Goal: Task Accomplishment & Management: Manage account settings

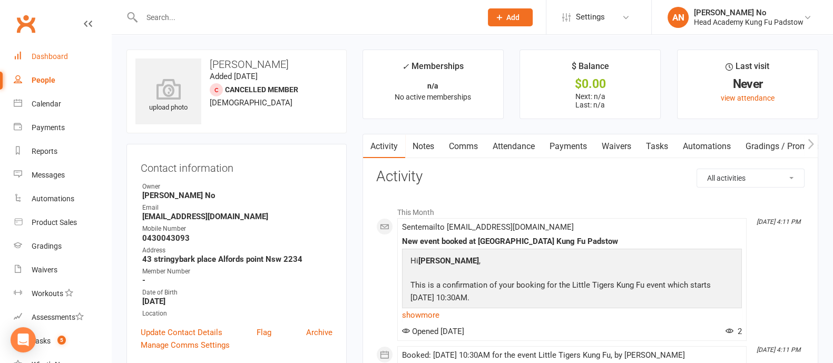
click at [68, 59] on link "Dashboard" at bounding box center [63, 57] width 98 height 24
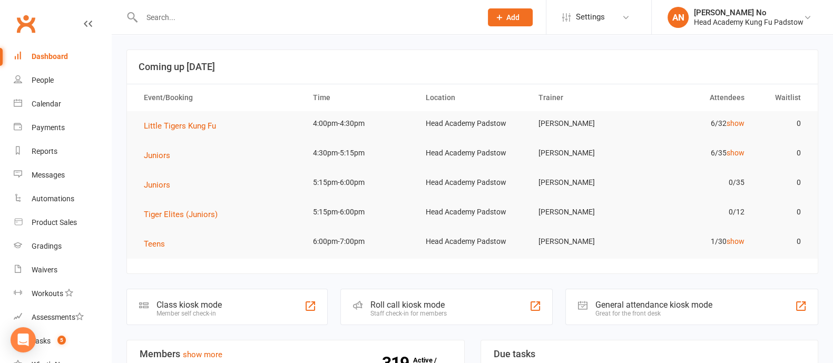
click at [155, 18] on input "text" at bounding box center [307, 17] width 336 height 15
type input "haidar"
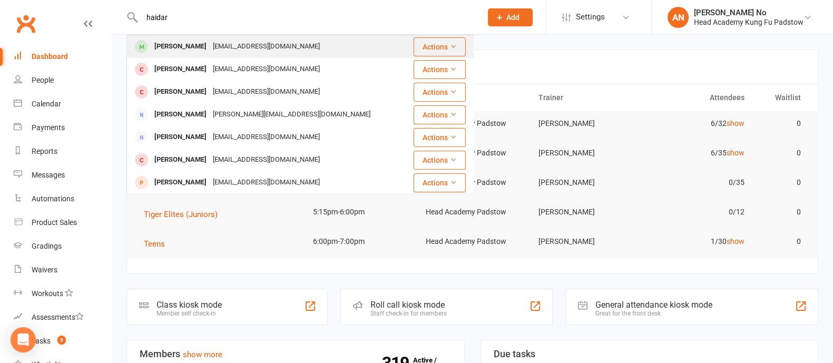
click at [179, 46] on div "Haidar Ghazi" at bounding box center [180, 46] width 59 height 15
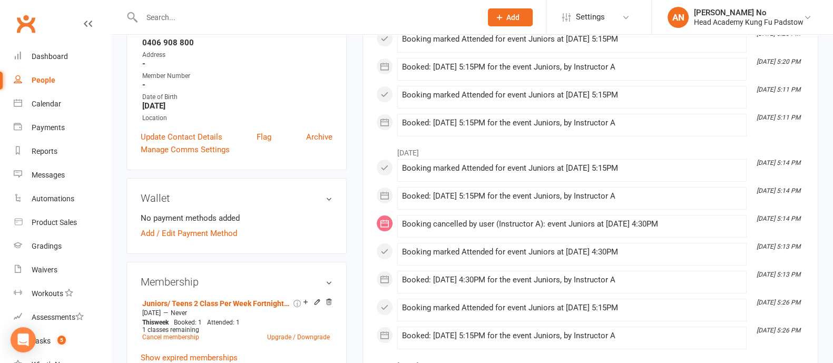
scroll to position [318, 0]
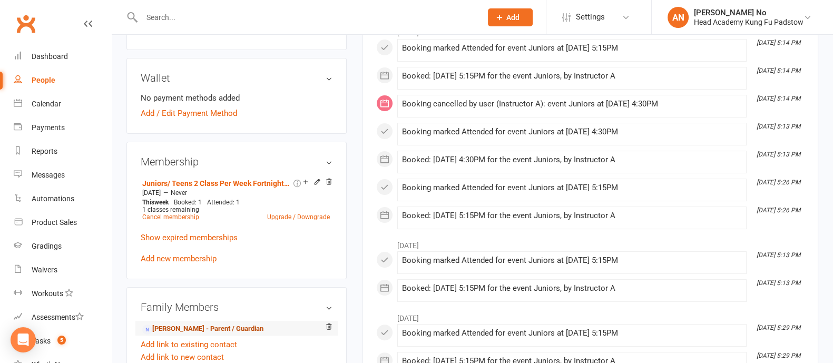
click at [220, 328] on link "Hassan Ghazi - Parent / Guardian" at bounding box center [202, 329] width 121 height 11
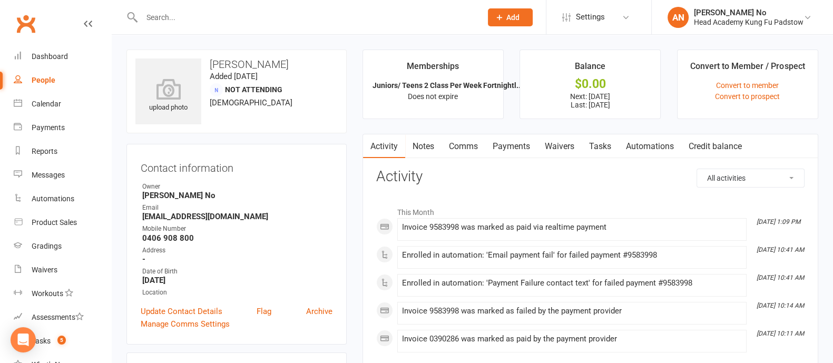
click at [507, 146] on link "Payments" at bounding box center [511, 146] width 52 height 24
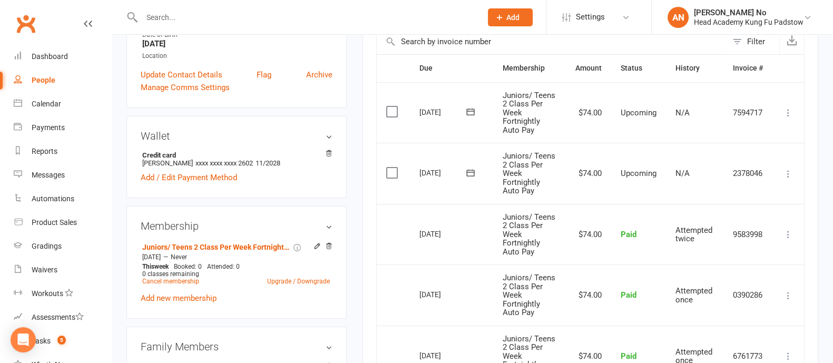
scroll to position [294, 0]
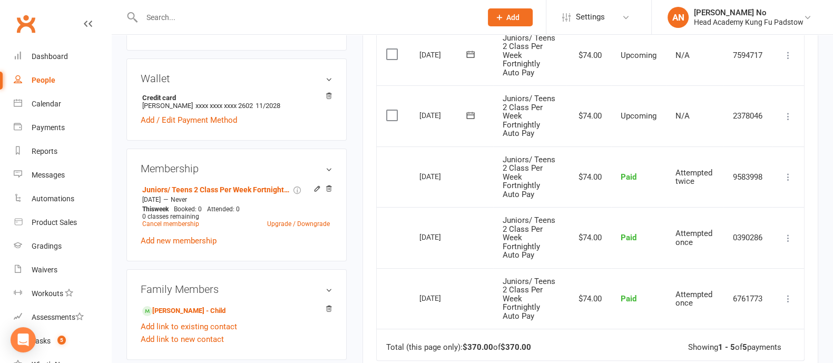
click at [163, 22] on input "text" at bounding box center [307, 17] width 336 height 15
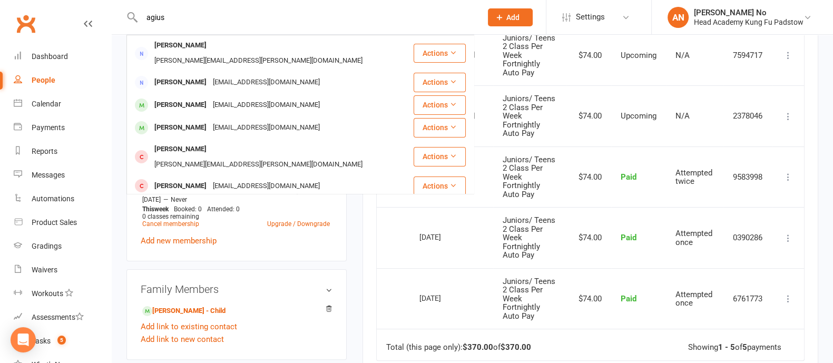
click at [172, 22] on input "agius" at bounding box center [307, 17] width 336 height 15
click at [173, 22] on input "agius" at bounding box center [307, 17] width 336 height 15
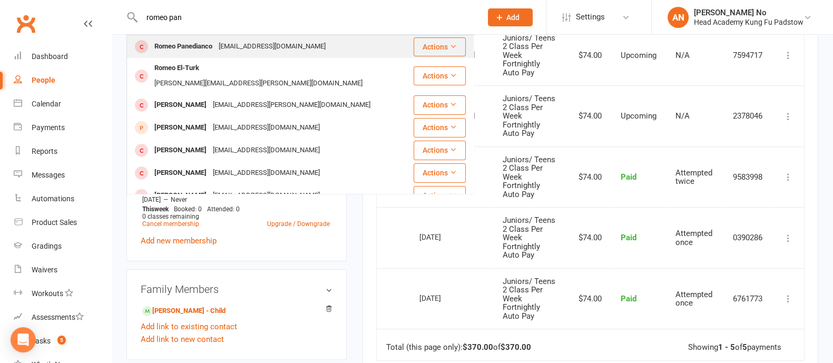
type input "romeo pan"
click at [190, 44] on div "Romeo Panedianco" at bounding box center [183, 46] width 64 height 15
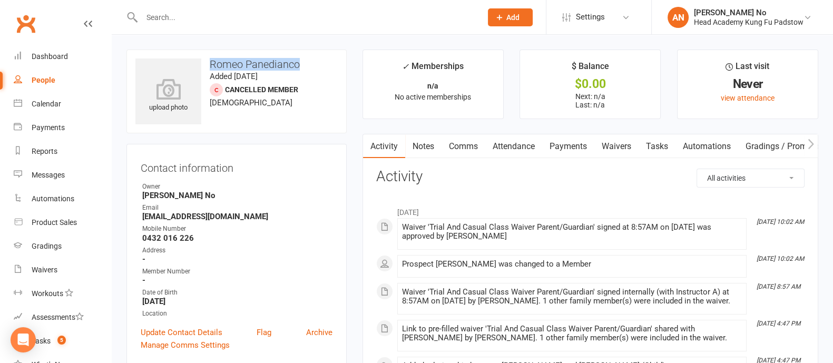
drag, startPoint x: 211, startPoint y: 64, endPoint x: 303, endPoint y: 66, distance: 91.7
click at [303, 66] on h3 "Romeo Panedianco" at bounding box center [236, 65] width 202 height 12
copy h3 "Romeo Panedianco"
click at [511, 148] on link "Attendance" at bounding box center [513, 146] width 57 height 24
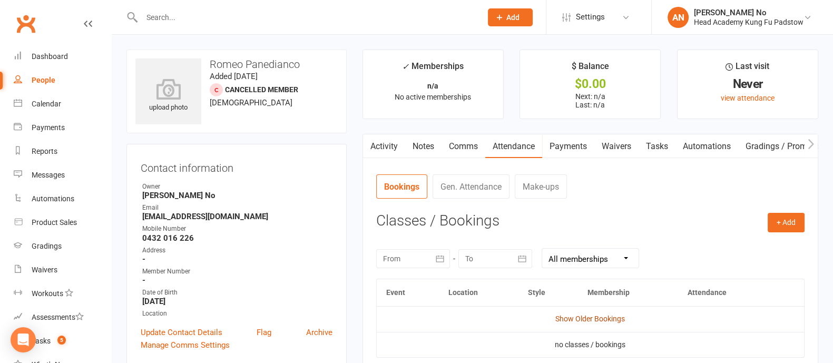
click at [621, 318] on link "Show Older Bookings" at bounding box center [591, 319] width 70 height 8
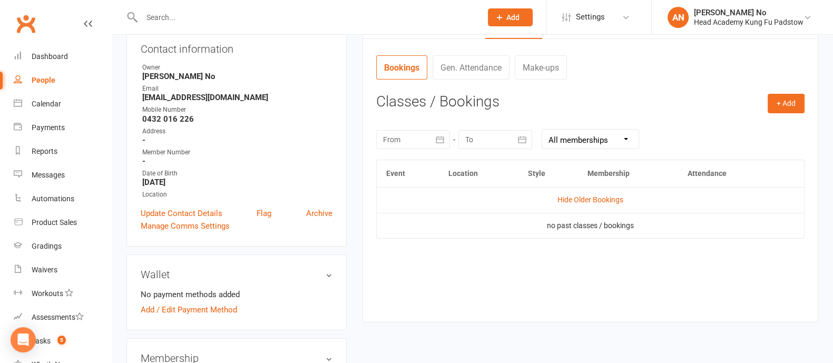
scroll to position [150, 0]
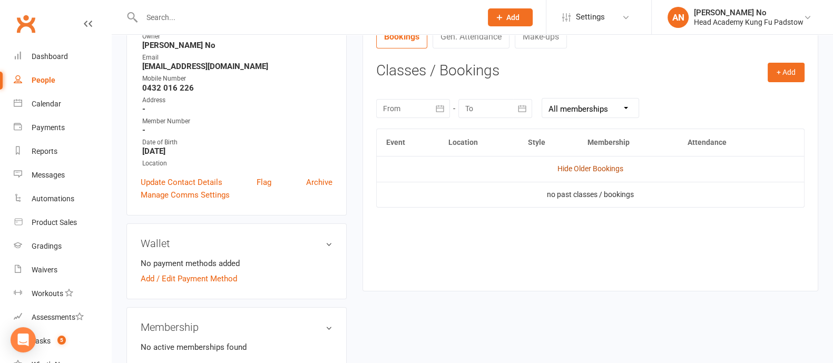
click at [597, 167] on link "Hide Older Bookings" at bounding box center [591, 168] width 66 height 8
click at [597, 167] on link "Show Older Bookings" at bounding box center [591, 168] width 70 height 8
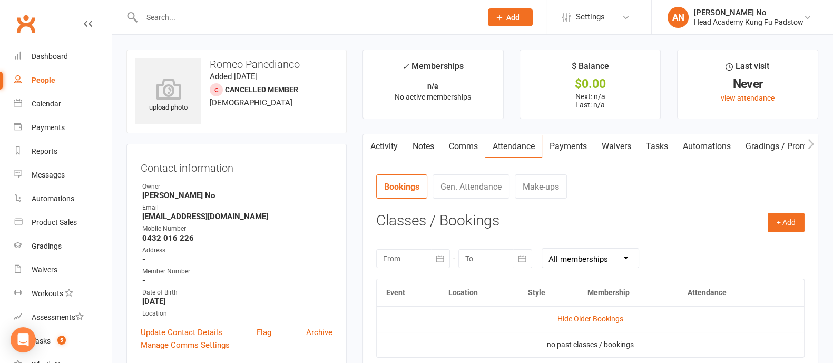
scroll to position [318, 0]
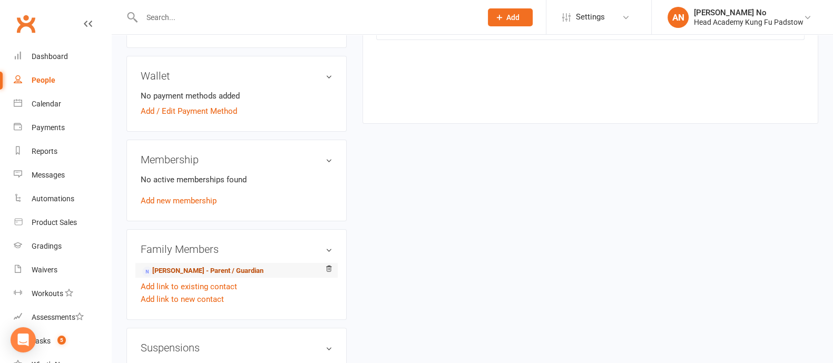
click at [204, 270] on link "Melissa Panedianco - Parent / Guardian" at bounding box center [202, 271] width 121 height 11
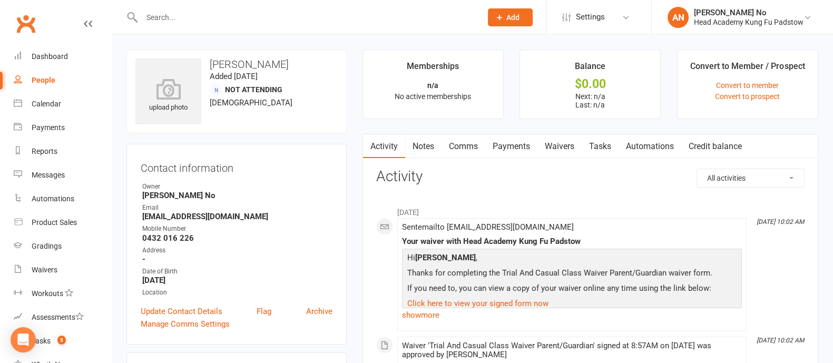
click at [566, 146] on link "Waivers" at bounding box center [560, 146] width 44 height 24
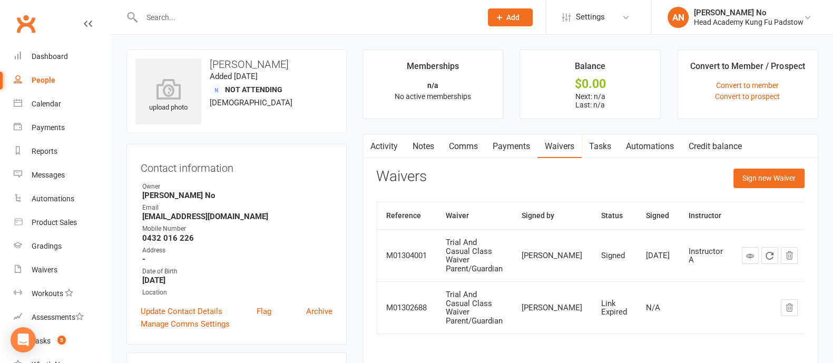
drag, startPoint x: 306, startPoint y: 64, endPoint x: 249, endPoint y: 62, distance: 57.0
click at [249, 62] on h3 "Melissa Panedianco" at bounding box center [236, 65] width 202 height 12
copy h3 "Panedianco"
click at [155, 22] on input "text" at bounding box center [307, 17] width 336 height 15
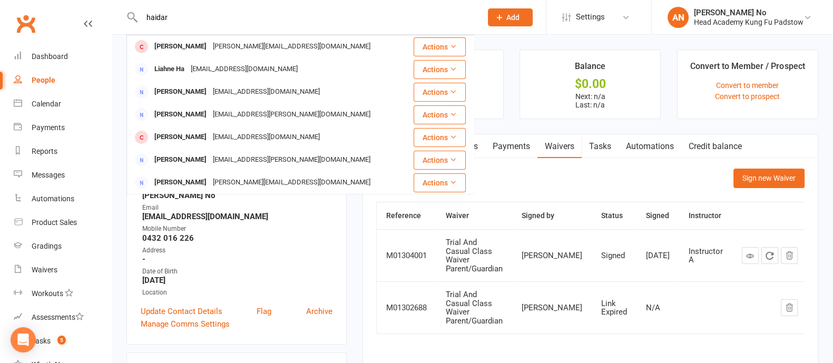
type input "haidar"
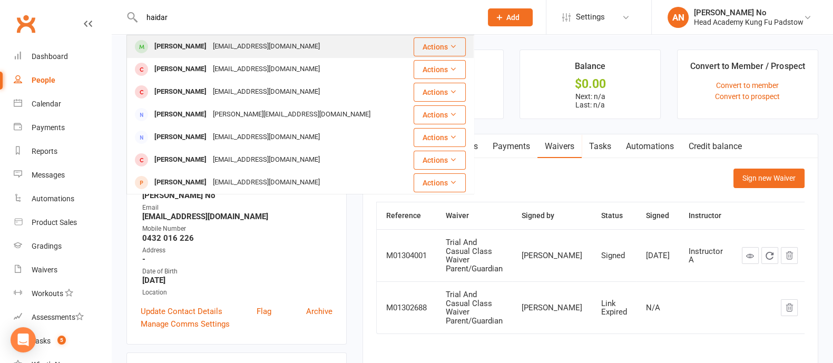
click at [181, 46] on div "Haidar Ghazi" at bounding box center [180, 46] width 59 height 15
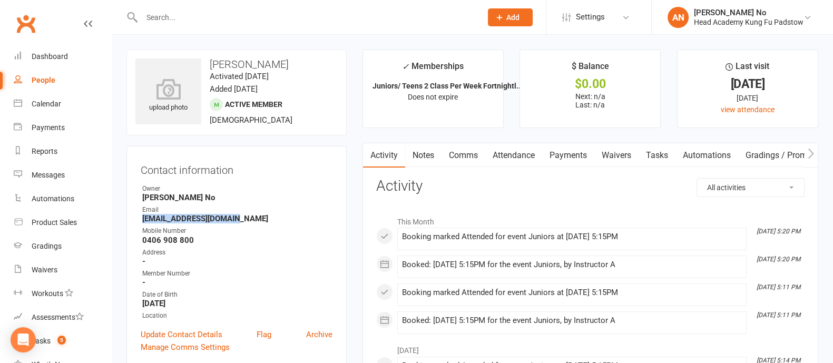
drag, startPoint x: 143, startPoint y: 219, endPoint x: 236, endPoint y: 220, distance: 92.8
click at [236, 220] on strong "hassan_g01@hotmail.com" at bounding box center [237, 218] width 190 height 9
copy strong "hassan_g01@hotmail.com"
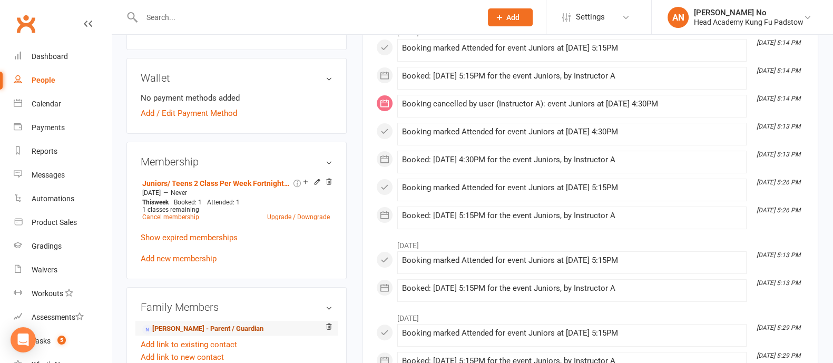
click at [209, 330] on link "Hassan Ghazi - Parent / Guardian" at bounding box center [202, 329] width 121 height 11
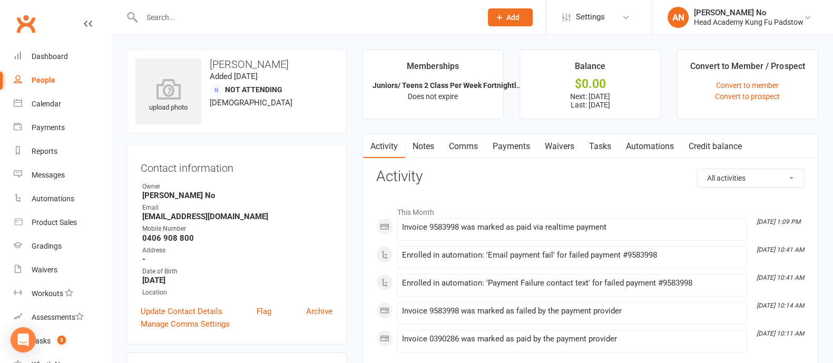
click at [521, 147] on link "Payments" at bounding box center [511, 146] width 52 height 24
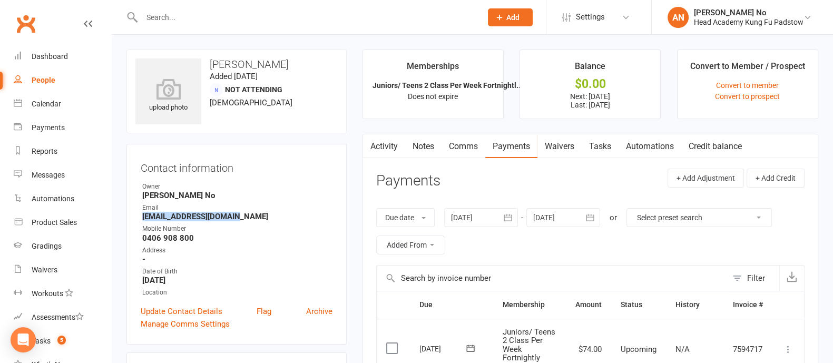
drag, startPoint x: 142, startPoint y: 217, endPoint x: 233, endPoint y: 218, distance: 91.2
click at [233, 218] on strong "hassan_g01@hotmail.com" at bounding box center [237, 216] width 190 height 9
copy strong "hassan_g01@hotmail.com"
click at [225, 25] on div at bounding box center [300, 17] width 348 height 34
click at [212, 16] on input "text" at bounding box center [307, 17] width 336 height 15
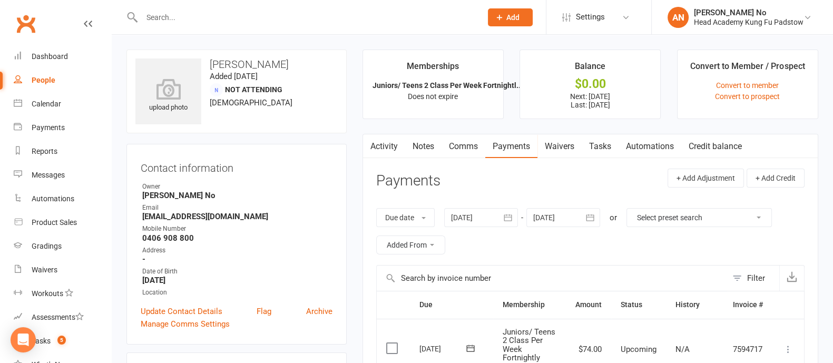
paste input "jules_k60@hotmail.com"
type input "jules_k60@hotmail.com"
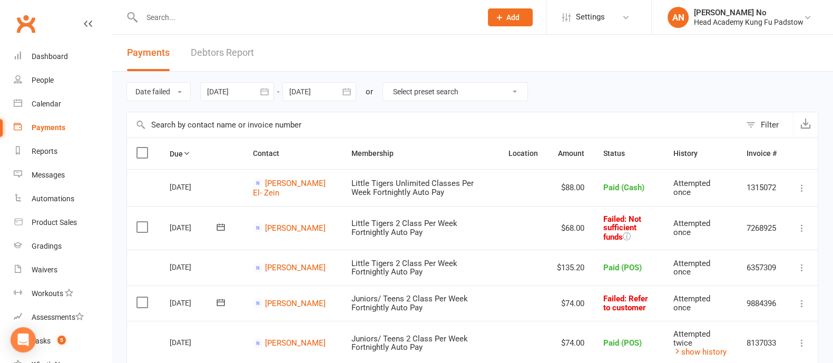
click at [201, 19] on input "text" at bounding box center [307, 17] width 336 height 15
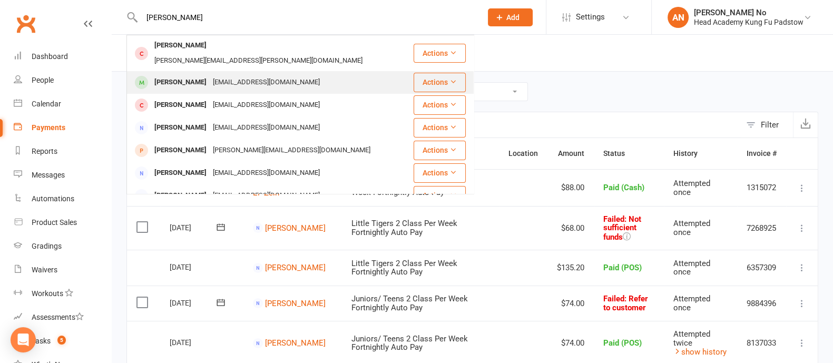
type input "peter"
click at [210, 75] on div "peterfaber76@gmail.com" at bounding box center [266, 82] width 113 height 15
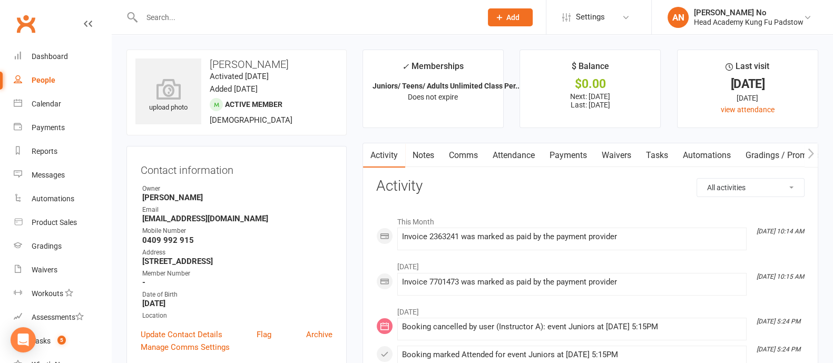
click at [572, 155] on link "Payments" at bounding box center [568, 155] width 52 height 24
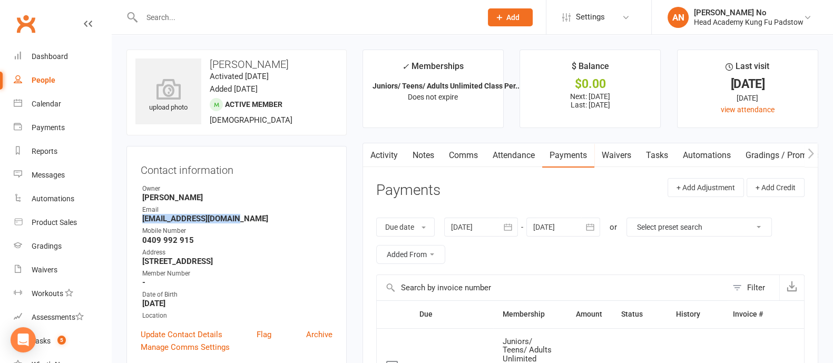
drag, startPoint x: 142, startPoint y: 217, endPoint x: 232, endPoint y: 220, distance: 90.2
click at [232, 220] on strong "peterfaber76@gmail.com" at bounding box center [237, 218] width 190 height 9
copy strong "peterfaber76@gmail.com"
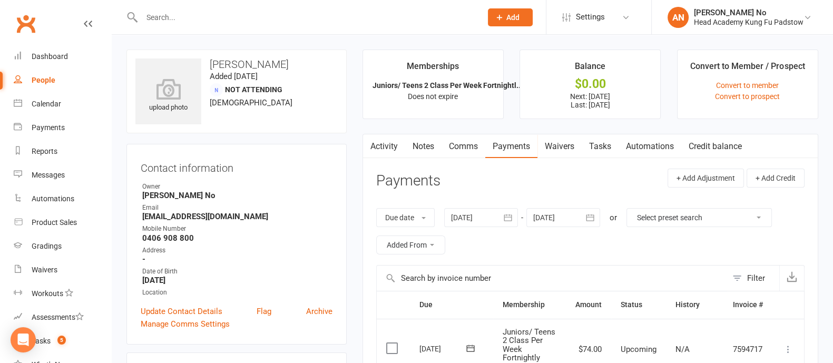
drag, startPoint x: 0, startPoint y: 0, endPoint x: 517, endPoint y: 20, distance: 517.4
click at [517, 20] on span "Add" at bounding box center [513, 17] width 13 height 8
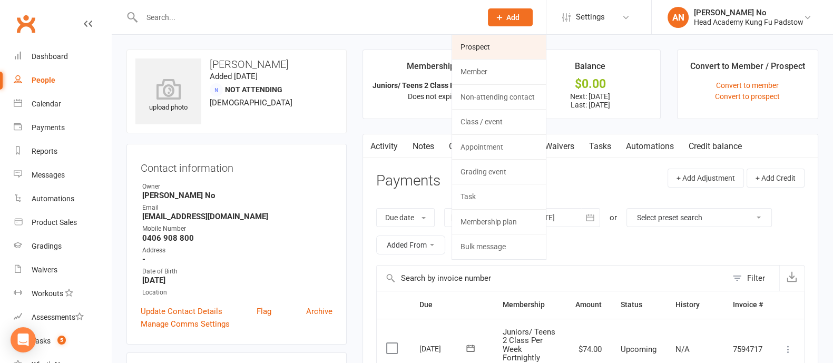
click at [483, 47] on link "Prospect" at bounding box center [499, 47] width 94 height 24
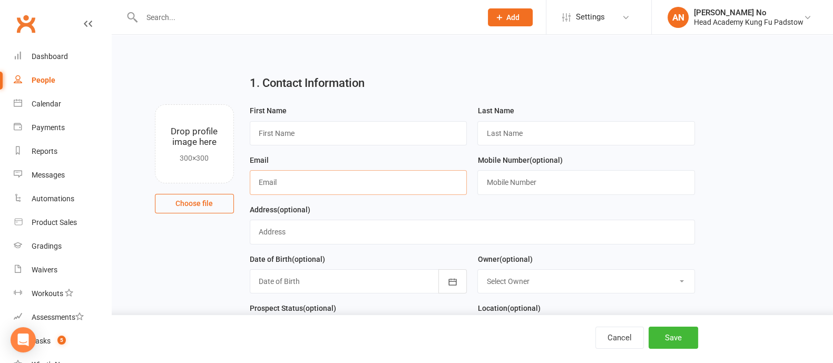
click at [384, 176] on input "text" at bounding box center [359, 182] width 218 height 24
paste input "[EMAIL_ADDRESS][DOMAIN_NAME]"
type input "[EMAIL_ADDRESS][DOMAIN_NAME]"
click at [334, 138] on input "text" at bounding box center [359, 133] width 218 height 24
paste input "Juliana Kulevski 0426 733 378"
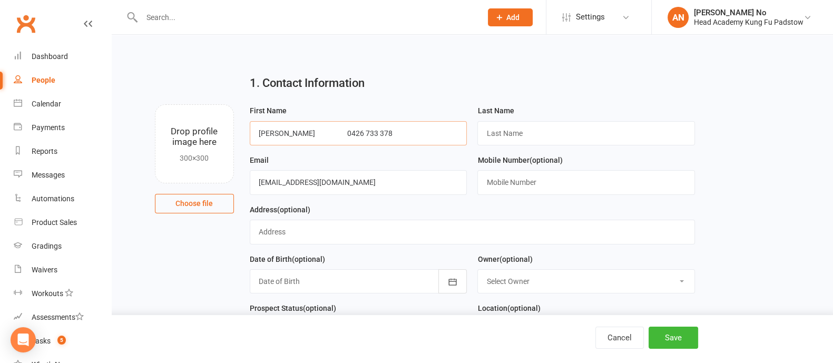
drag, startPoint x: 346, startPoint y: 130, endPoint x: 395, endPoint y: 133, distance: 48.6
click at [395, 133] on input "Juliana Kulevski 0426 733 378" at bounding box center [359, 133] width 218 height 24
type input "[PERSON_NAME]"
click at [508, 182] on input "text" at bounding box center [587, 182] width 218 height 24
paste input "0426 733 378"
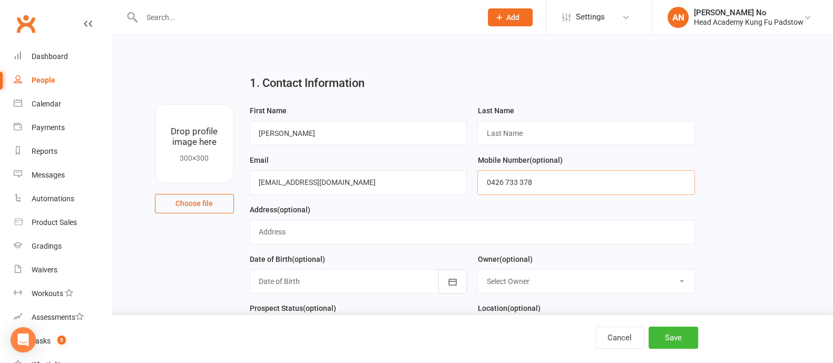
type input "0426 733 378"
drag, startPoint x: 283, startPoint y: 132, endPoint x: 316, endPoint y: 132, distance: 33.2
click at [316, 132] on input "[PERSON_NAME]" at bounding box center [359, 133] width 218 height 24
type input "Juliana"
click at [509, 133] on input "text" at bounding box center [587, 133] width 218 height 24
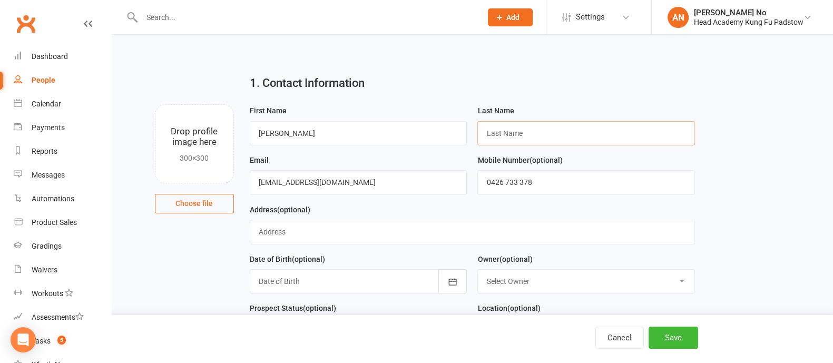
paste input "Kulevski"
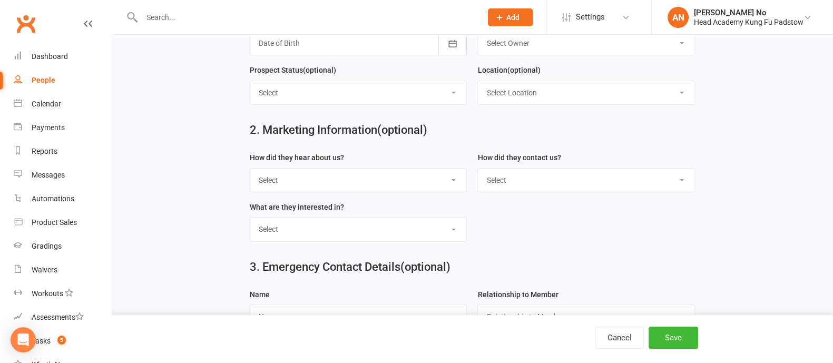
scroll to position [242, 0]
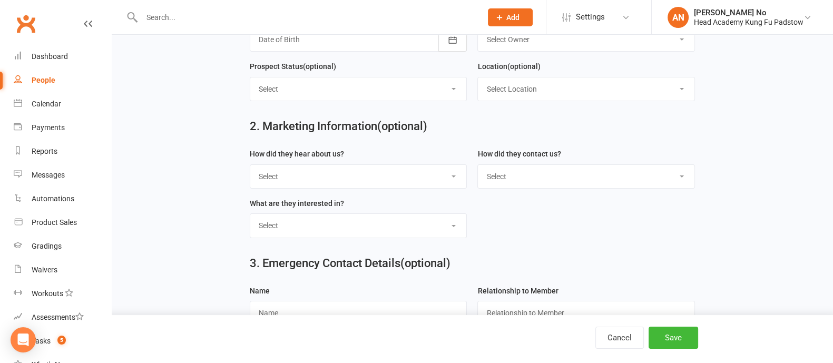
type input "Kulevski"
click at [369, 170] on select "Select Google Through A Friend Poster Magazine Walk by Letter Box Drop Facebook" at bounding box center [358, 176] width 217 height 23
select select "Google"
click at [250, 165] on select "Select Google Through A Friend Poster Magazine Walk by Letter Box Drop Facebook" at bounding box center [358, 176] width 217 height 23
click at [673, 335] on button "Save" at bounding box center [674, 338] width 50 height 22
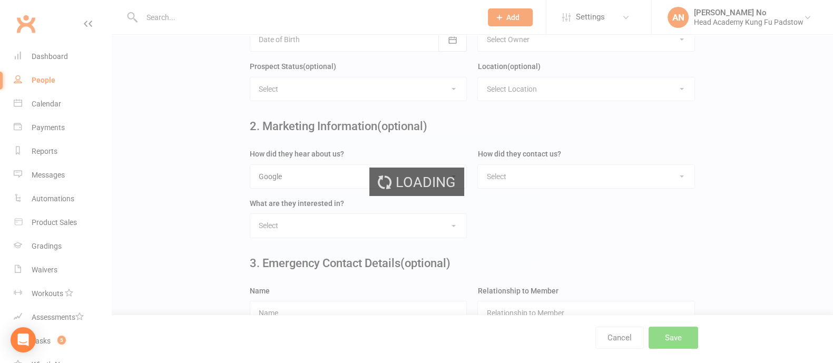
scroll to position [0, 0]
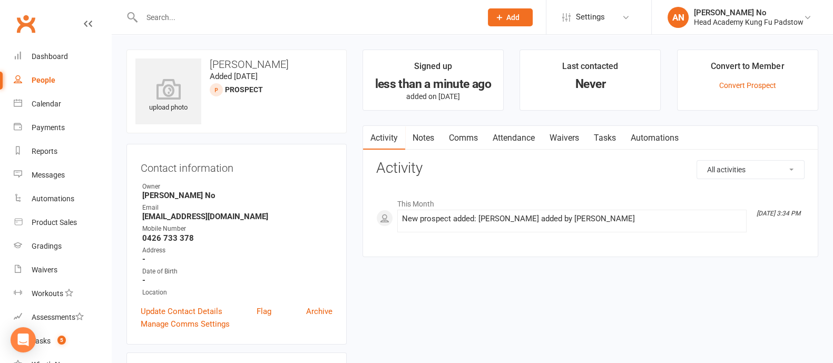
scroll to position [318, 0]
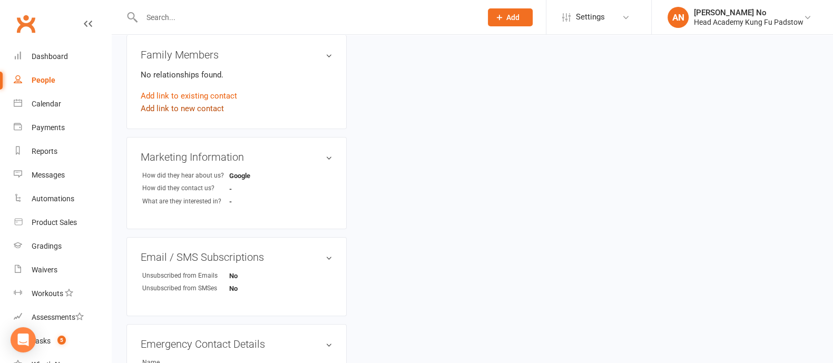
click at [179, 110] on link "Add link to new contact" at bounding box center [182, 108] width 83 height 13
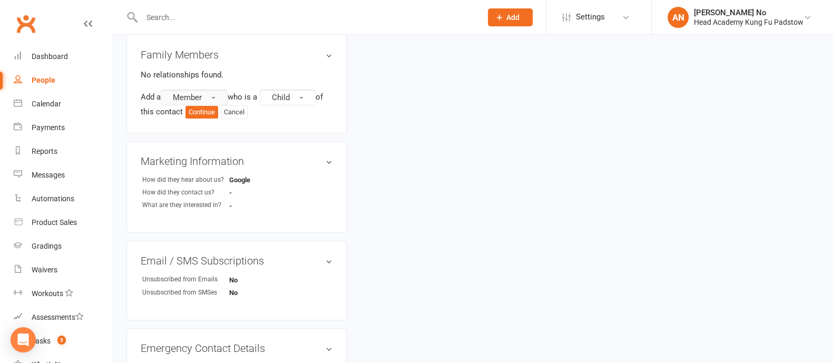
click at [204, 98] on button "Member" at bounding box center [194, 98] width 67 height 16
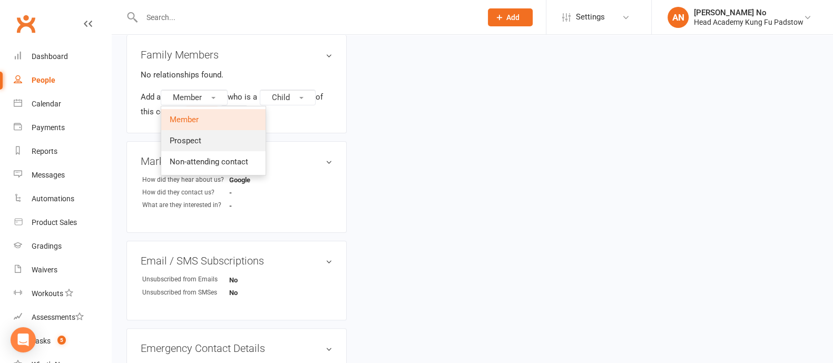
click at [189, 139] on span "Prospect" at bounding box center [186, 140] width 32 height 9
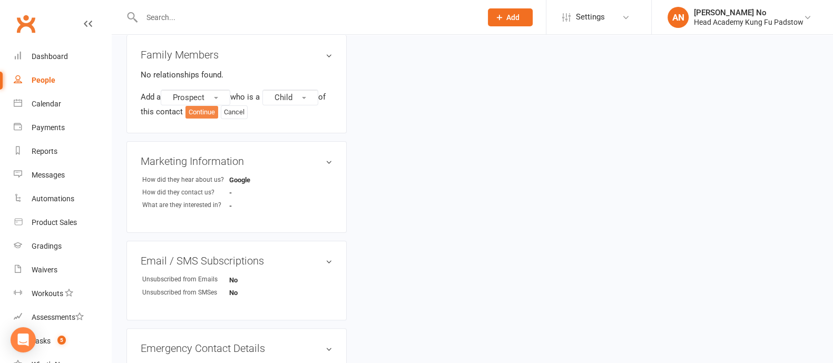
click at [200, 114] on button "Continue" at bounding box center [202, 112] width 33 height 13
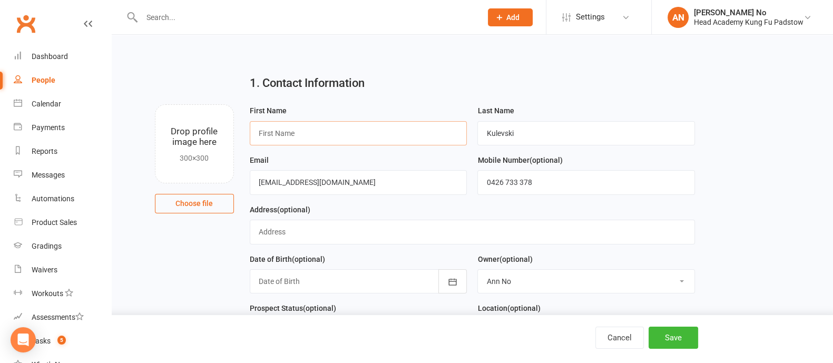
click at [358, 132] on input "text" at bounding box center [359, 133] width 218 height 24
type input "C"
type input "(Child's/Student's Name)"
click at [672, 336] on button "Save" at bounding box center [674, 338] width 50 height 22
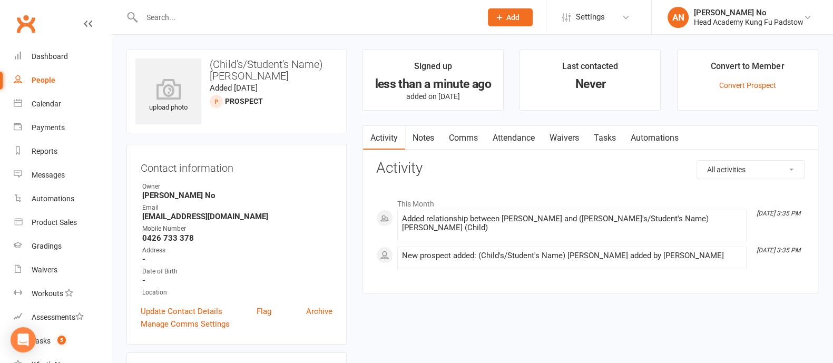
scroll to position [318, 0]
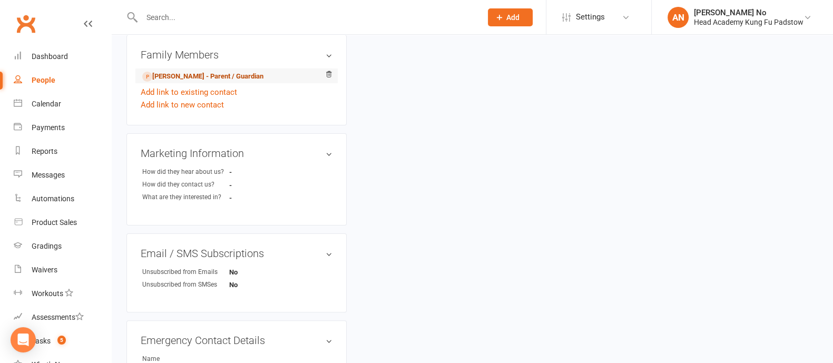
click at [194, 75] on link "Juliana Kulevski - Parent / Guardian" at bounding box center [202, 76] width 121 height 11
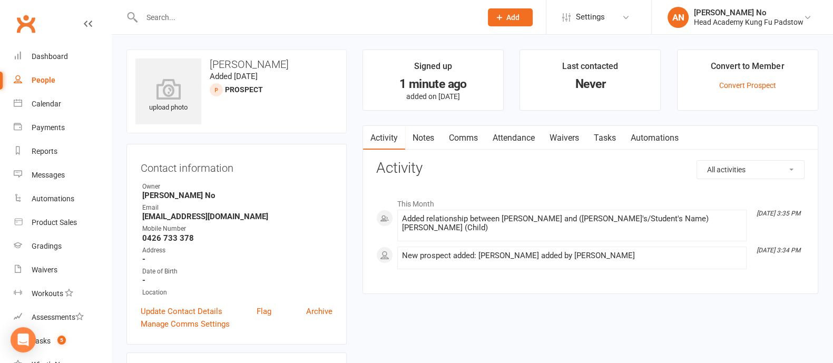
click at [524, 138] on link "Attendance" at bounding box center [513, 138] width 57 height 24
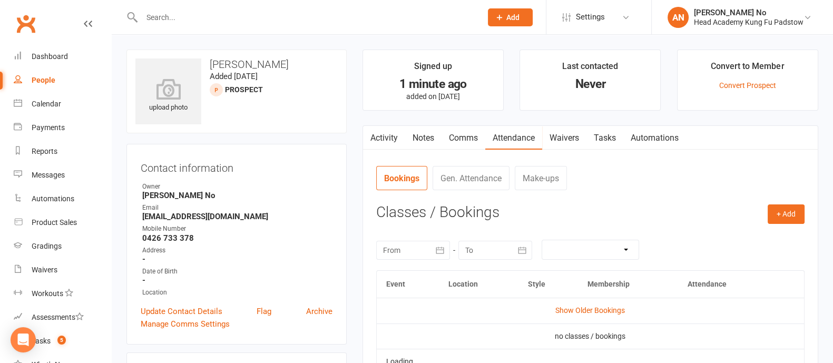
click at [569, 138] on link "Waivers" at bounding box center [564, 138] width 44 height 24
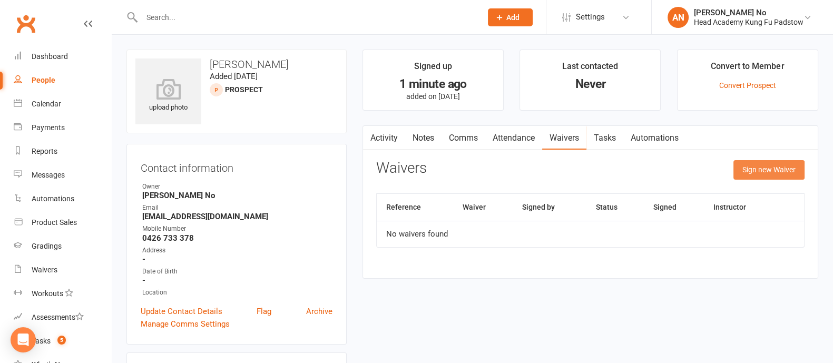
click at [765, 171] on button "Sign new Waiver" at bounding box center [769, 169] width 71 height 19
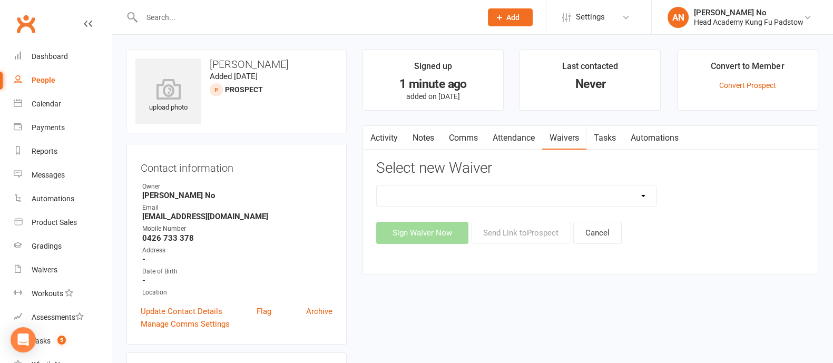
click at [626, 192] on select "Adults Waiver And Terms And Conditions Parent Or Guardian Waiver And Terms And …" at bounding box center [516, 196] width 279 height 21
select select "3665"
click at [377, 186] on select "Adults Waiver And Terms And Conditions Parent Or Guardian Waiver And Terms And …" at bounding box center [516, 196] width 279 height 21
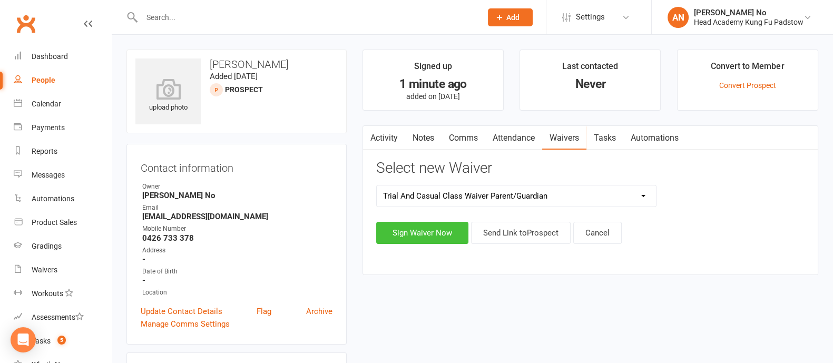
click at [449, 235] on button "Sign Waiver Now" at bounding box center [422, 233] width 92 height 22
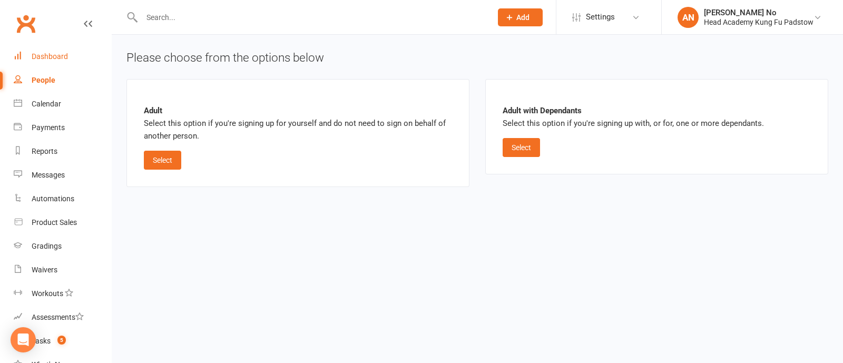
click at [56, 58] on div "Dashboard" at bounding box center [50, 56] width 36 height 8
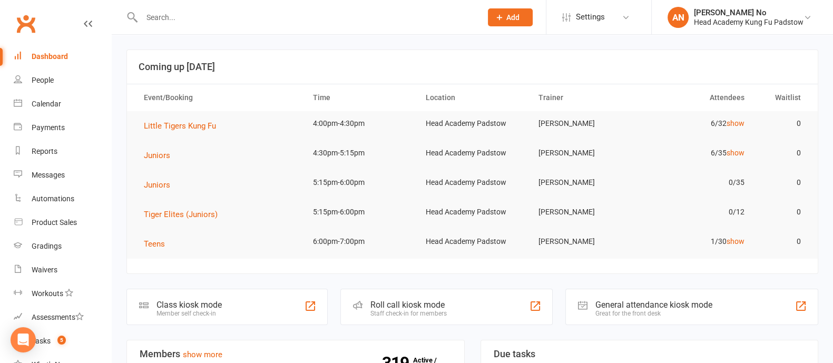
click at [156, 18] on input "text" at bounding box center [307, 17] width 336 height 15
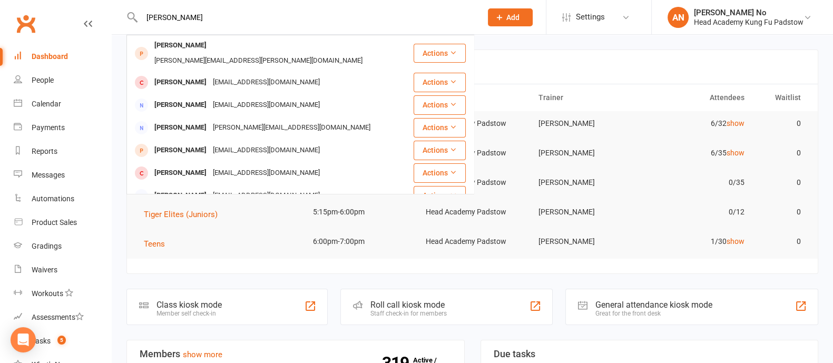
type input "juliana"
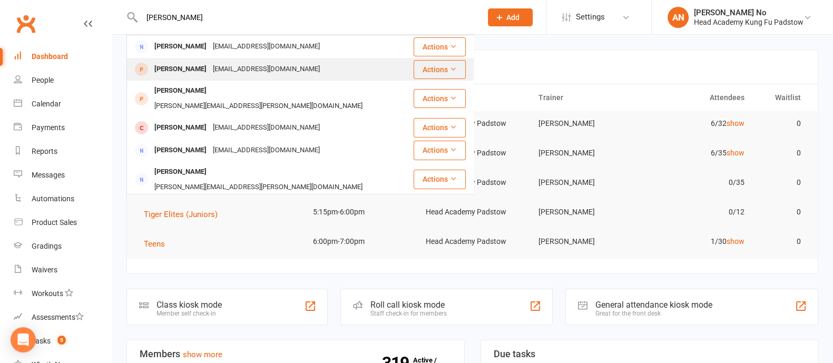
click at [183, 64] on div "Juliana Kulevski" at bounding box center [180, 69] width 59 height 15
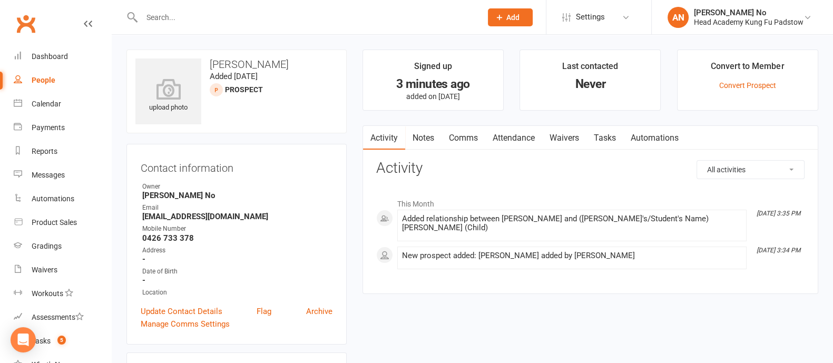
click at [569, 139] on link "Waivers" at bounding box center [564, 138] width 44 height 24
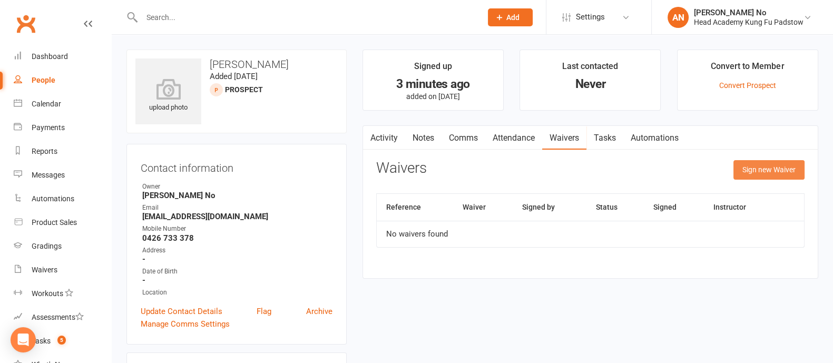
click at [770, 164] on button "Sign new Waiver" at bounding box center [769, 169] width 71 height 19
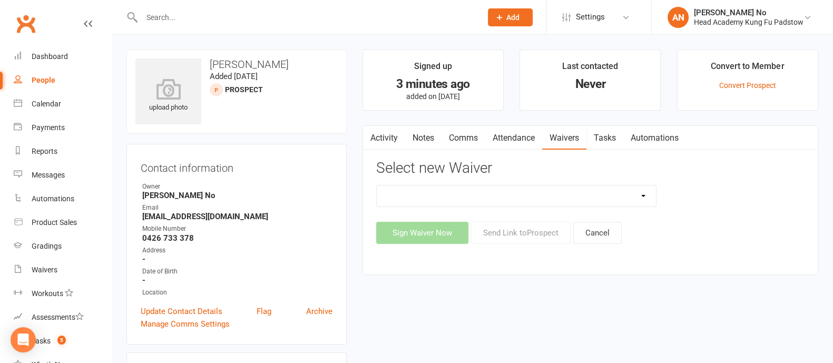
click at [648, 189] on select "Adults Waiver And Terms And Conditions Parent Or Guardian Waiver And Terms And …" at bounding box center [516, 196] width 279 height 21
select select "3665"
click at [377, 186] on select "Adults Waiver And Terms And Conditions Parent Or Guardian Waiver And Terms And …" at bounding box center [516, 196] width 279 height 21
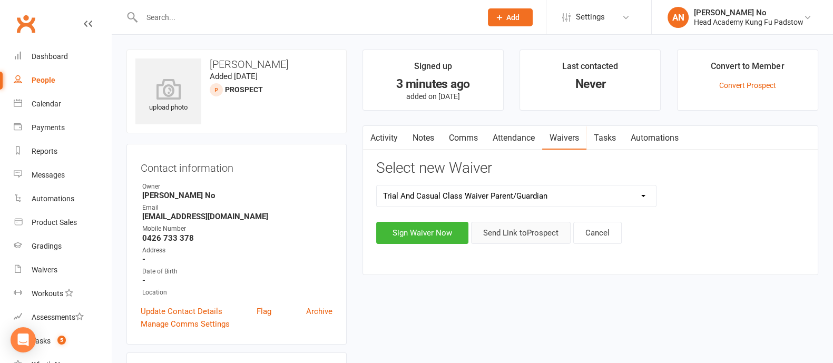
click at [531, 230] on button "Send Link to Prospect" at bounding box center [521, 233] width 100 height 22
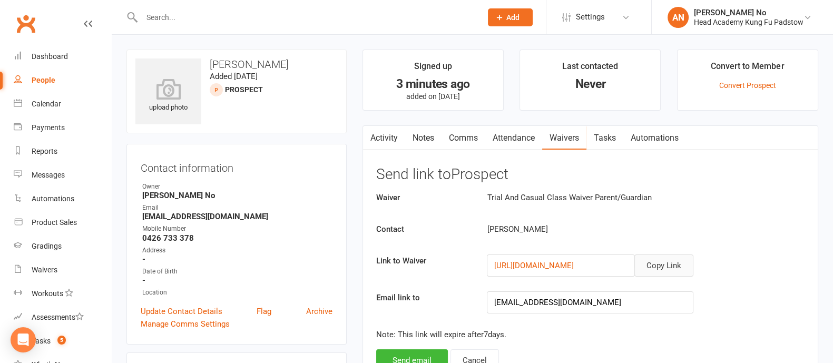
click at [669, 261] on button "Copy Link" at bounding box center [664, 266] width 59 height 22
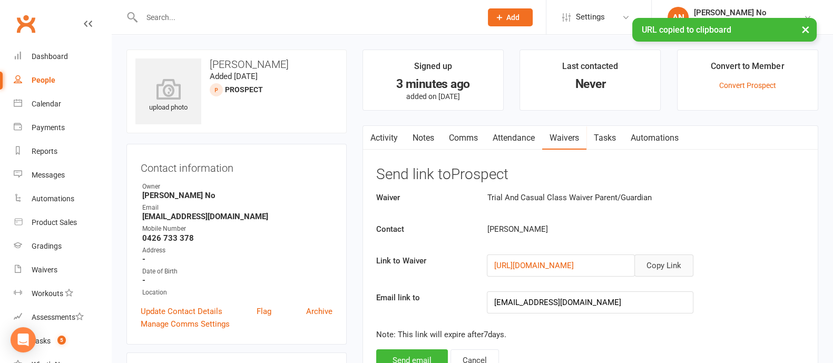
click at [669, 260] on button "Copy Link" at bounding box center [664, 266] width 59 height 22
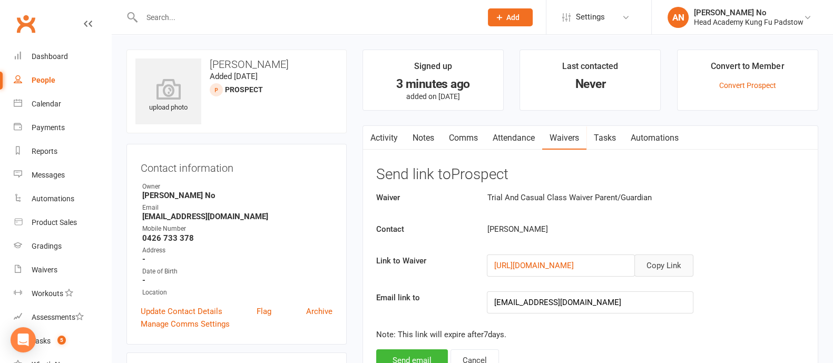
scroll to position [318, 0]
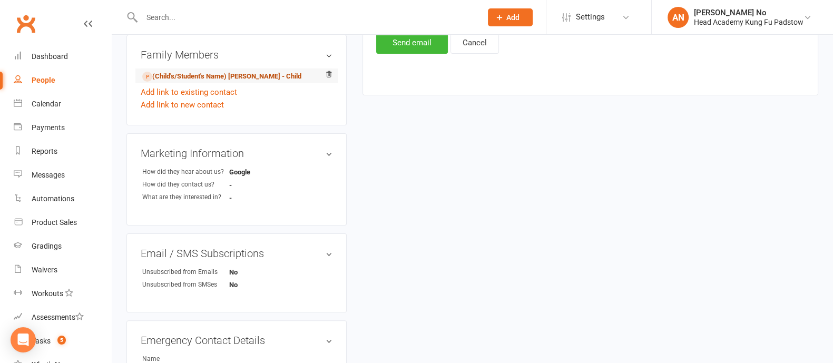
click at [213, 77] on link "(Child's/Student's Name) Kulevski - Child" at bounding box center [221, 76] width 159 height 11
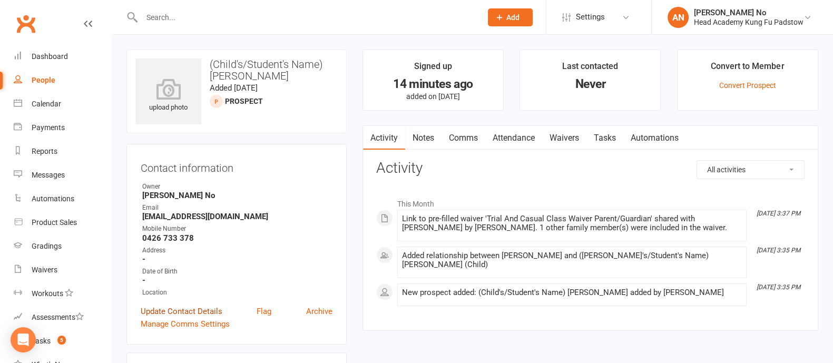
click at [184, 310] on link "Update Contact Details" at bounding box center [182, 311] width 82 height 13
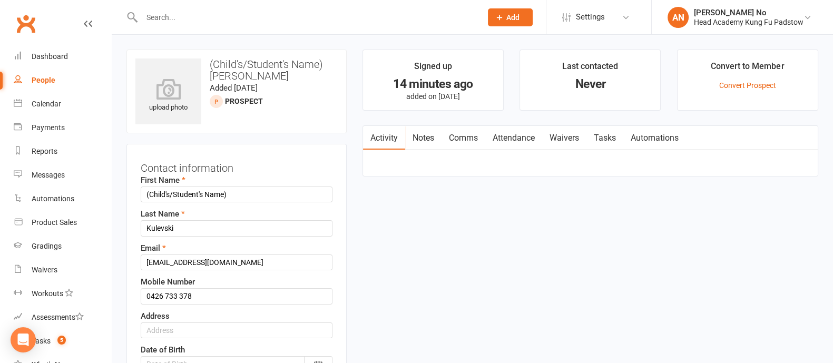
scroll to position [50, 0]
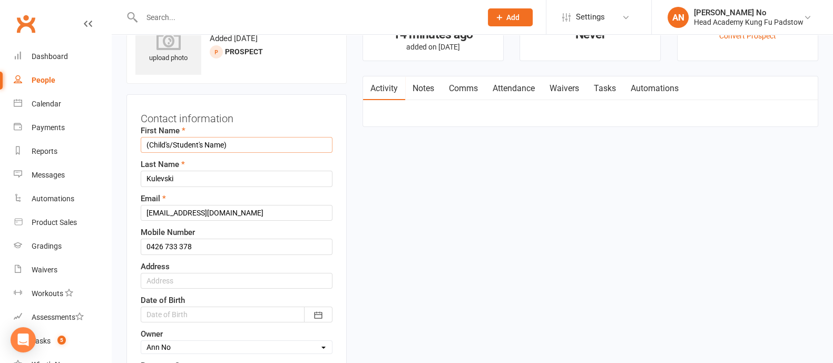
click at [245, 142] on input "(Child's/Student's Name)" at bounding box center [237, 145] width 192 height 16
click at [245, 141] on input "(Child's/Student's Name)" at bounding box center [237, 145] width 192 height 16
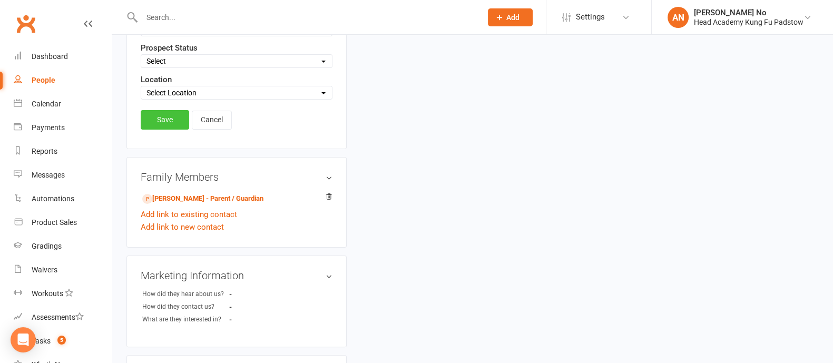
type input "Noah"
click at [164, 113] on link "Save" at bounding box center [165, 119] width 48 height 19
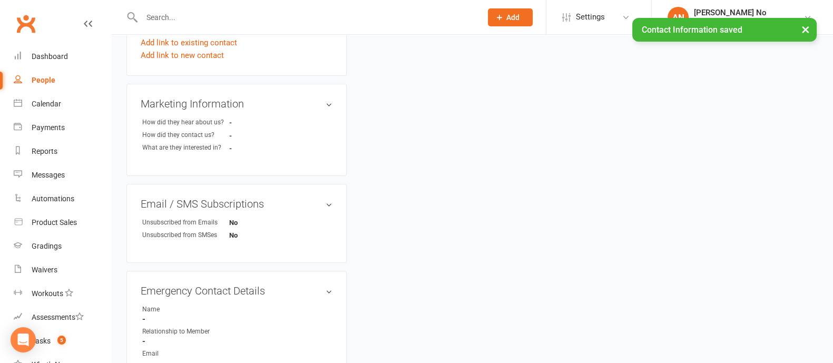
scroll to position [50, 0]
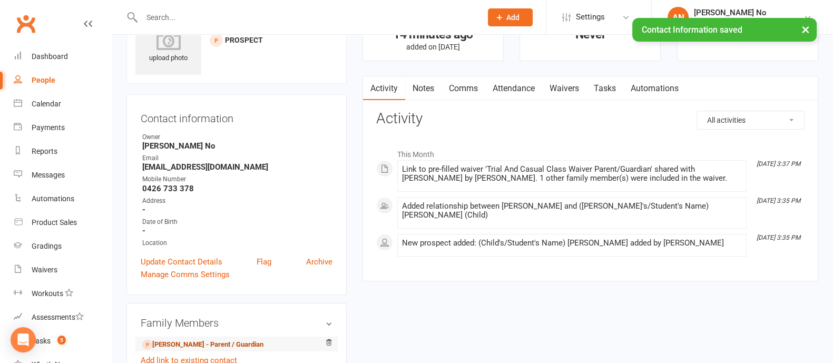
click at [205, 345] on link "Juliana Kulevski - Parent / Guardian" at bounding box center [202, 344] width 121 height 11
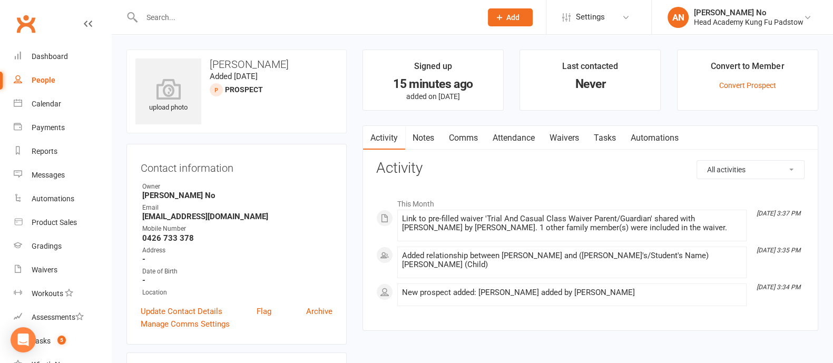
click at [518, 138] on link "Attendance" at bounding box center [513, 138] width 57 height 24
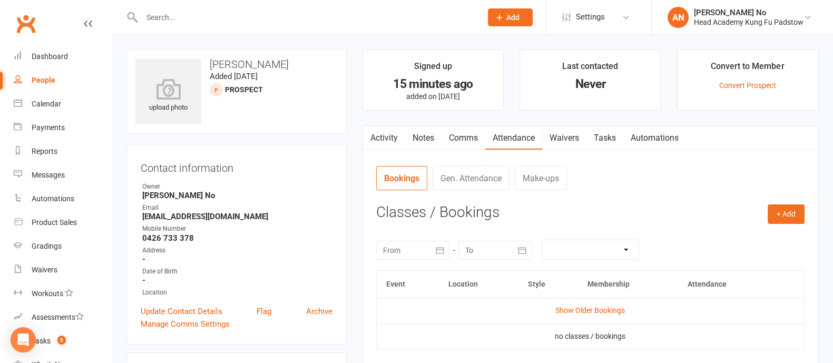
click at [560, 135] on link "Waivers" at bounding box center [564, 138] width 44 height 24
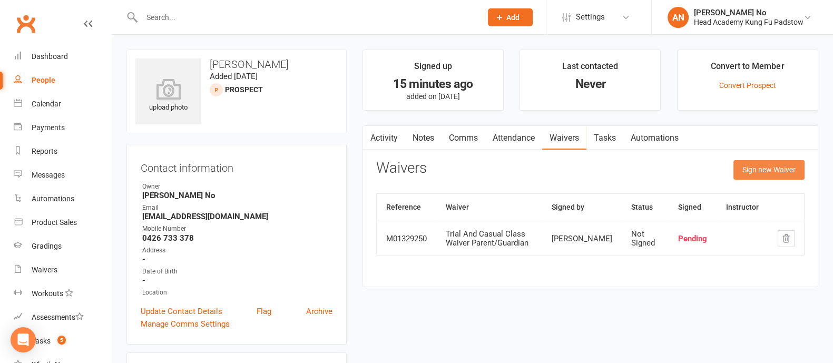
click at [772, 170] on button "Sign new Waiver" at bounding box center [769, 169] width 71 height 19
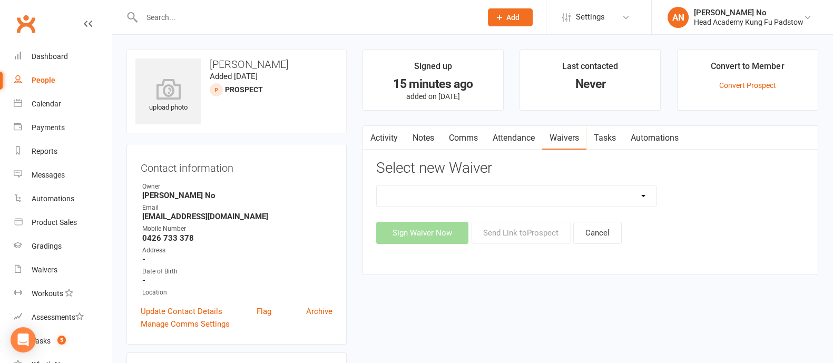
click at [625, 193] on select "Adults Waiver And Terms And Conditions Parent Or Guardian Waiver And Terms And …" at bounding box center [516, 196] width 279 height 21
select select "3665"
click at [377, 186] on select "Adults Waiver And Terms And Conditions Parent Or Guardian Waiver And Terms And …" at bounding box center [516, 196] width 279 height 21
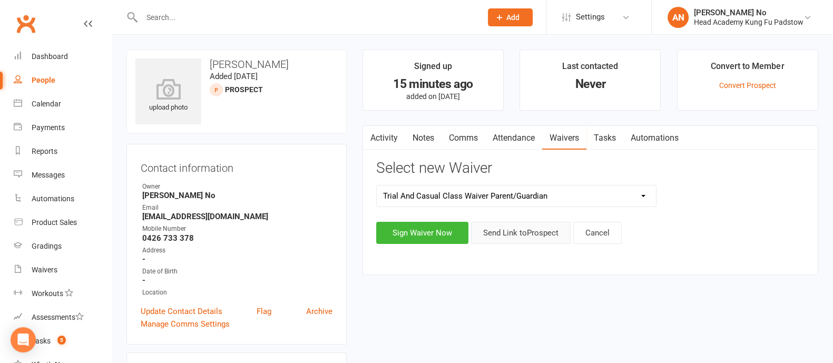
click at [516, 235] on button "Send Link to Prospect" at bounding box center [521, 233] width 100 height 22
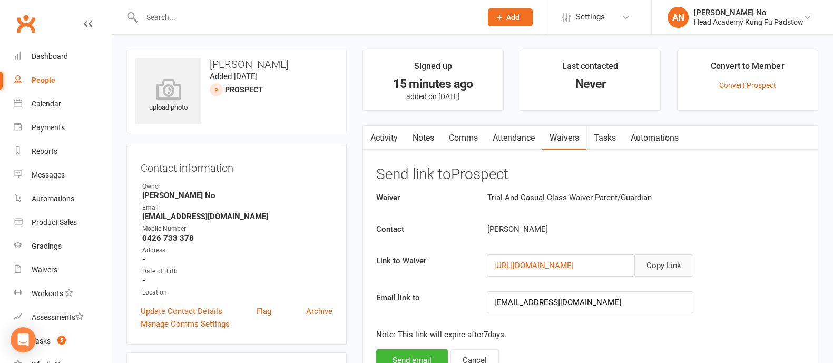
click at [665, 269] on button "Copy Link" at bounding box center [664, 266] width 59 height 22
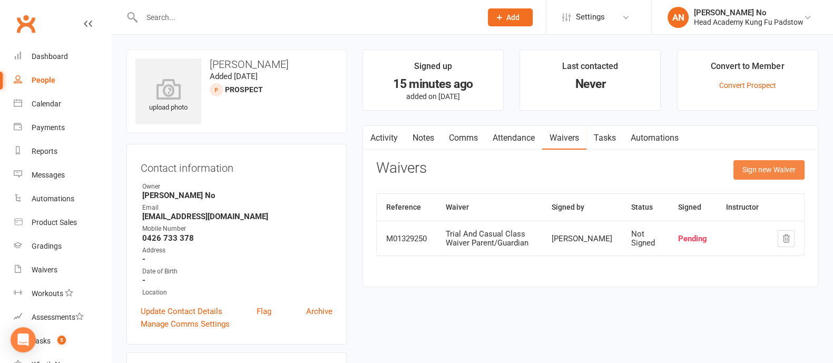
click at [749, 170] on button "Sign new Waiver" at bounding box center [769, 169] width 71 height 19
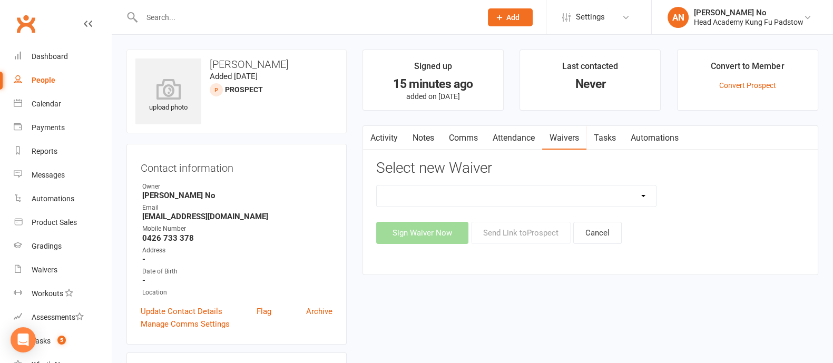
click at [639, 193] on select "Adults Waiver And Terms And Conditions Parent Or Guardian Waiver And Terms And …" at bounding box center [516, 196] width 279 height 21
select select "3665"
click at [377, 186] on select "Adults Waiver And Terms And Conditions Parent Or Guardian Waiver And Terms And …" at bounding box center [516, 196] width 279 height 21
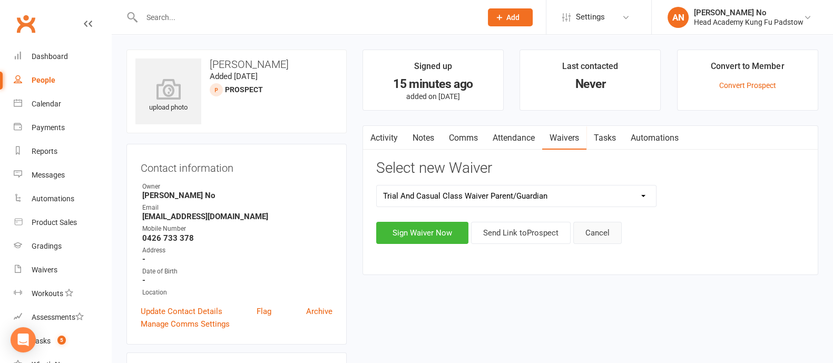
click at [601, 231] on button "Cancel" at bounding box center [597, 233] width 48 height 22
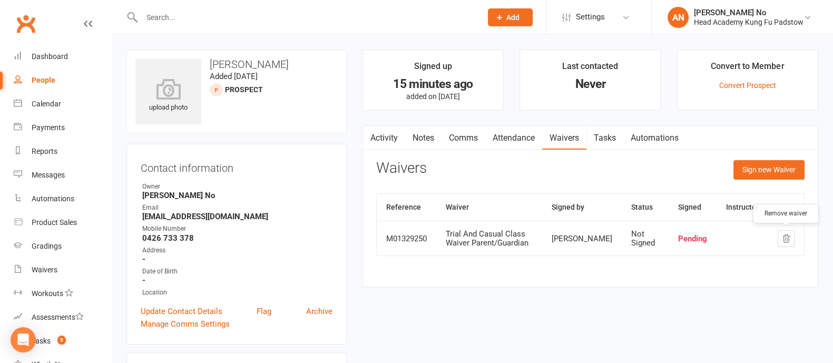
click at [790, 240] on icon "button" at bounding box center [786, 238] width 9 height 9
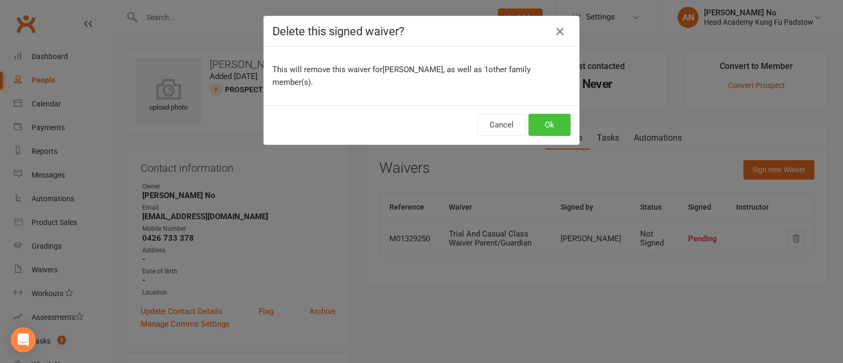
click at [543, 121] on button "Ok" at bounding box center [550, 125] width 42 height 22
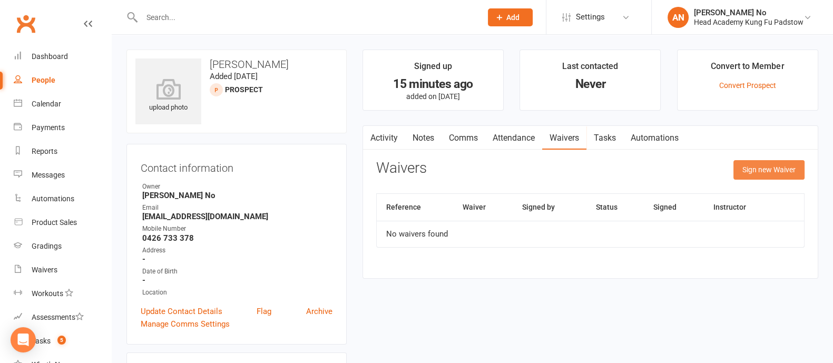
click at [747, 166] on button "Sign new Waiver" at bounding box center [769, 169] width 71 height 19
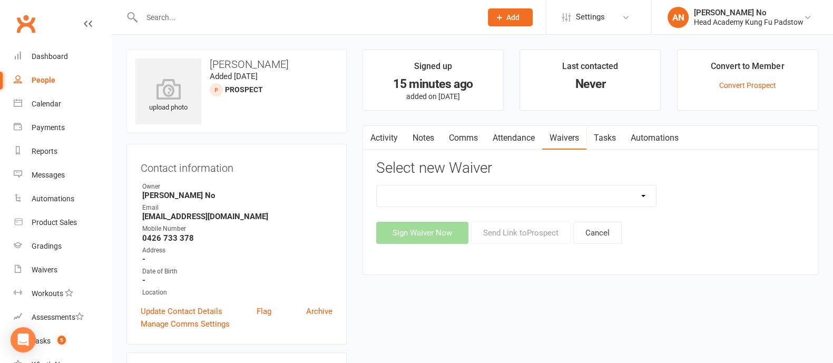
click at [629, 194] on select "Adults Waiver And Terms And Conditions Parent Or Guardian Waiver And Terms And …" at bounding box center [516, 196] width 279 height 21
select select "3665"
click at [377, 186] on select "Adults Waiver And Terms And Conditions Parent Or Guardian Waiver And Terms And …" at bounding box center [516, 196] width 279 height 21
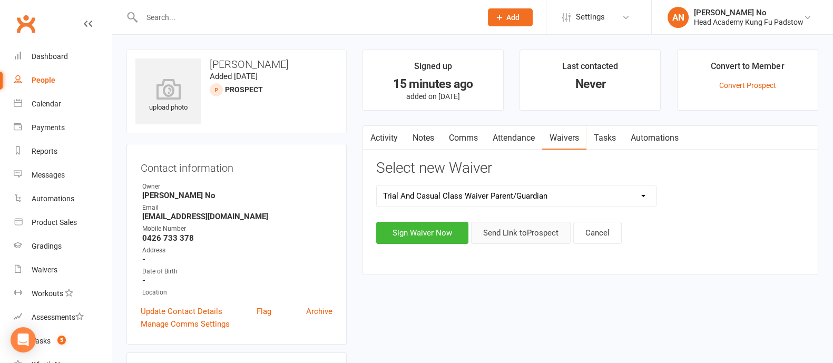
click at [546, 235] on button "Send Link to Prospect" at bounding box center [521, 233] width 100 height 22
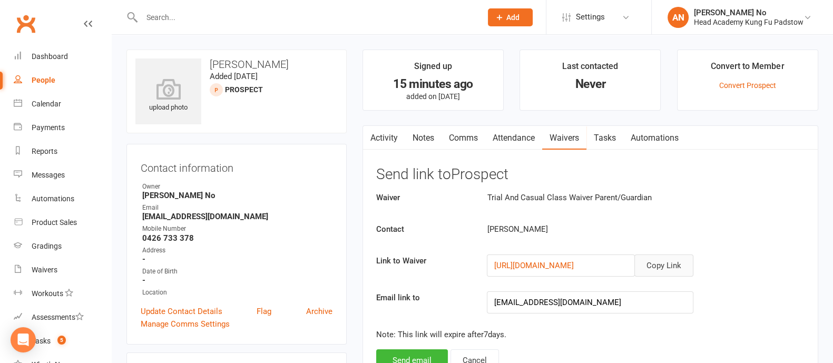
click at [663, 266] on button "Copy Link" at bounding box center [664, 266] width 59 height 22
drag, startPoint x: 140, startPoint y: 216, endPoint x: 224, endPoint y: 219, distance: 83.8
click at [224, 219] on li "Email jules_k60@hotmail.com" at bounding box center [237, 212] width 192 height 18
copy strong "jules_k60@hotmail.com"
click at [63, 59] on div "Dashboard" at bounding box center [50, 56] width 36 height 8
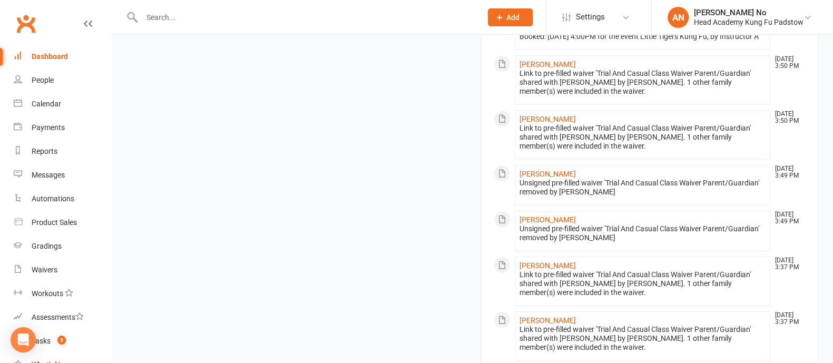
scroll to position [953, 0]
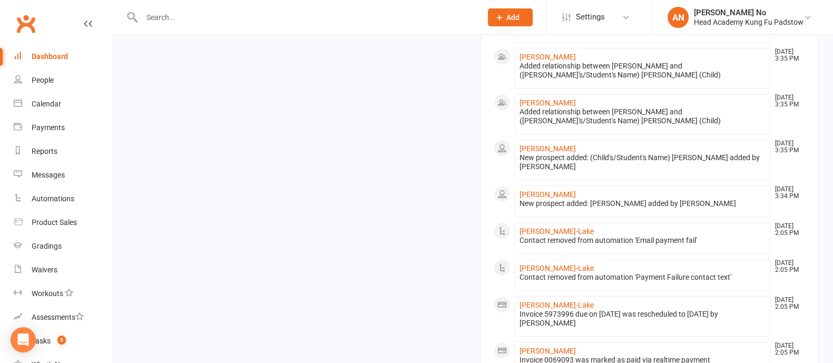
click at [182, 19] on input "text" at bounding box center [307, 17] width 336 height 15
paste input "Oliver Bern"
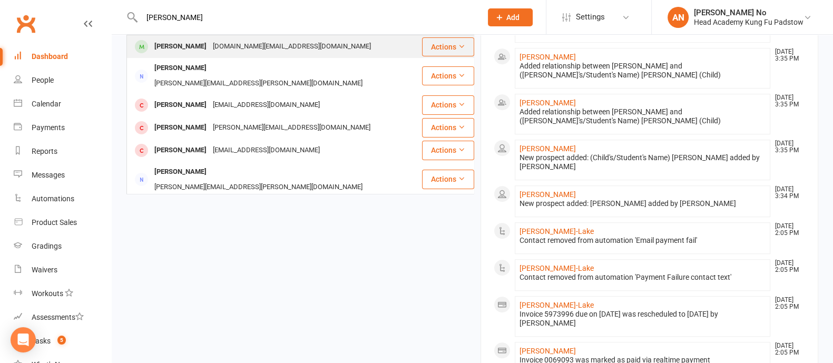
type input "Oliver Bern"
click at [184, 43] on div "Oliver Bern" at bounding box center [180, 46] width 59 height 15
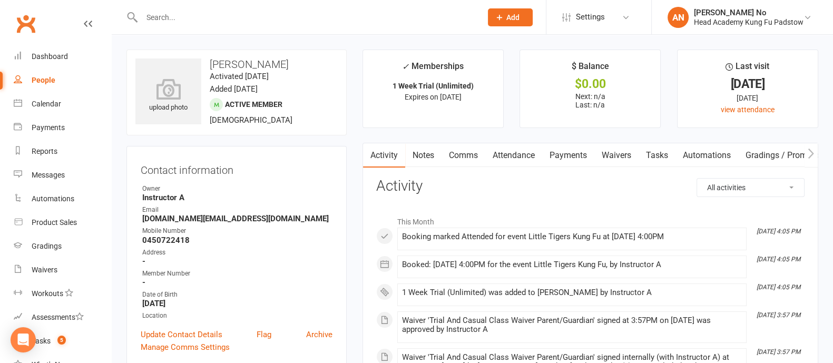
scroll to position [318, 0]
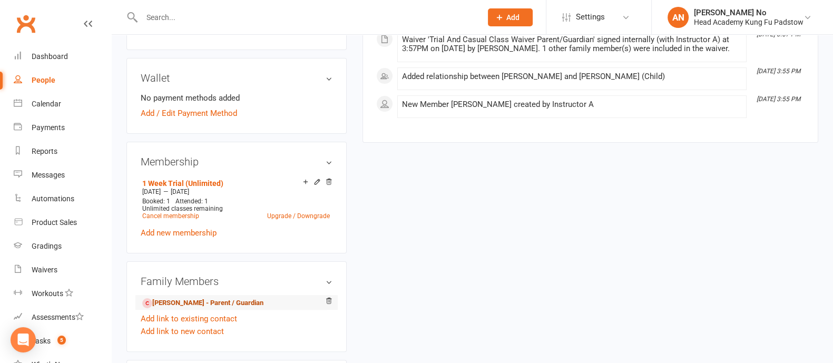
click at [187, 301] on link "Allan Pham - Parent / Guardian" at bounding box center [202, 303] width 121 height 11
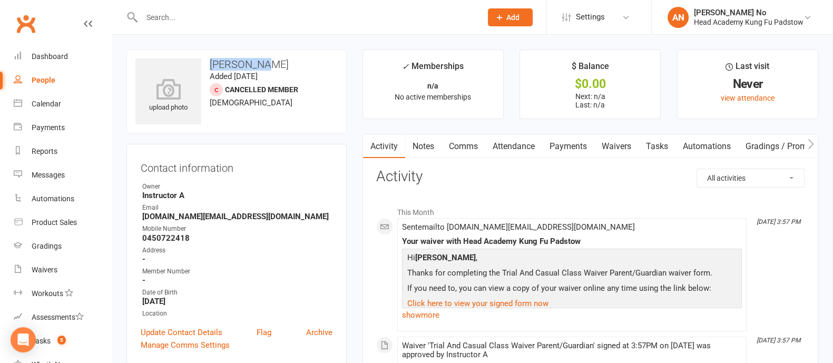
drag, startPoint x: 209, startPoint y: 63, endPoint x: 264, endPoint y: 66, distance: 54.9
click at [264, 66] on h3 "Allan Pham" at bounding box center [236, 65] width 202 height 12
copy h3 "Allan Pham"
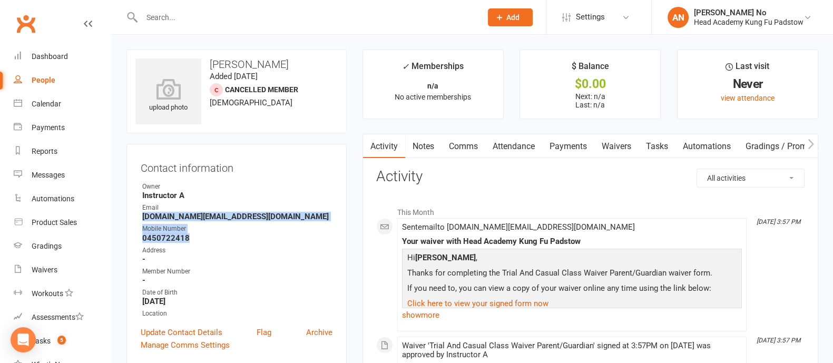
drag, startPoint x: 141, startPoint y: 217, endPoint x: 194, endPoint y: 238, distance: 57.6
click at [194, 238] on ul "Owner Instructor A Email Allan.pt@outLook.com Mobile Number 0450722418 Address …" at bounding box center [237, 250] width 192 height 137
copy ul "Allan.pt@outLook.com Mobile Number 0450722418"
click at [570, 144] on link "Payments" at bounding box center [568, 146] width 52 height 24
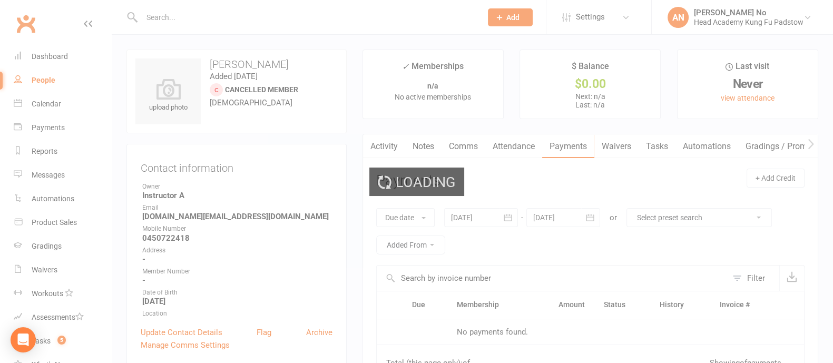
click at [617, 147] on div "Loading" at bounding box center [416, 181] width 833 height 363
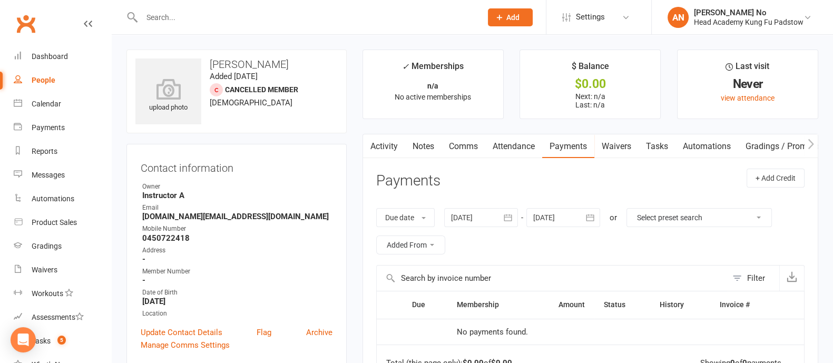
click at [617, 145] on link "Waivers" at bounding box center [617, 146] width 44 height 24
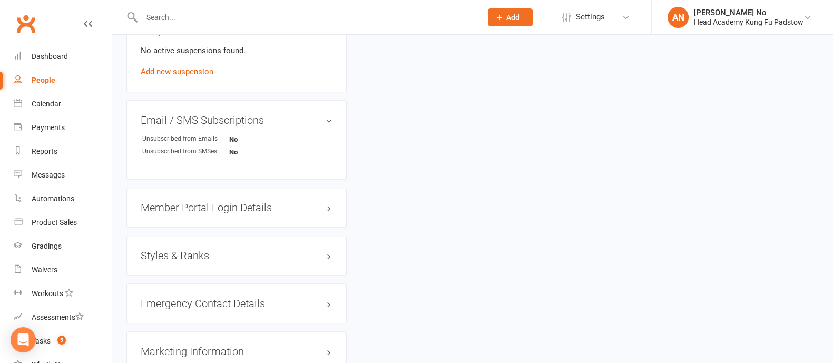
scroll to position [717, 0]
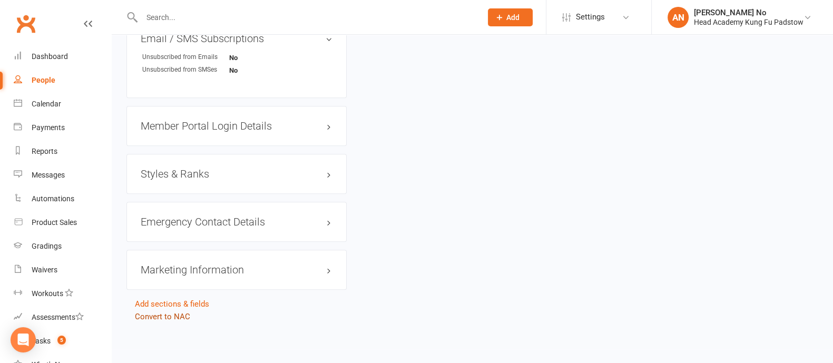
click at [177, 312] on link "Convert to NAC" at bounding box center [162, 316] width 55 height 9
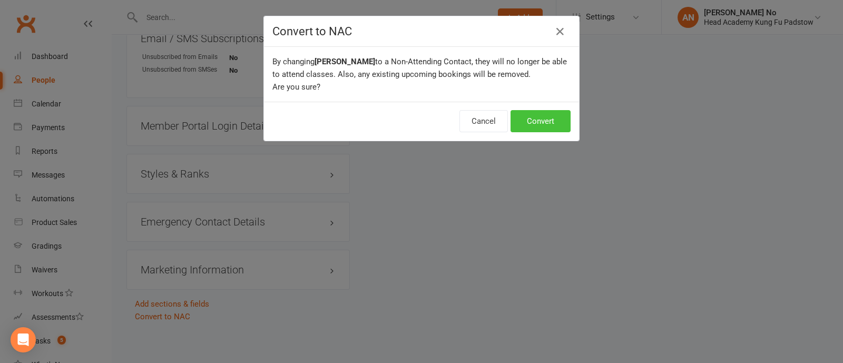
click at [531, 115] on button "Convert" at bounding box center [541, 121] width 60 height 22
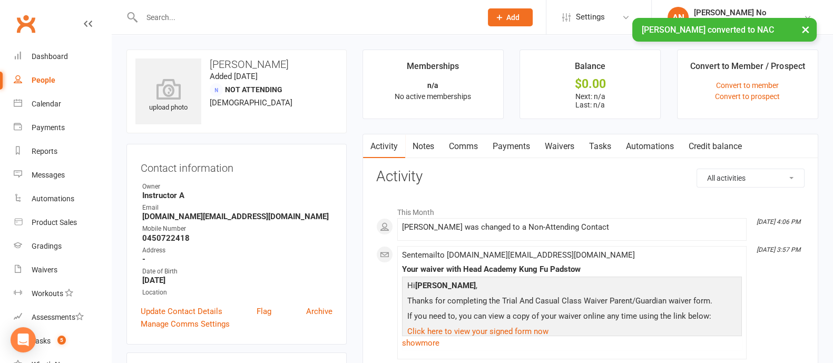
scroll to position [318, 0]
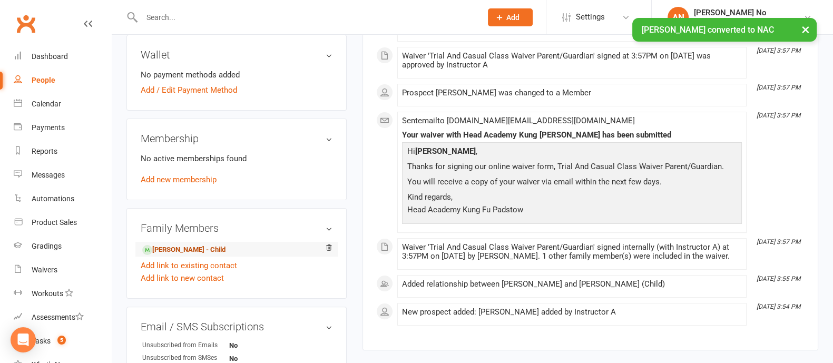
click at [177, 246] on link "Oliver Bern - Child" at bounding box center [183, 250] width 83 height 11
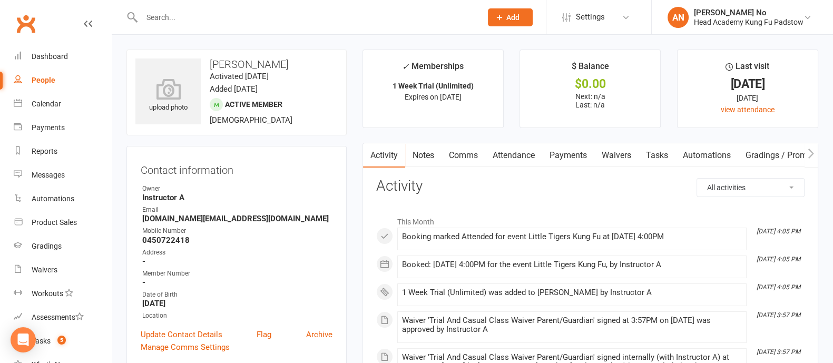
click at [537, 161] on link "Attendance" at bounding box center [513, 155] width 57 height 24
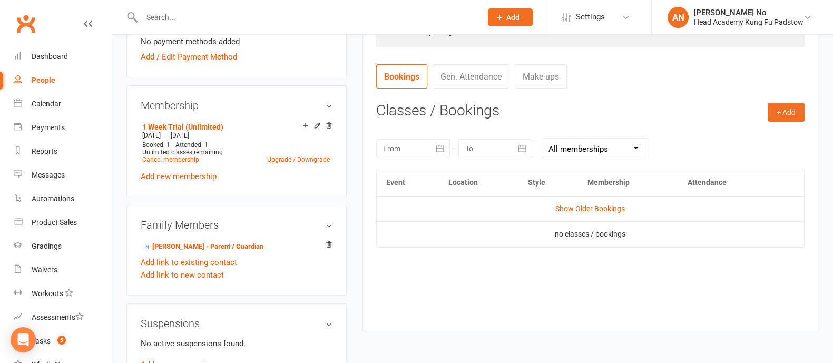
scroll to position [376, 0]
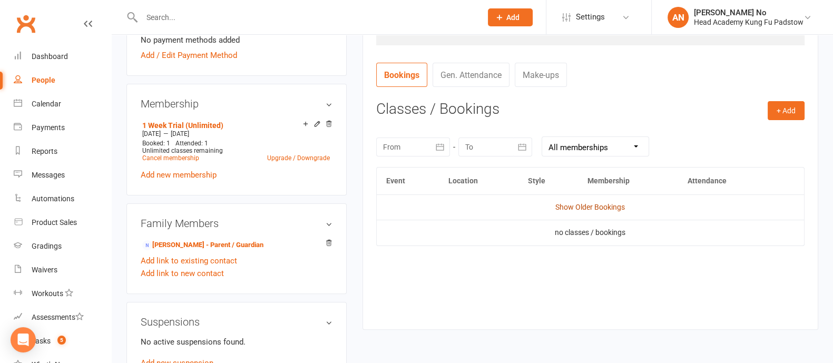
click at [595, 206] on link "Show Older Bookings" at bounding box center [591, 207] width 70 height 8
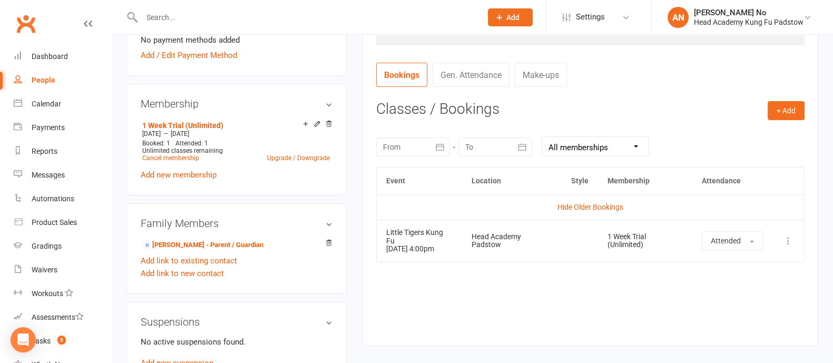
click at [181, 18] on input "text" at bounding box center [307, 17] width 336 height 15
paste input "Allan.pt@outLook.com"
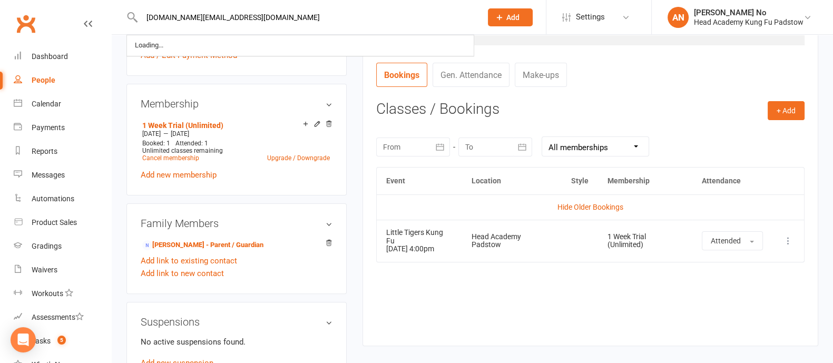
type input "Allan.pt@outLook.com"
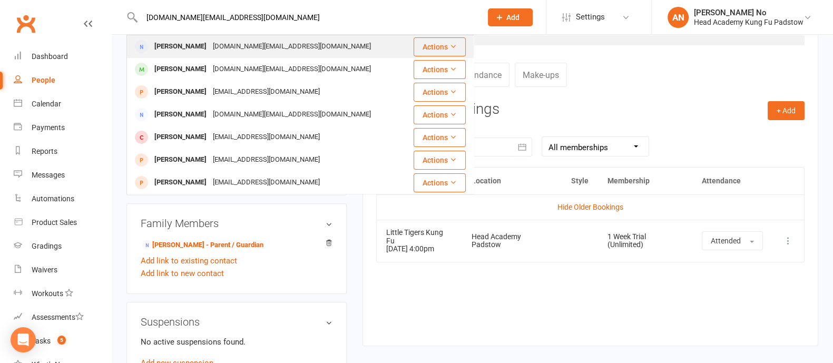
click at [216, 44] on div "Allan.pt@outLook.com" at bounding box center [292, 46] width 164 height 15
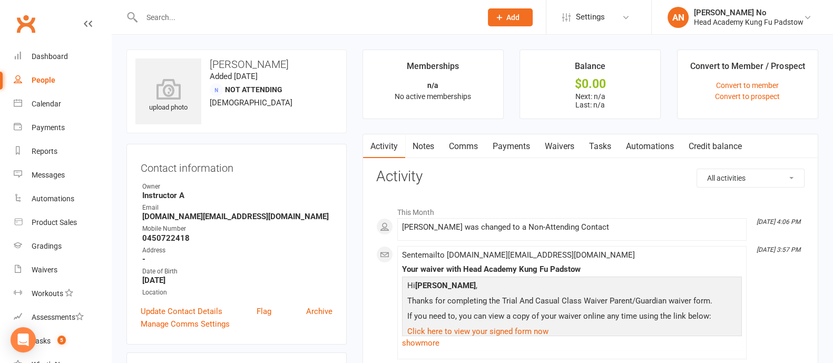
scroll to position [318, 0]
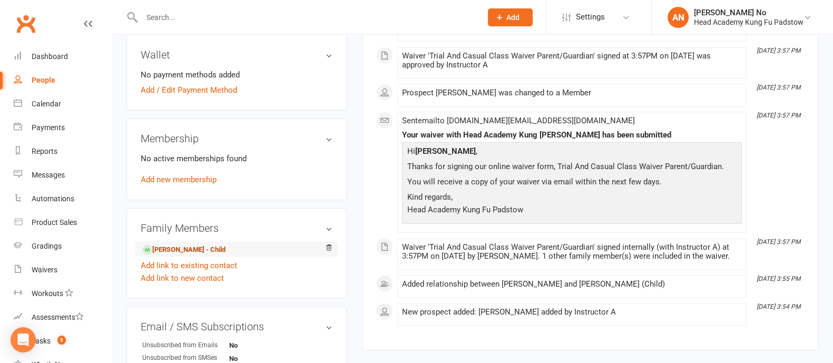
click at [184, 250] on link "Oliver Bern - Child" at bounding box center [183, 250] width 83 height 11
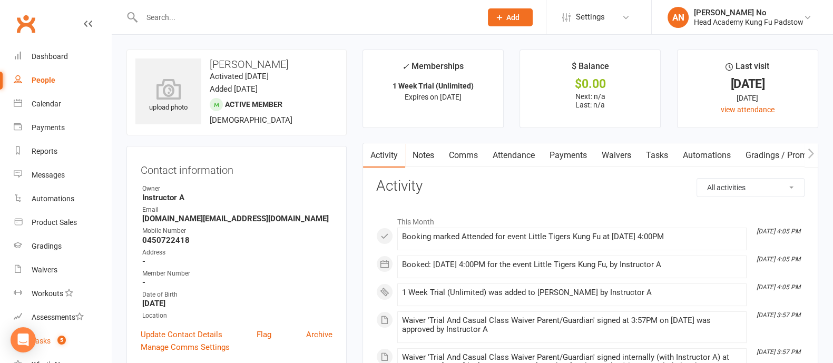
click at [57, 339] on count-badge "5" at bounding box center [59, 341] width 14 height 8
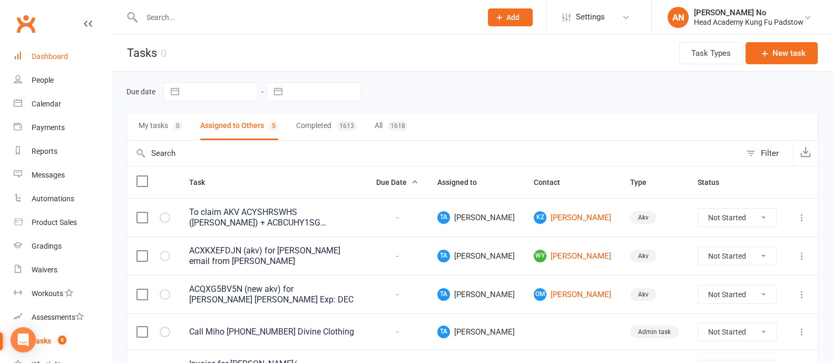
click at [40, 54] on div "Dashboard" at bounding box center [50, 56] width 36 height 8
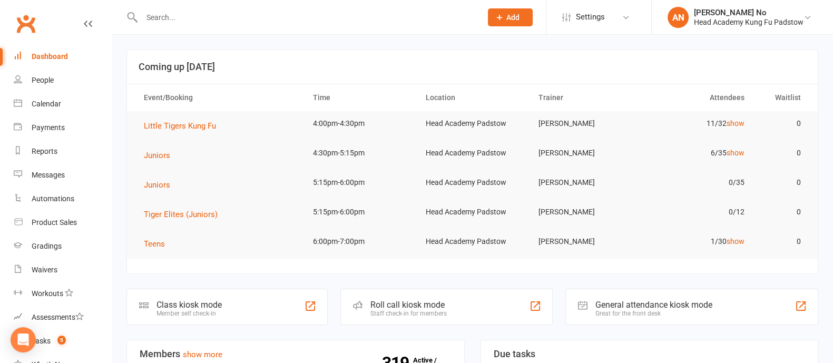
click at [185, 20] on input "text" at bounding box center [307, 17] width 336 height 15
paste input "Nickoletta Moraitis"
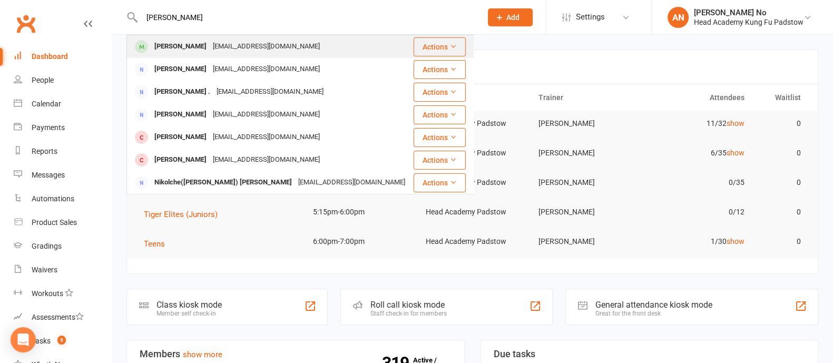
type input "Nickoletta Moraitis"
click at [189, 51] on div "Nickoletta Moraitis" at bounding box center [180, 46] width 59 height 15
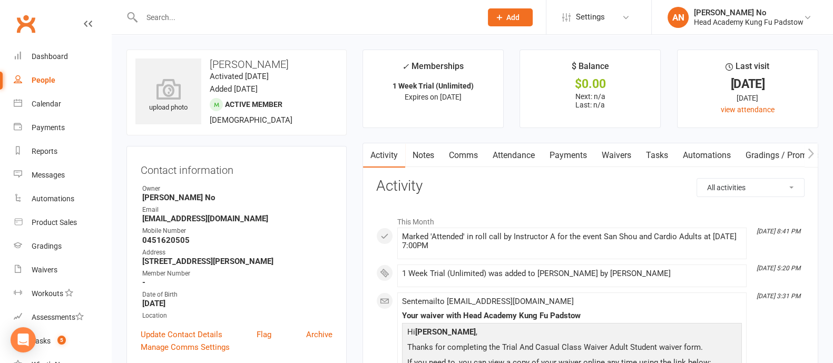
click at [624, 155] on link "Waivers" at bounding box center [617, 155] width 44 height 24
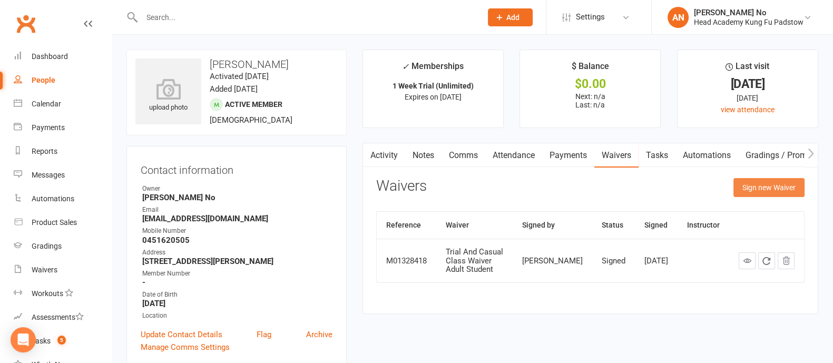
click at [768, 188] on button "Sign new Waiver" at bounding box center [769, 187] width 71 height 19
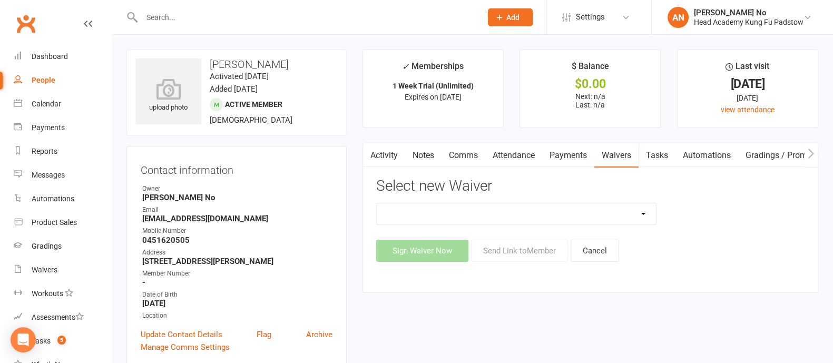
click at [626, 217] on select "Adults Waiver And Terms And Conditions Parent Or Guardian Waiver And Terms And …" at bounding box center [516, 213] width 279 height 21
select select "3663"
click at [377, 203] on select "Adults Waiver And Terms And Conditions Parent Or Guardian Waiver And Terms And …" at bounding box center [516, 213] width 279 height 21
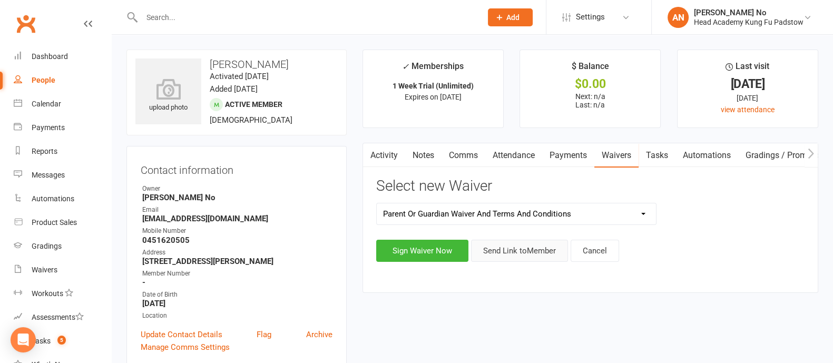
click at [521, 252] on button "Send Link to Member" at bounding box center [519, 251] width 97 height 22
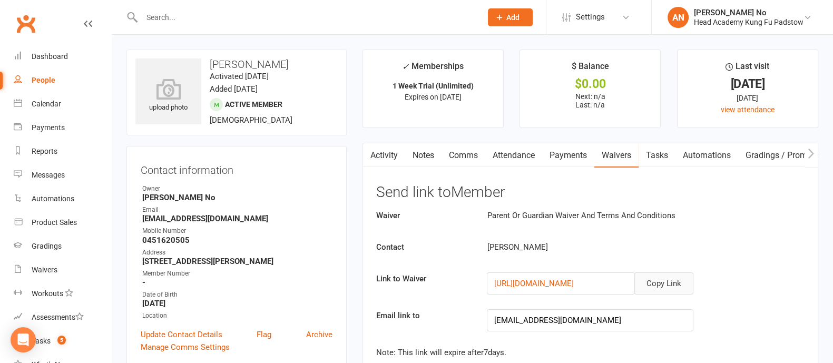
click at [663, 286] on button "Copy Link" at bounding box center [664, 283] width 59 height 22
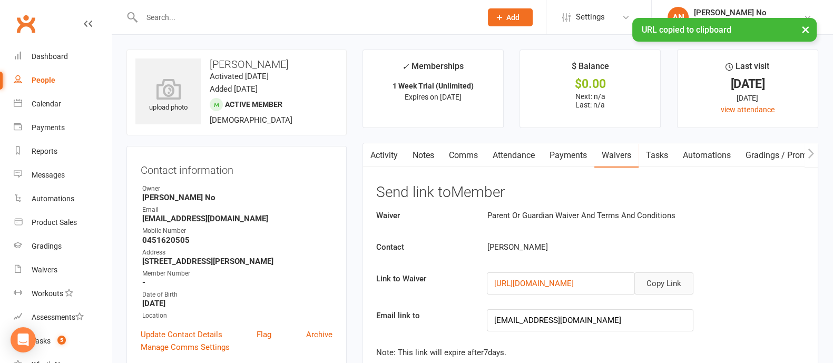
click at [459, 154] on link "Comms" at bounding box center [464, 155] width 44 height 24
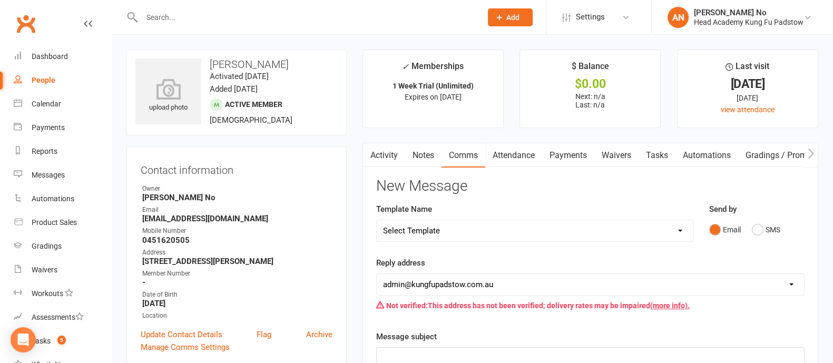
click at [674, 234] on select "Select Template [Email] Membership Waiver - ADULTS [Email] Membership Waiver - …" at bounding box center [535, 230] width 316 height 21
select select "0"
click at [377, 220] on select "Select Template [Email] Membership Waiver - ADULTS [Email] Membership Waiver - …" at bounding box center [535, 230] width 316 height 21
click at [621, 154] on link "Waivers" at bounding box center [617, 155] width 44 height 24
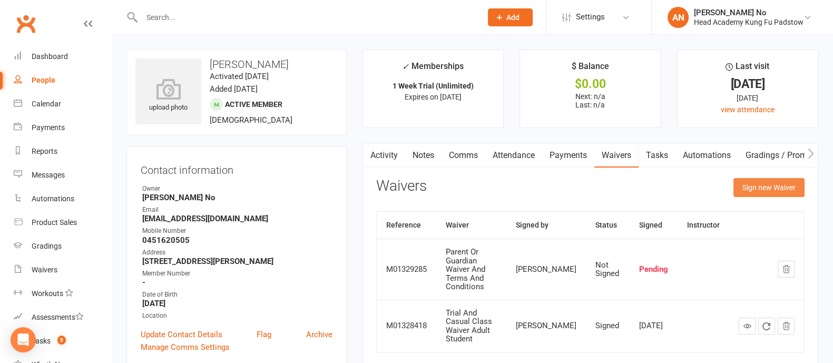
click at [748, 185] on button "Sign new Waiver" at bounding box center [769, 187] width 71 height 19
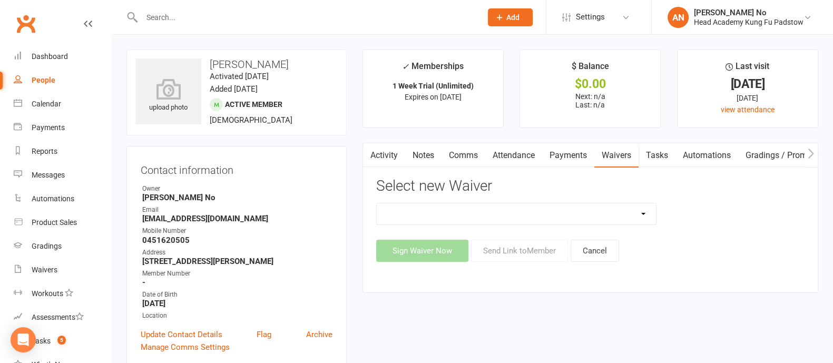
click at [556, 158] on link "Payments" at bounding box center [568, 155] width 52 height 24
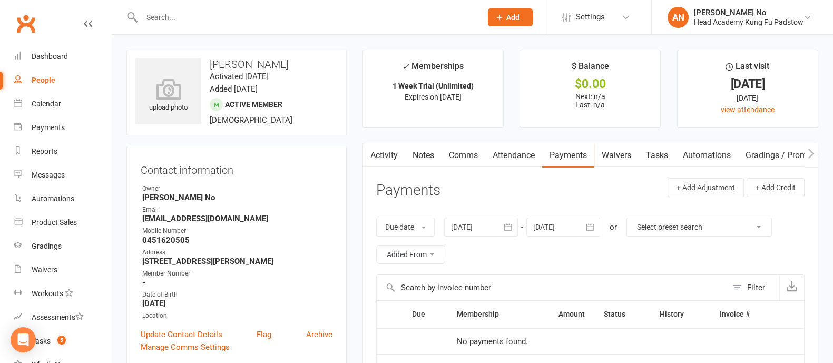
click at [616, 157] on link "Waivers" at bounding box center [617, 155] width 44 height 24
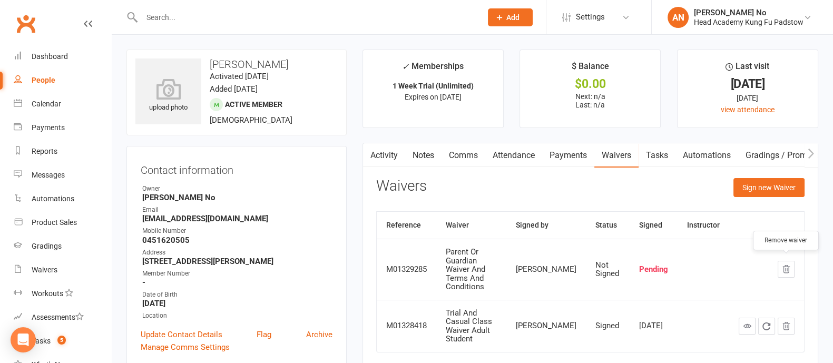
click at [785, 267] on icon "button" at bounding box center [786, 269] width 9 height 9
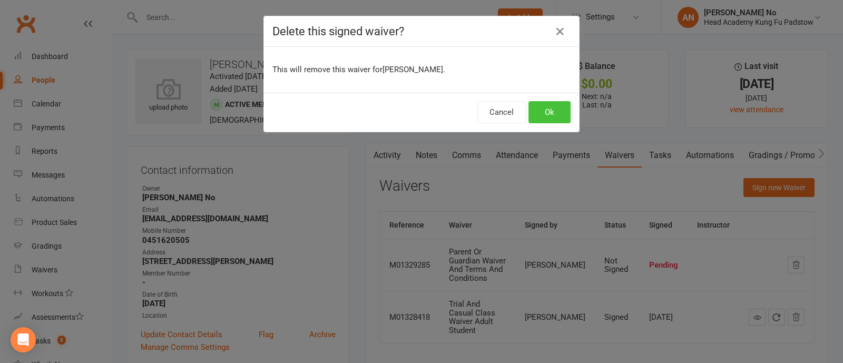
click at [533, 110] on button "Ok" at bounding box center [550, 112] width 42 height 22
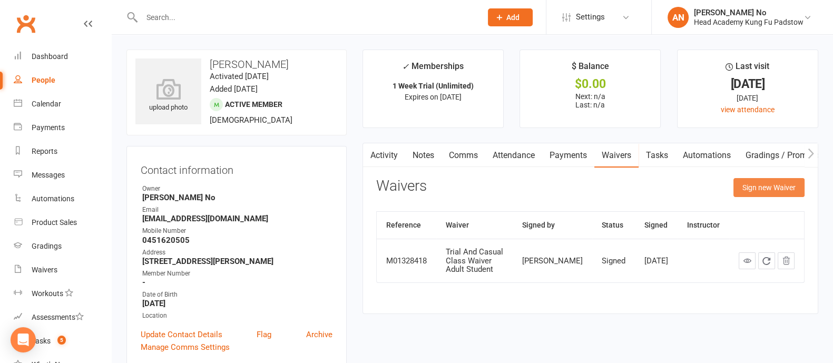
click at [759, 184] on button "Sign new Waiver" at bounding box center [769, 187] width 71 height 19
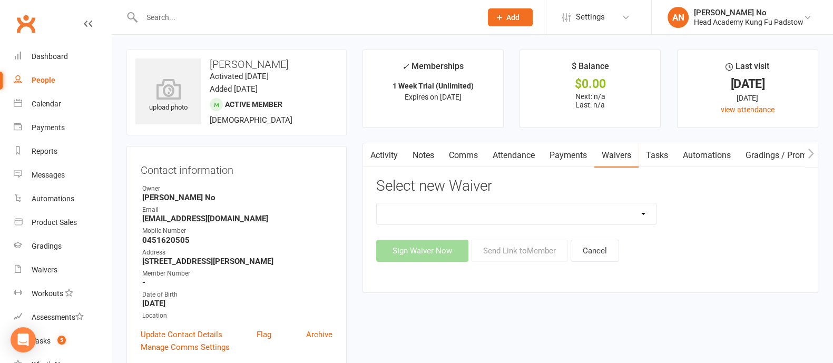
click at [650, 209] on select "Adults Waiver And Terms And Conditions Parent Or Guardian Waiver And Terms And …" at bounding box center [516, 213] width 279 height 21
select select "3662"
click at [377, 203] on select "Adults Waiver And Terms And Conditions Parent Or Guardian Waiver And Terms And …" at bounding box center [516, 213] width 279 height 21
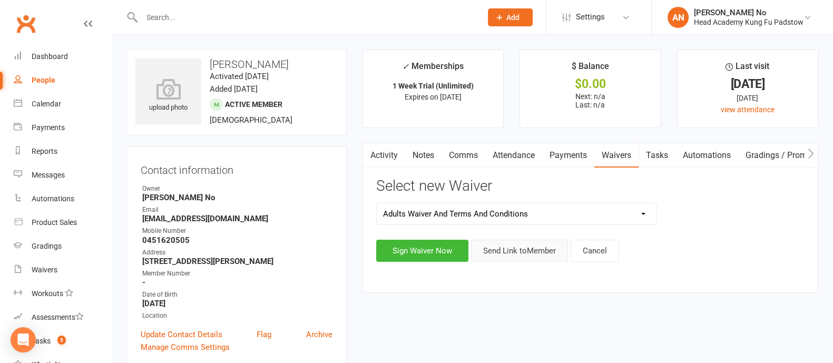
click at [530, 248] on button "Send Link to Member" at bounding box center [519, 251] width 97 height 22
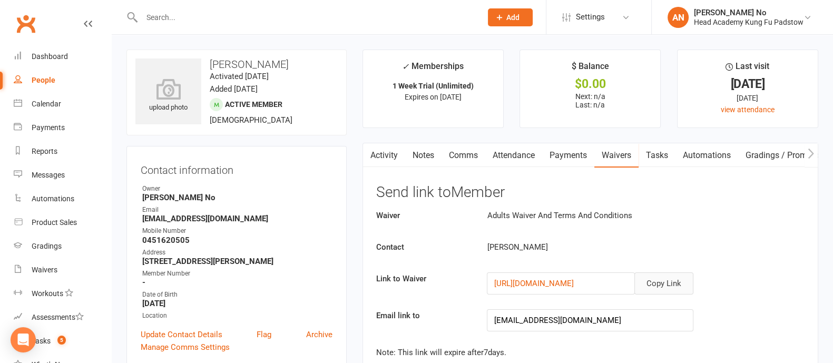
click at [669, 282] on button "Copy Link" at bounding box center [664, 283] width 59 height 22
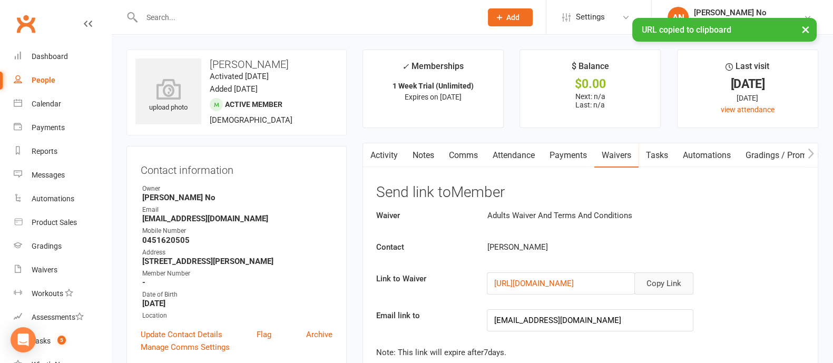
click at [460, 154] on link "Comms" at bounding box center [464, 155] width 44 height 24
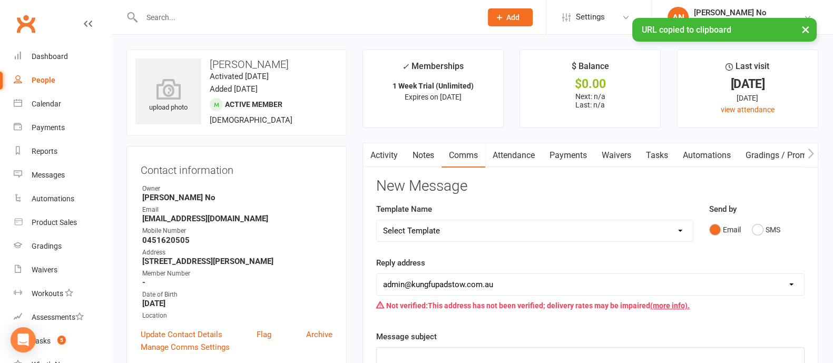
click at [670, 228] on select "Select Template [Email] Membership Waiver - ADULTS [Email] Membership Waiver - …" at bounding box center [535, 230] width 316 height 21
select select "0"
click at [377, 220] on select "Select Template [Email] Membership Waiver - ADULTS [Email] Membership Waiver - …" at bounding box center [535, 230] width 316 height 21
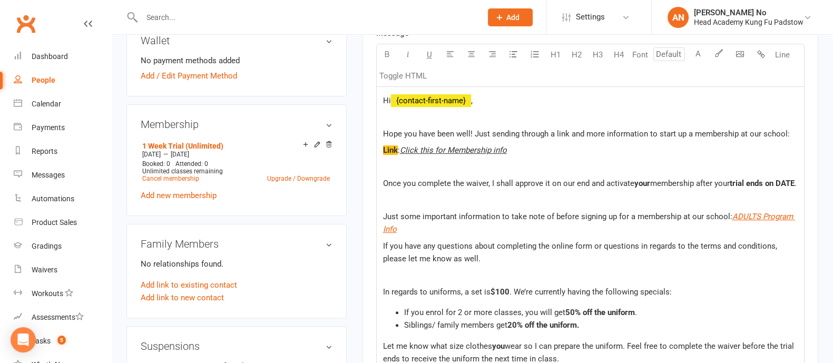
scroll to position [359, 0]
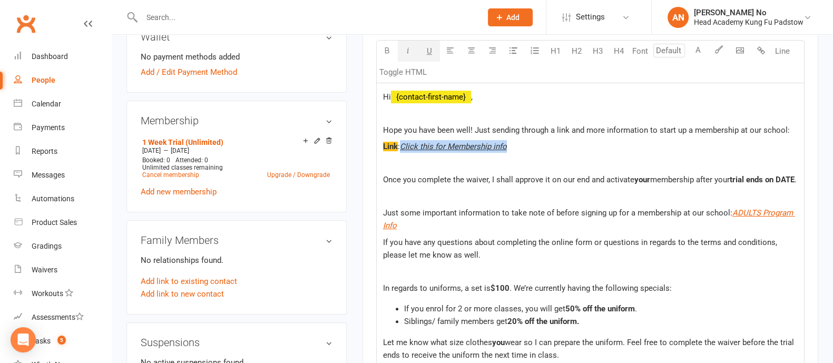
drag, startPoint x: 506, startPoint y: 146, endPoint x: 403, endPoint y: 146, distance: 103.3
click at [403, 146] on span "Click this for Membership info" at bounding box center [453, 146] width 107 height 9
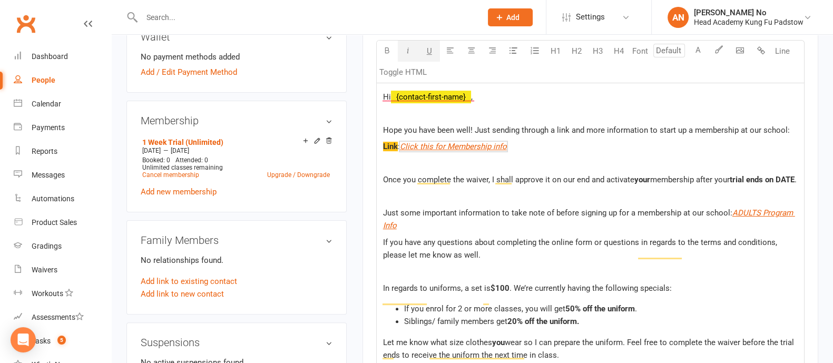
click at [472, 126] on span "Hope you have been well! Just sending through a link and more information to st…" at bounding box center [586, 129] width 407 height 9
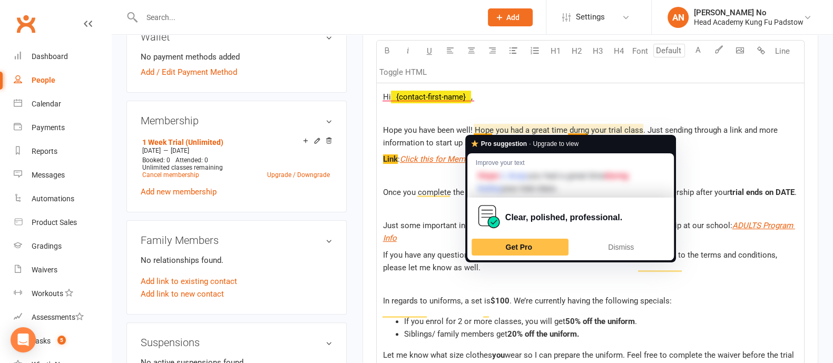
click at [472, 129] on span "Hope you have been well! Hope you had a great time durng your trial class. Just…" at bounding box center [581, 136] width 397 height 22
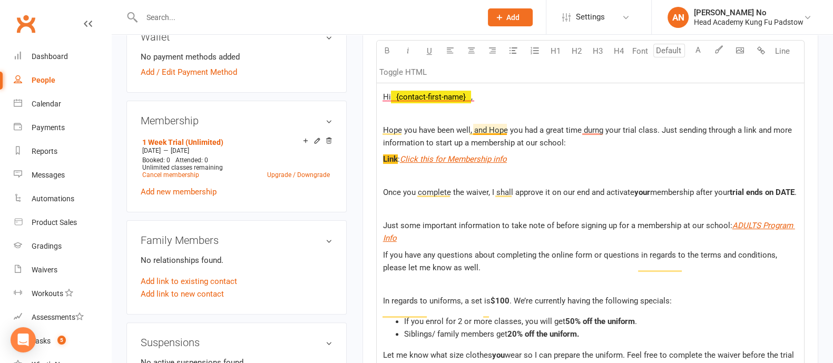
click at [495, 130] on span "Hope you have been well, and Hope you had a great time durng your trial class. …" at bounding box center [588, 136] width 411 height 22
click at [661, 129] on span "Hope you have been well, and hope you had a great time during your trial class.…" at bounding box center [589, 136] width 412 height 22
click at [658, 128] on span "Hope you have been well, and hope you had a great time during your trial class.…" at bounding box center [589, 136] width 412 height 22
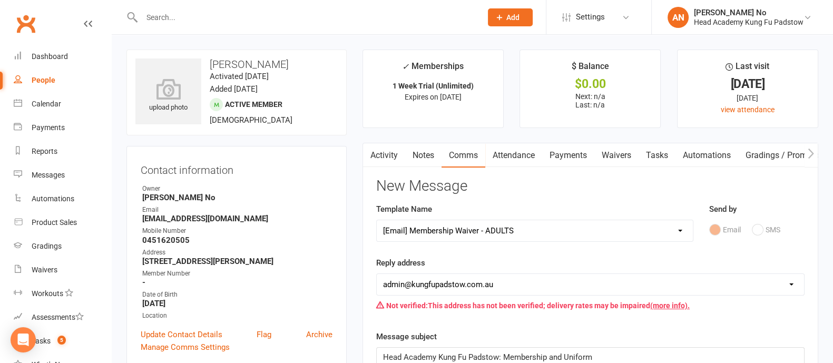
scroll to position [318, 0]
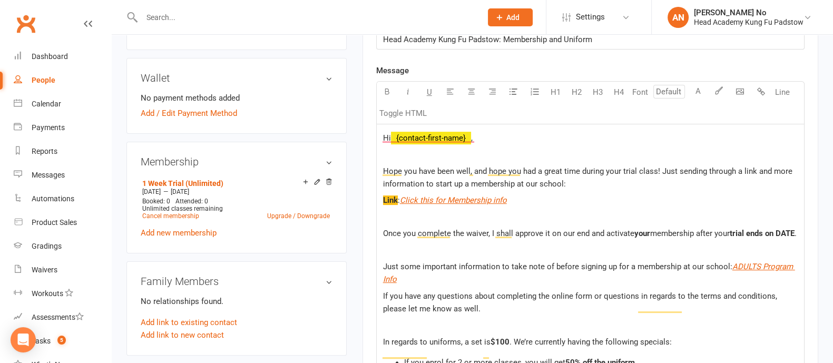
click at [730, 238] on span "trial ends on DATE" at bounding box center [762, 233] width 65 height 9
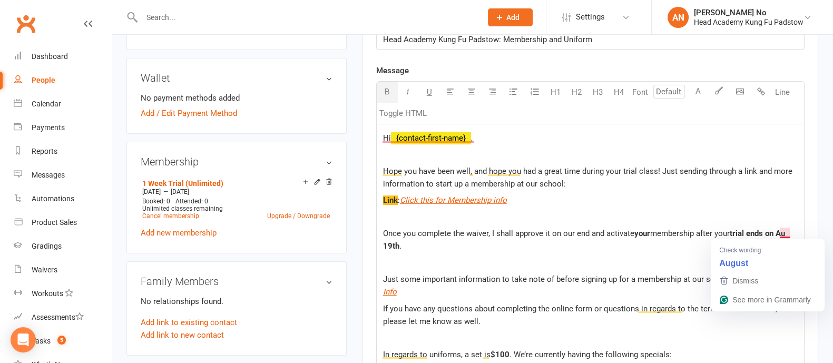
click at [787, 232] on span "trial ends on Au 19th" at bounding box center [585, 240] width 404 height 22
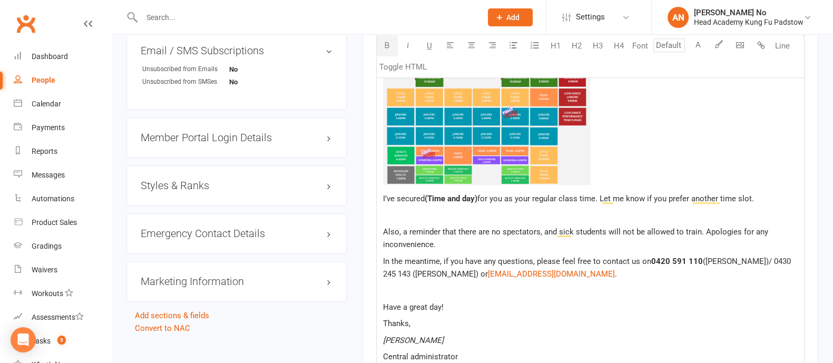
scroll to position [750, 0]
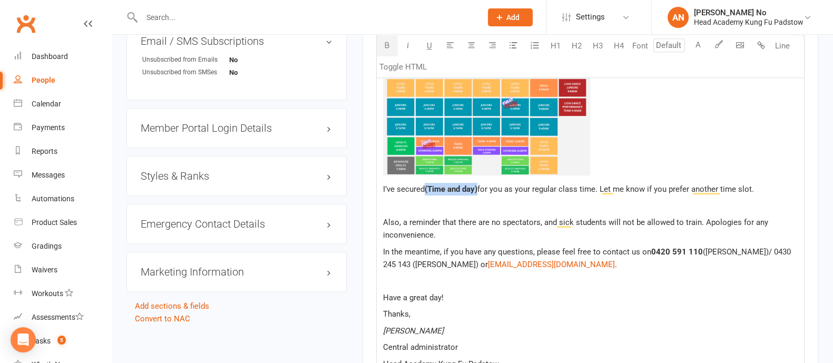
drag, startPoint x: 479, startPoint y: 186, endPoint x: 426, endPoint y: 188, distance: 52.7
click at [426, 188] on span "(Time and day)" at bounding box center [451, 188] width 53 height 9
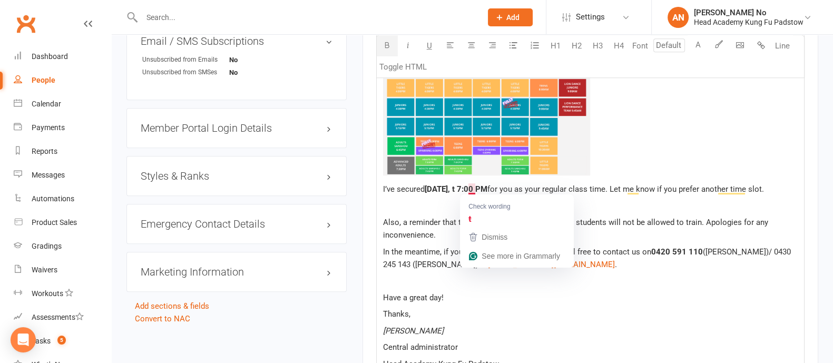
click at [471, 188] on span "Wednesday, t 7:00 PM" at bounding box center [456, 188] width 63 height 9
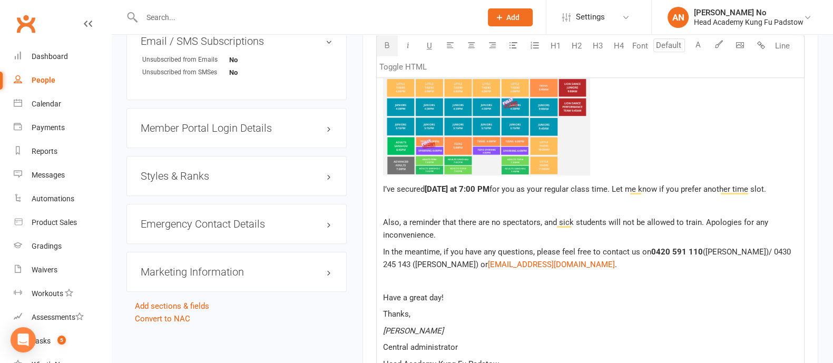
click at [485, 138] on img "To enrich screen reader interactions, please activate Accessibility in Grammarl…" at bounding box center [487, 104] width 208 height 143
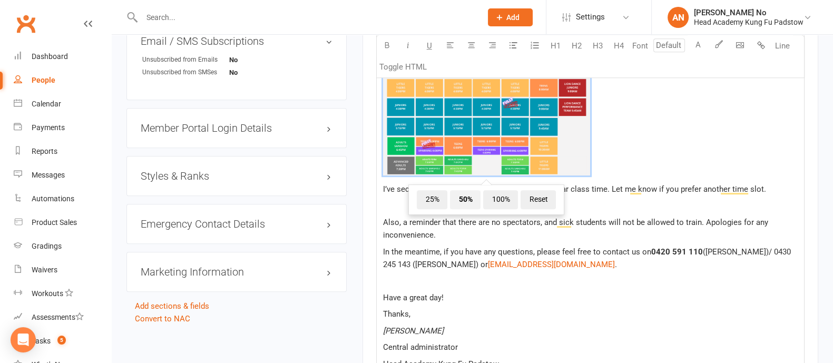
click at [469, 199] on span "50%" at bounding box center [465, 199] width 31 height 19
click at [500, 199] on span "100%" at bounding box center [500, 199] width 35 height 19
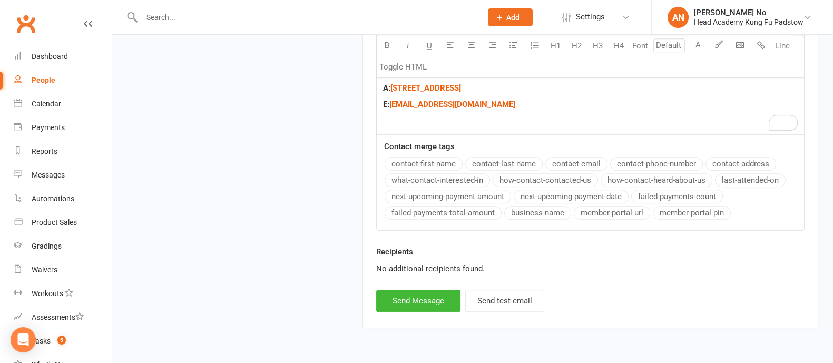
scroll to position [1254, 0]
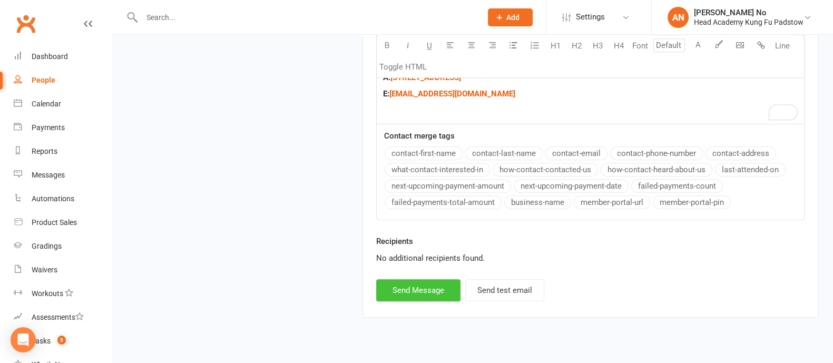
click at [396, 286] on button "Send Message" at bounding box center [418, 290] width 84 height 22
select select
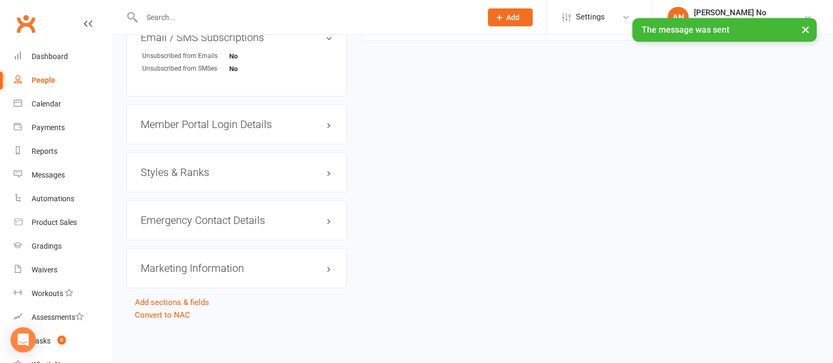
scroll to position [476, 0]
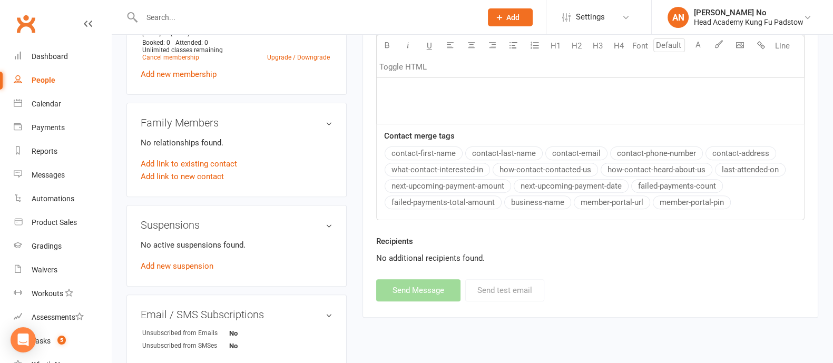
click at [158, 19] on input "text" at bounding box center [307, 17] width 336 height 15
paste input "Macy Harris"
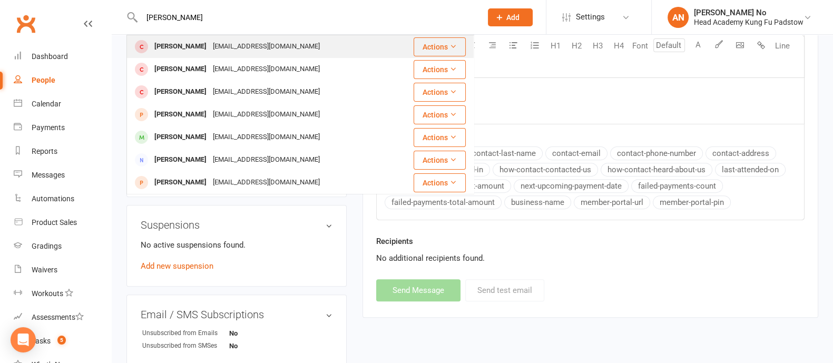
type input "Macy Harris"
click at [182, 47] on div "Macy Harris" at bounding box center [180, 46] width 59 height 15
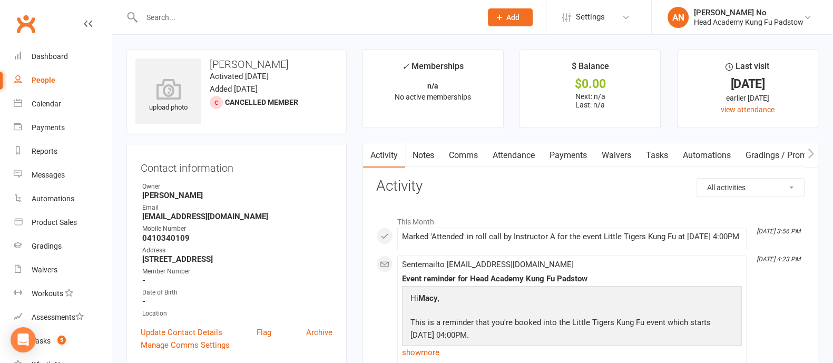
click at [511, 151] on link "Attendance" at bounding box center [513, 155] width 57 height 24
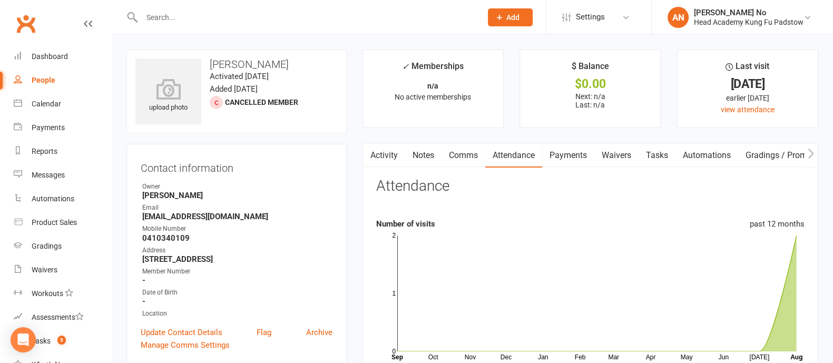
click at [379, 158] on link "Activity" at bounding box center [384, 155] width 42 height 24
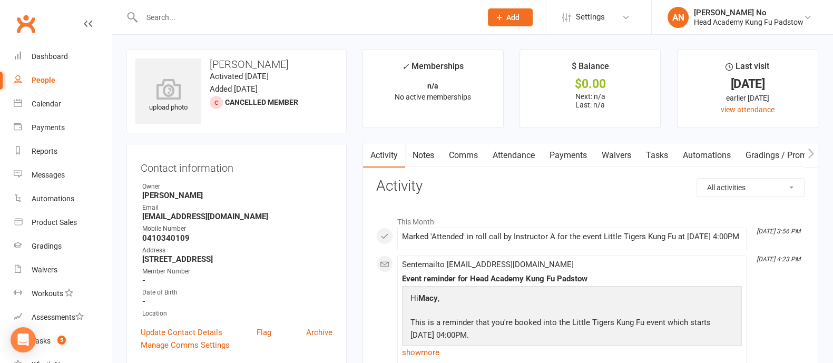
click at [524, 153] on link "Attendance" at bounding box center [513, 155] width 57 height 24
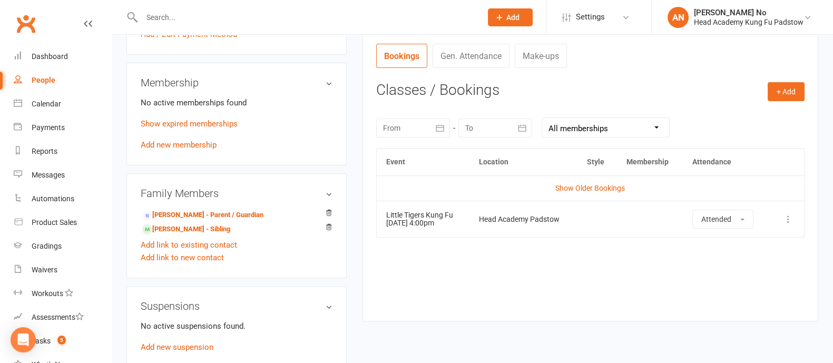
scroll to position [399, 0]
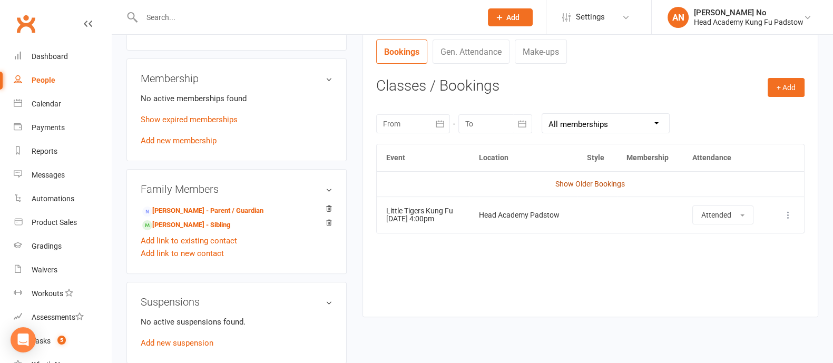
click at [597, 182] on link "Show Older Bookings" at bounding box center [591, 184] width 70 height 8
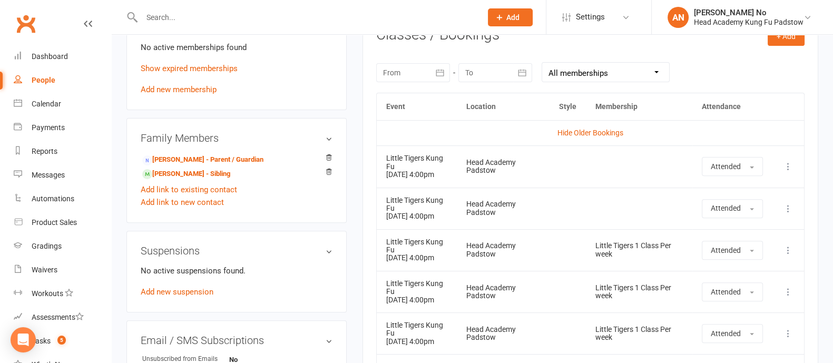
scroll to position [448, 0]
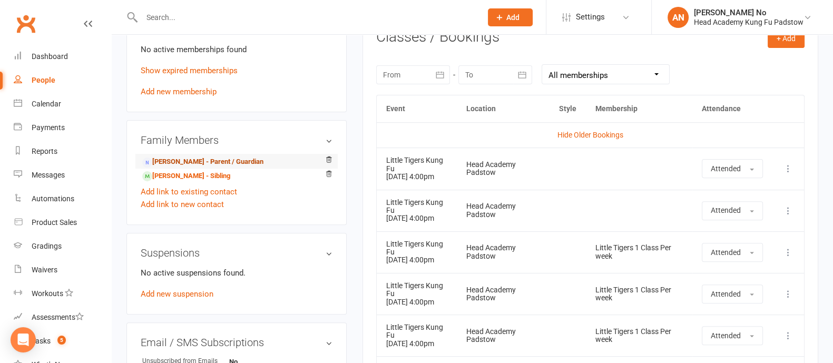
click at [240, 162] on link "Michelle Leavers - Parent / Guardian" at bounding box center [202, 162] width 121 height 11
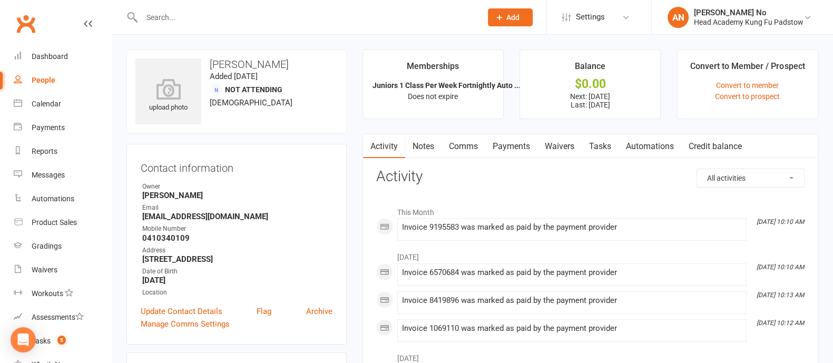
click at [522, 144] on link "Payments" at bounding box center [511, 146] width 52 height 24
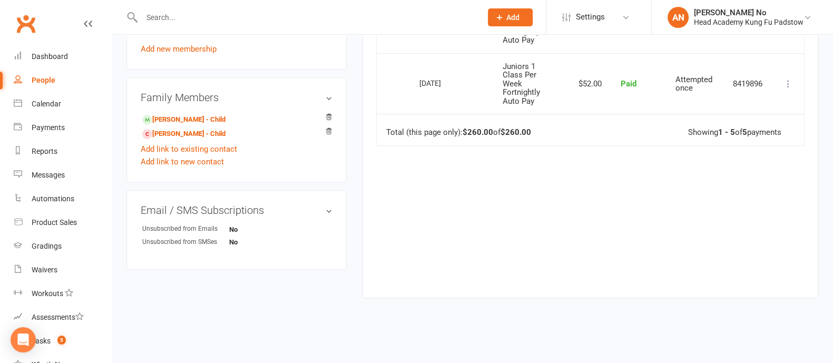
scroll to position [191, 0]
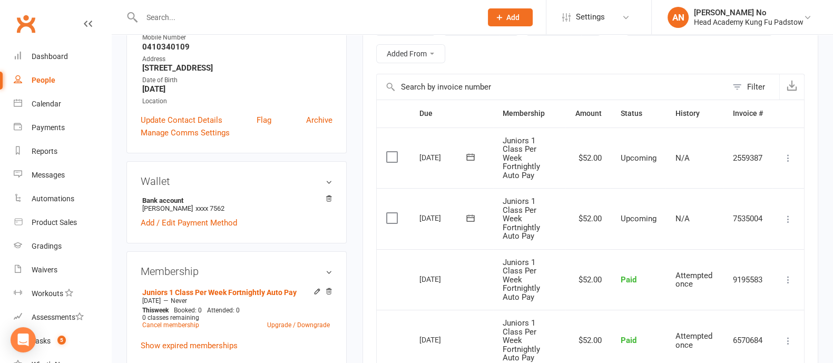
click at [192, 18] on input "text" at bounding box center [307, 17] width 336 height 15
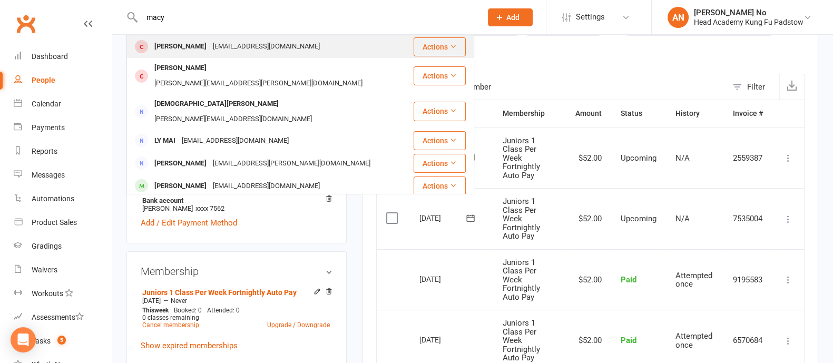
type input "macy"
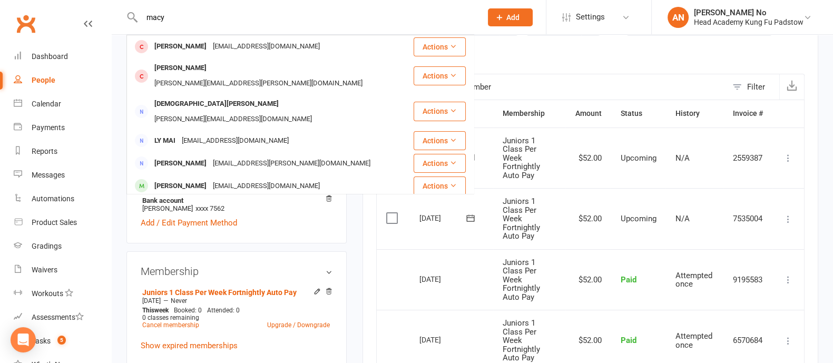
click at [190, 46] on div "Macy Harris" at bounding box center [180, 46] width 59 height 15
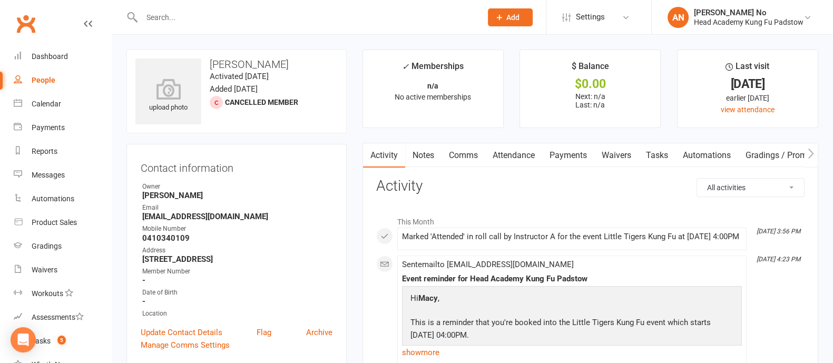
scroll to position [318, 0]
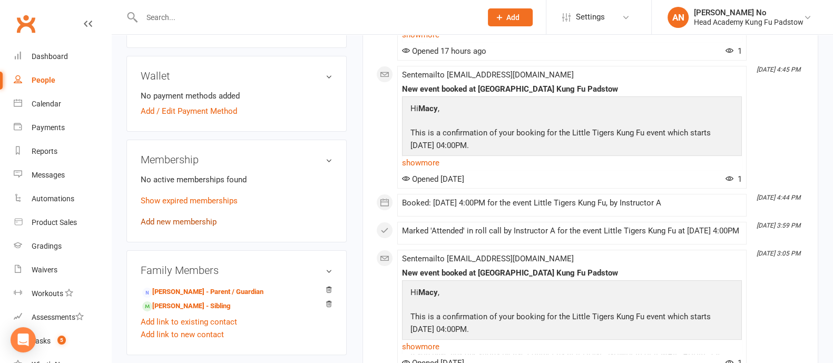
click at [206, 221] on link "Add new membership" at bounding box center [179, 221] width 76 height 9
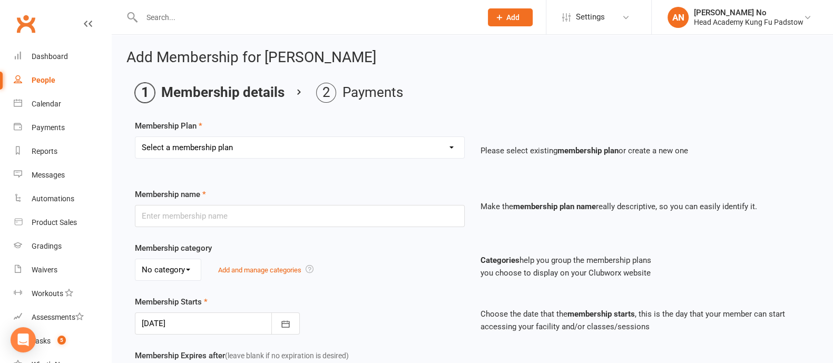
click at [303, 143] on select "Select a membership plan Create new Membership Plan Juniors 1 Class Per Week Fo…" at bounding box center [299, 147] width 329 height 21
select select "4"
click at [135, 137] on select "Select a membership plan Create new Membership Plan Juniors 1 Class Per Week Fo…" at bounding box center [299, 147] width 329 height 21
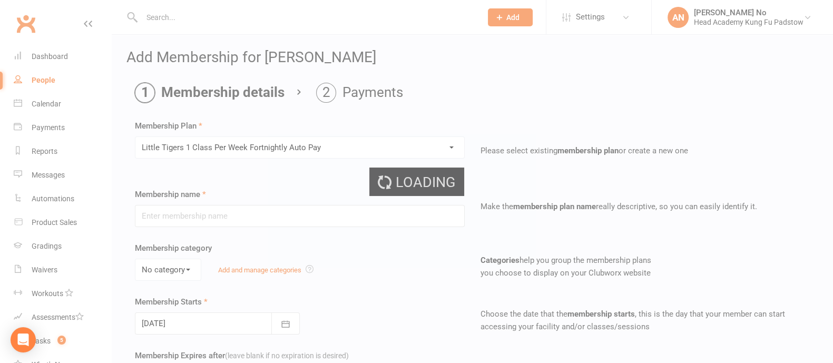
type input "Little Tigers 1 Class Per Week Fortnightly Auto Pay"
type input "0"
type input "1"
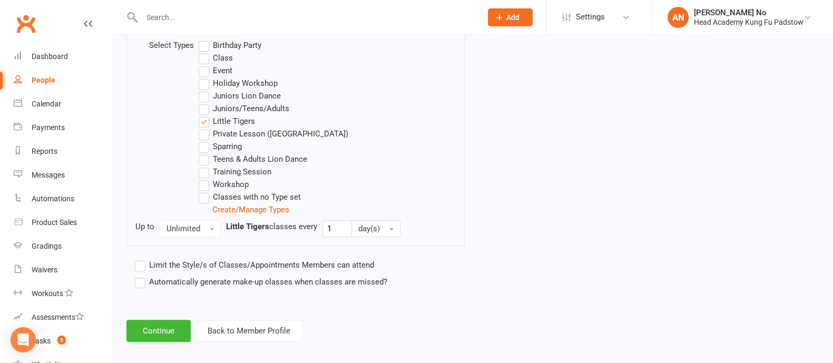
scroll to position [554, 0]
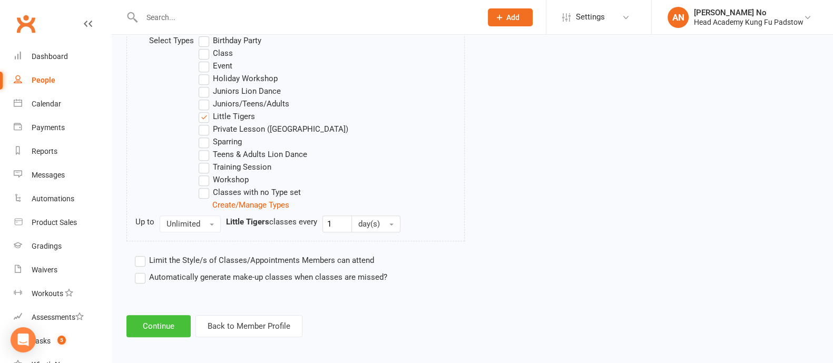
click at [173, 330] on button "Continue" at bounding box center [158, 326] width 64 height 22
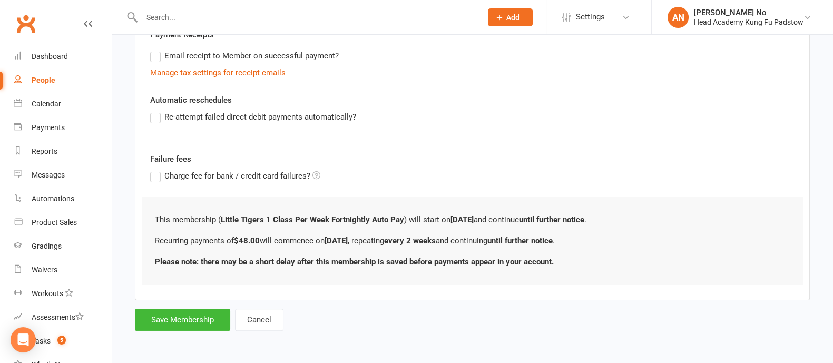
scroll to position [0, 0]
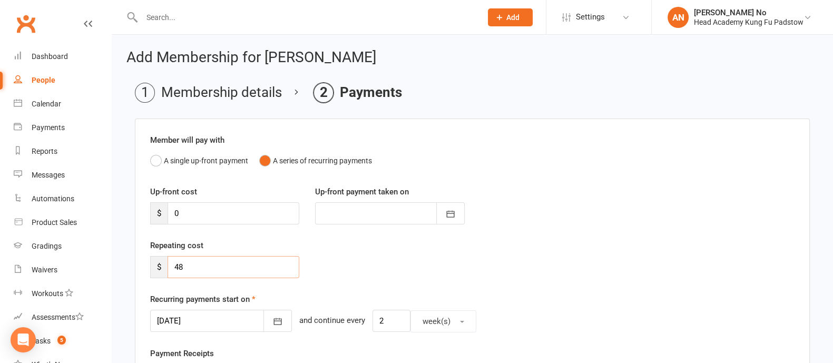
click at [240, 272] on input "48" at bounding box center [234, 267] width 132 height 22
type input "0"
click at [272, 323] on icon "button" at bounding box center [277, 321] width 11 height 11
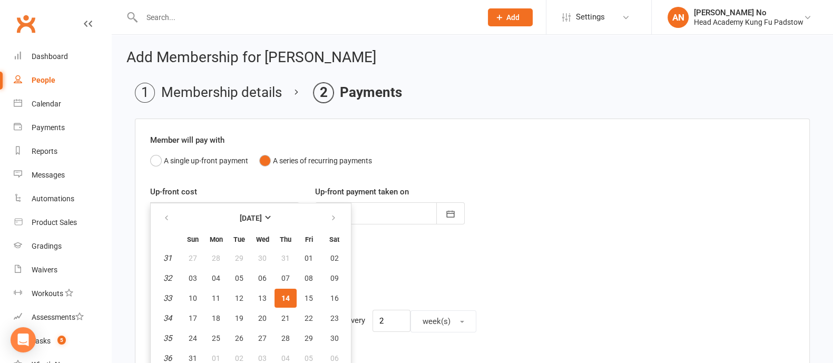
scroll to position [3, 0]
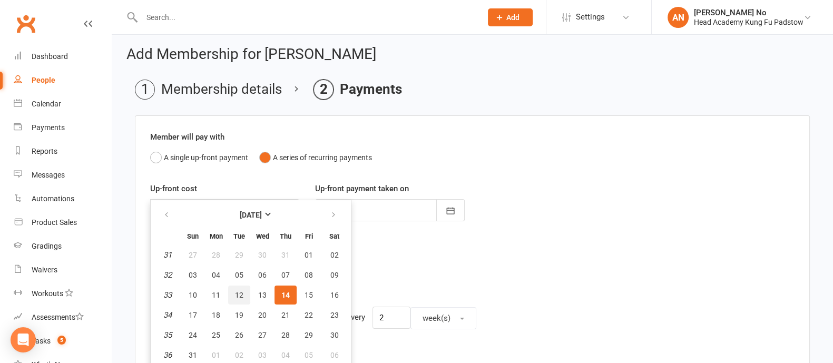
click at [233, 293] on button "12" at bounding box center [239, 295] width 22 height 19
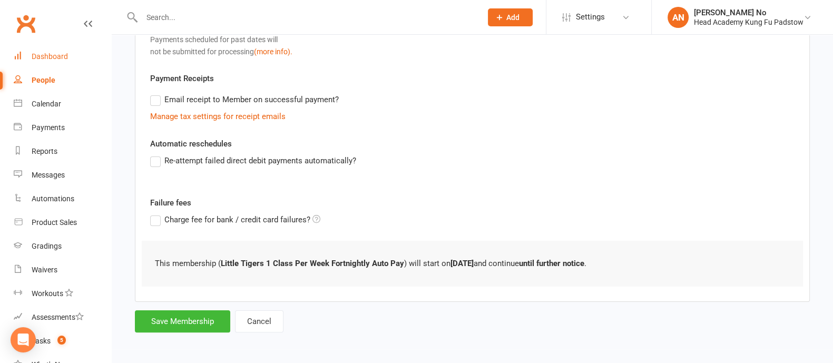
scroll to position [0, 0]
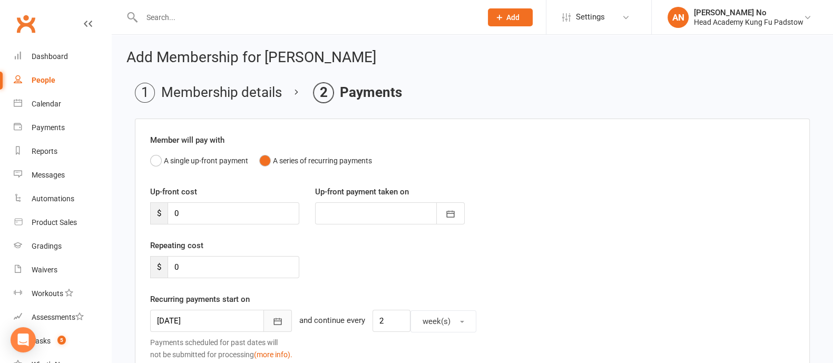
click at [272, 323] on icon "button" at bounding box center [277, 321] width 11 height 11
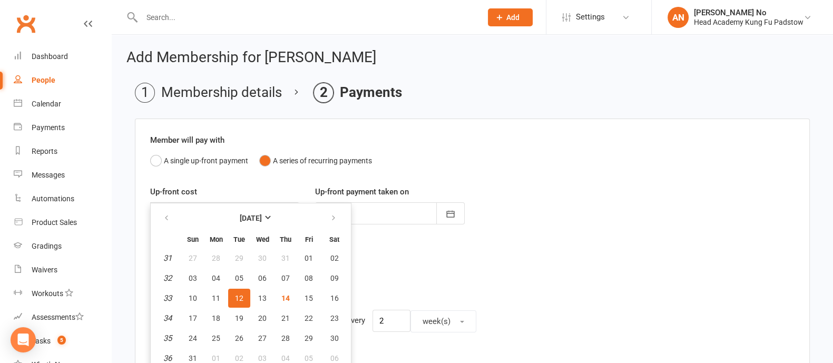
scroll to position [3, 0]
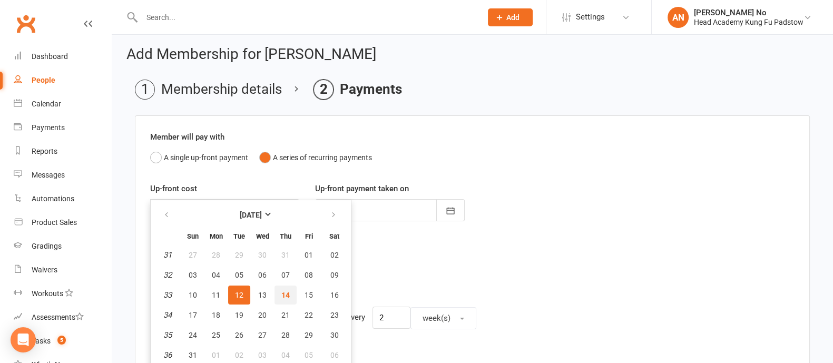
click at [277, 293] on button "14" at bounding box center [286, 295] width 22 height 19
type input "14 Aug 2025"
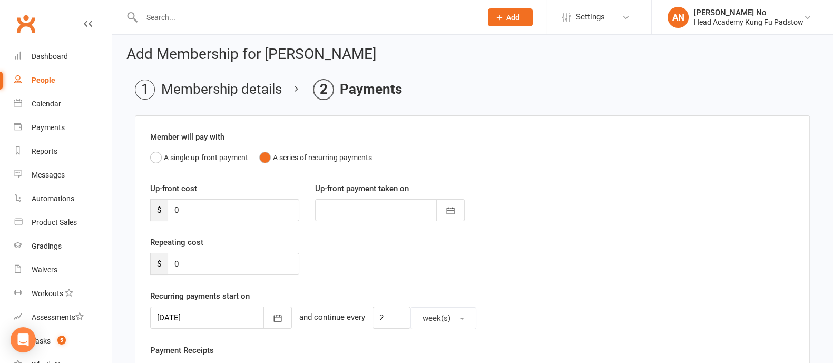
scroll to position [275, 0]
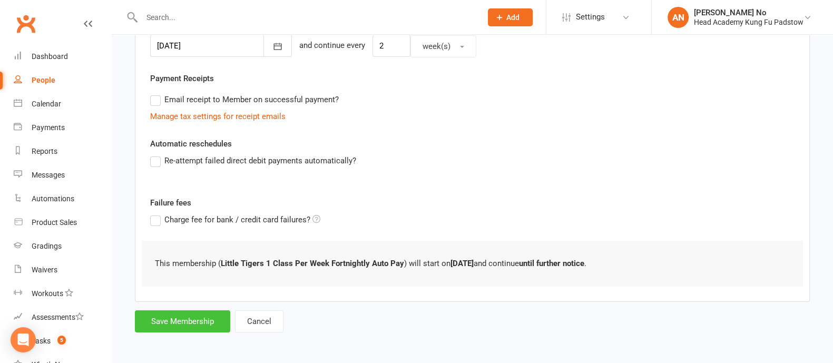
click at [179, 326] on button "Save Membership" at bounding box center [182, 321] width 95 height 22
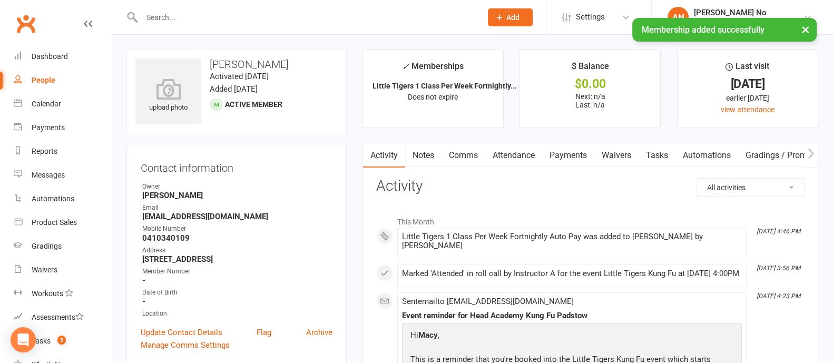
click at [563, 156] on link "Payments" at bounding box center [568, 155] width 52 height 24
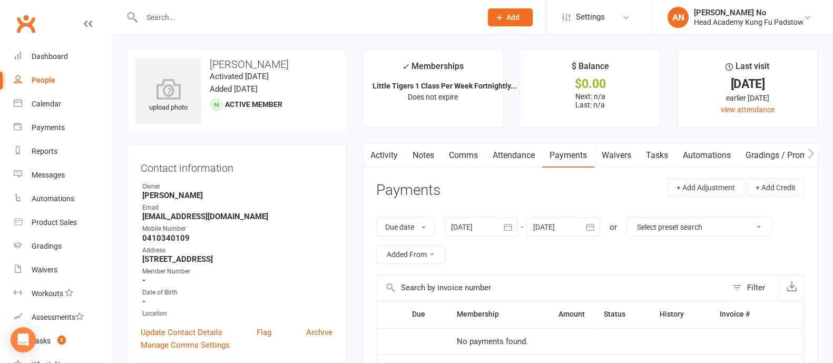
click at [171, 17] on input "text" at bounding box center [307, 17] width 336 height 15
paste input "Benedict Santos"
type input "Benedict Santos"
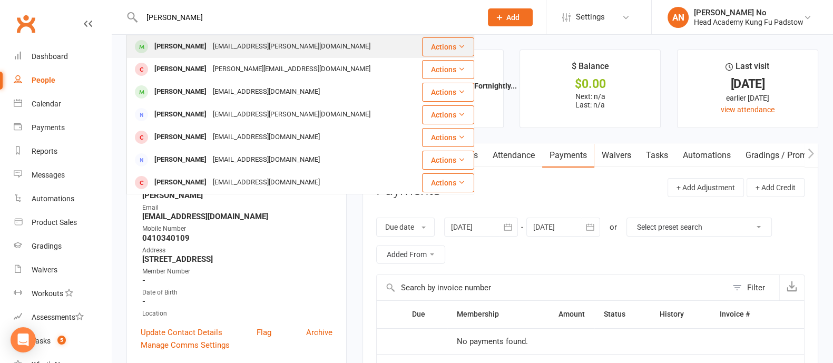
click at [182, 51] on div "Benedict Santos" at bounding box center [180, 46] width 59 height 15
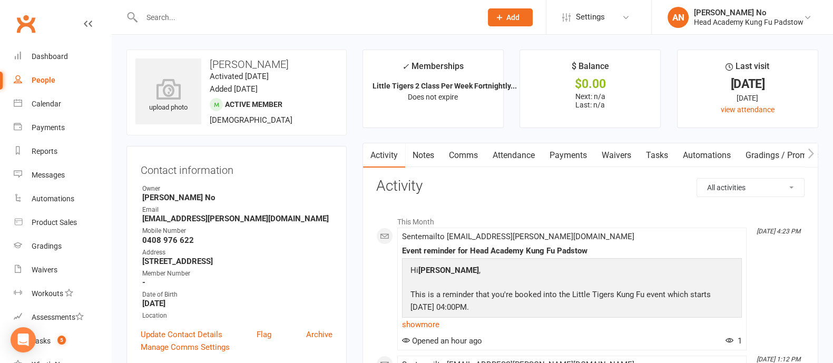
click at [526, 157] on link "Attendance" at bounding box center [513, 155] width 57 height 24
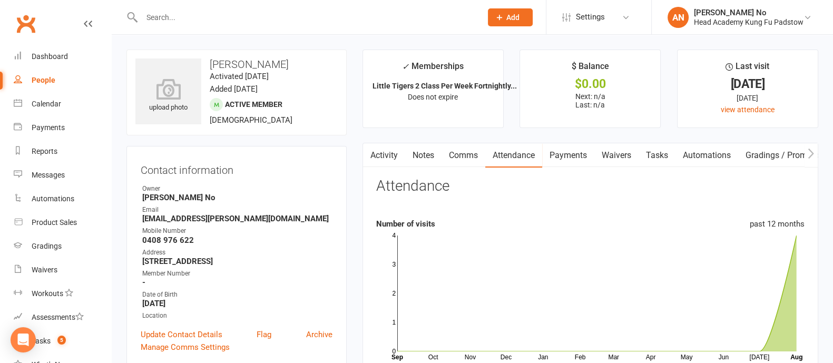
click at [224, 26] on div at bounding box center [300, 17] width 348 height 34
click at [217, 18] on input "text" at bounding box center [307, 17] width 336 height 15
paste input "Johnathan Primerano"
type input "Johnathan Primerano"
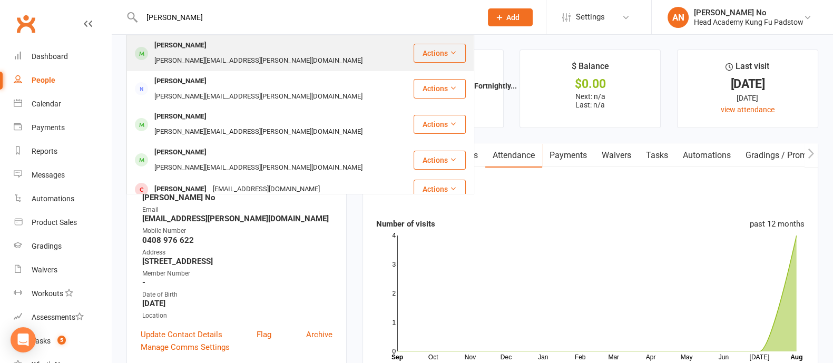
click at [210, 41] on div "Johnathan Primerano" at bounding box center [180, 45] width 59 height 15
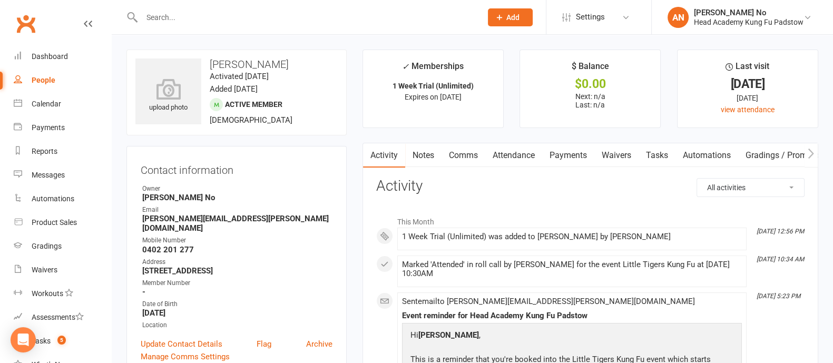
click at [187, 16] on input "text" at bounding box center [307, 17] width 336 height 15
paste input "Benjamin Yang"
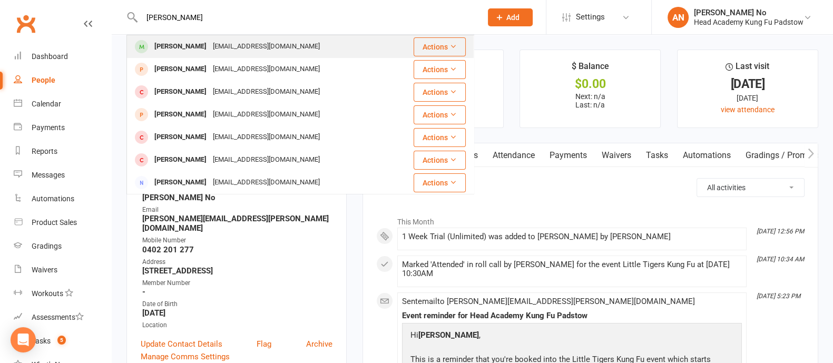
type input "Benjamin Yang"
click at [190, 46] on div "Benjamin Yang" at bounding box center [180, 46] width 59 height 15
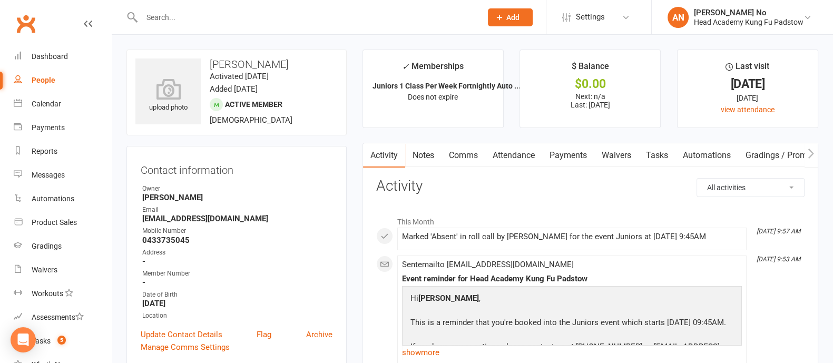
click at [515, 153] on link "Attendance" at bounding box center [513, 155] width 57 height 24
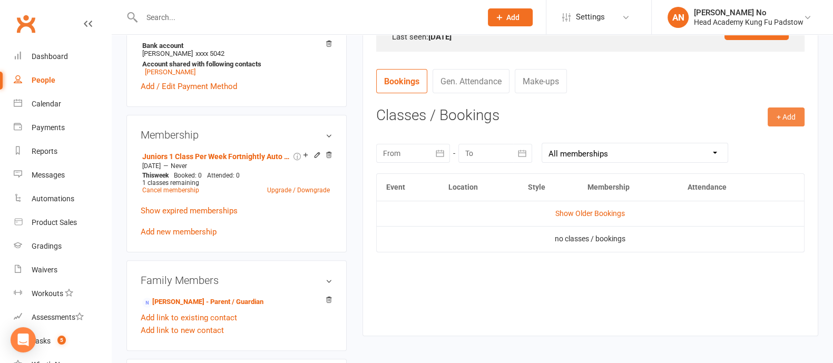
scroll to position [362, 0]
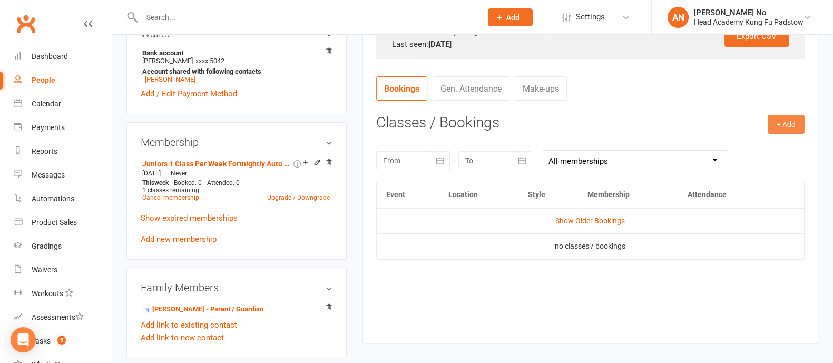
click at [781, 120] on button "+ Add" at bounding box center [786, 124] width 37 height 19
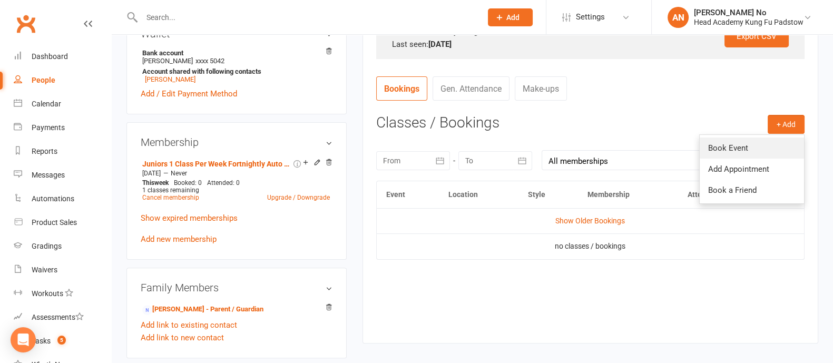
click at [733, 145] on link "Book Event" at bounding box center [752, 148] width 104 height 21
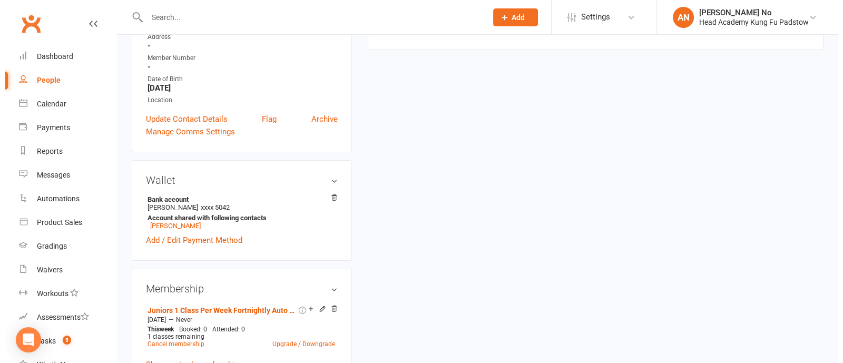
scroll to position [90, 0]
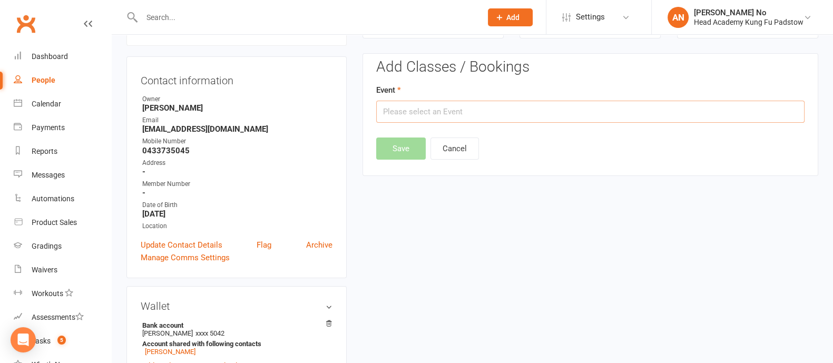
click at [615, 108] on input "text" at bounding box center [590, 112] width 429 height 22
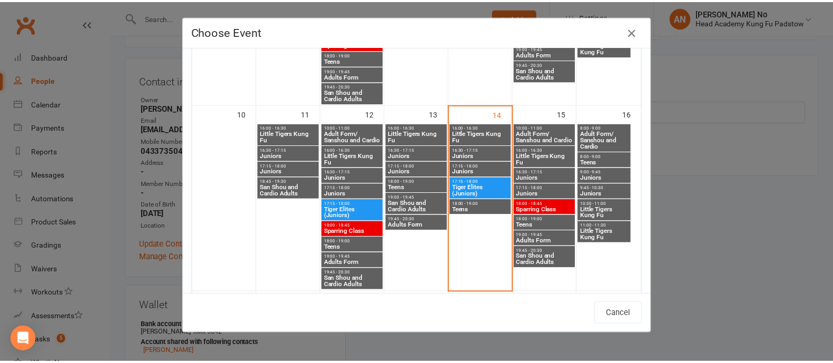
scroll to position [391, 0]
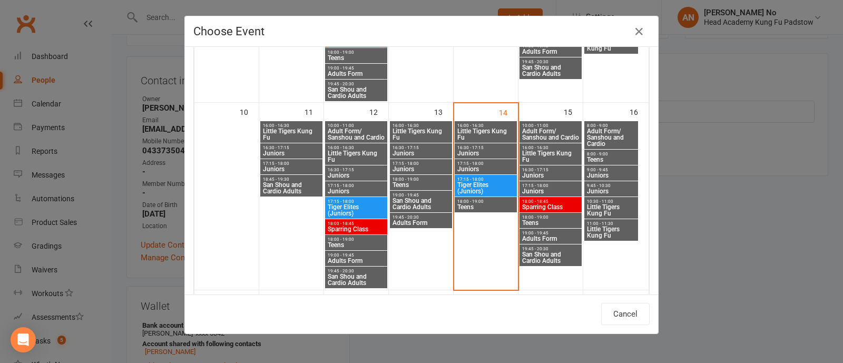
click at [610, 188] on span "Juniors" at bounding box center [612, 191] width 50 height 6
type input "Juniors - Aug 16, 2025 9:45:00 AM"
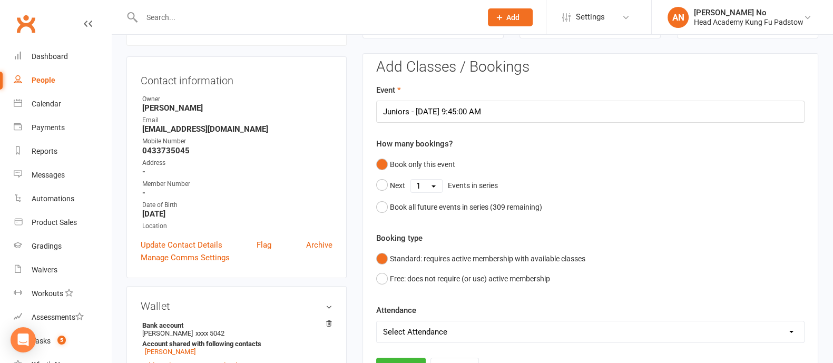
scroll to position [408, 0]
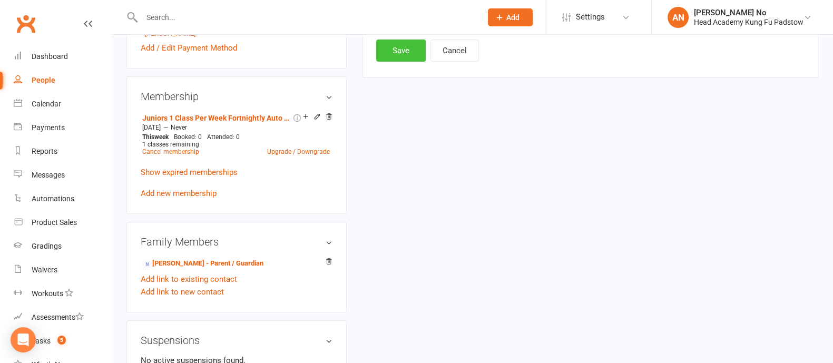
click at [398, 46] on button "Save" at bounding box center [401, 51] width 50 height 22
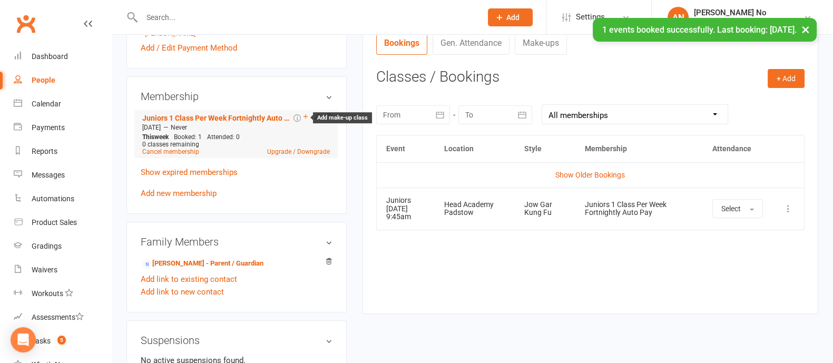
click at [304, 120] on icon at bounding box center [305, 116] width 7 height 7
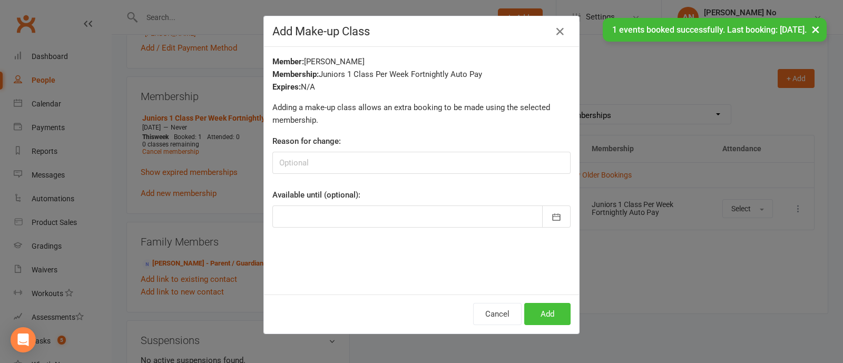
click at [540, 319] on button "Add" at bounding box center [547, 314] width 46 height 22
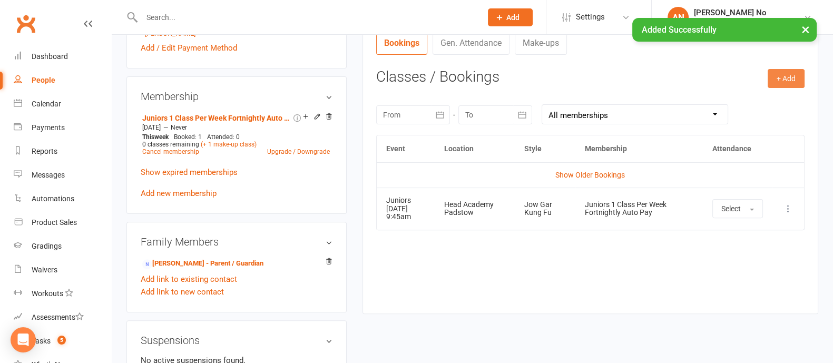
click at [780, 84] on button "+ Add" at bounding box center [786, 78] width 37 height 19
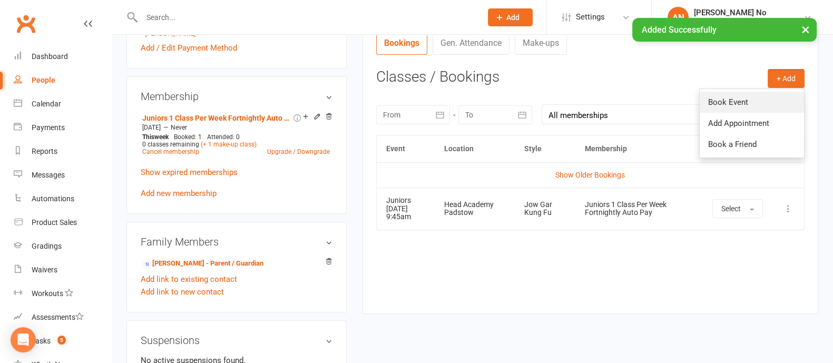
click at [742, 106] on link "Book Event" at bounding box center [752, 102] width 104 height 21
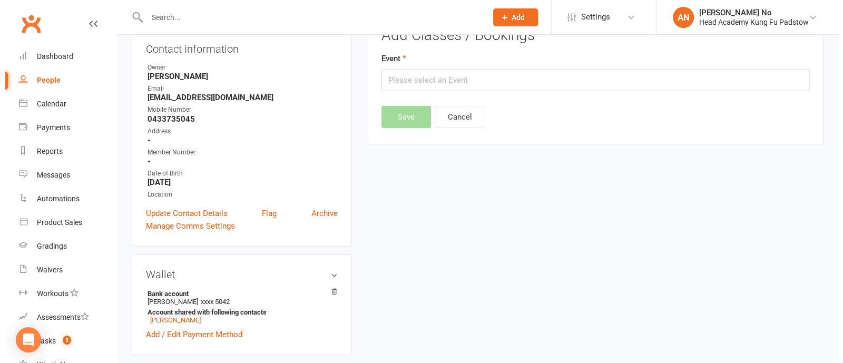
scroll to position [90, 0]
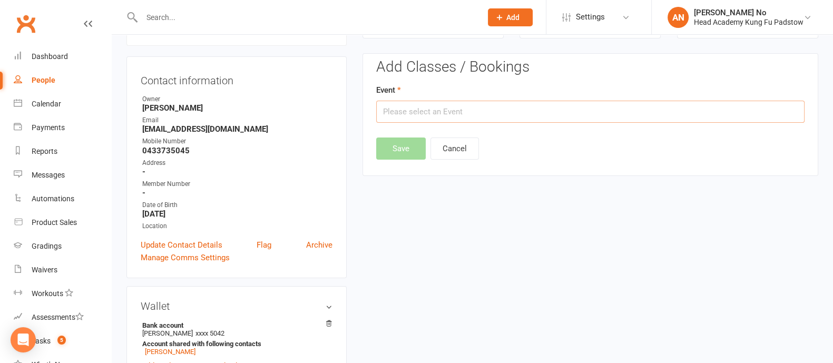
click at [560, 109] on input "text" at bounding box center [590, 112] width 429 height 22
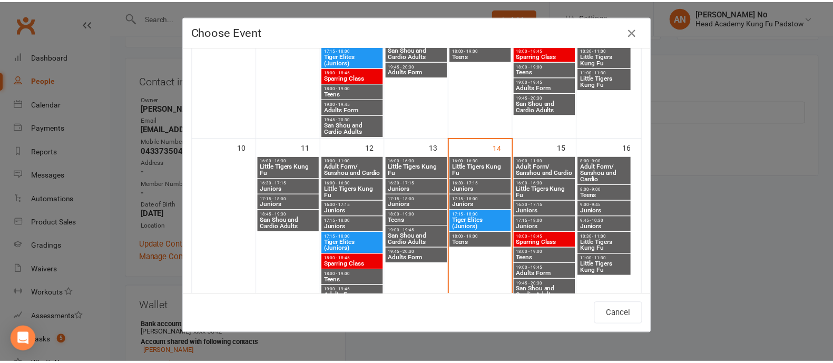
scroll to position [382, 0]
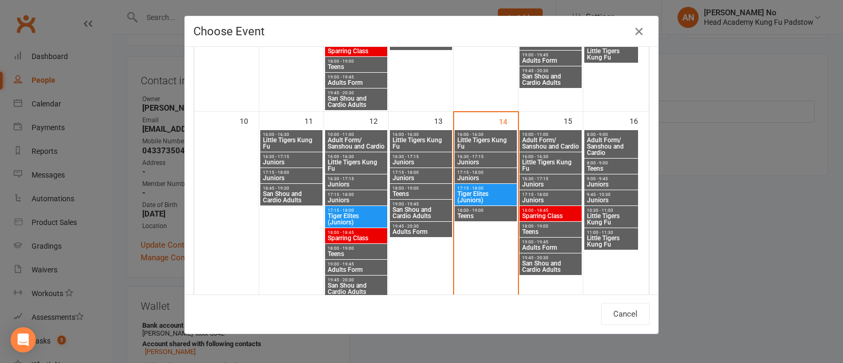
click at [524, 195] on span "17:15 - 18:00" at bounding box center [551, 194] width 58 height 5
type input "Juniors - Aug 15, 2025 5:15:00 PM"
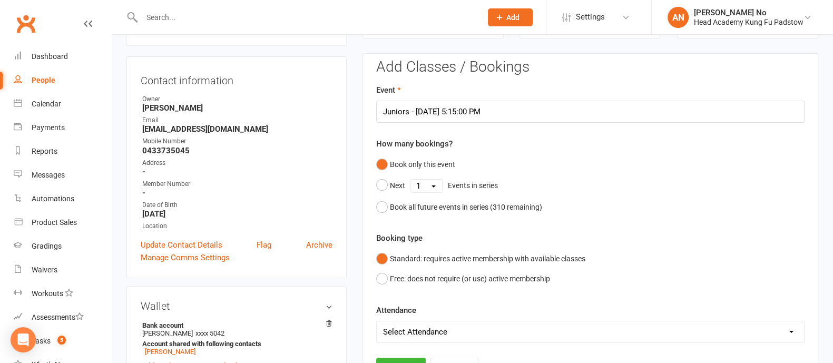
scroll to position [408, 0]
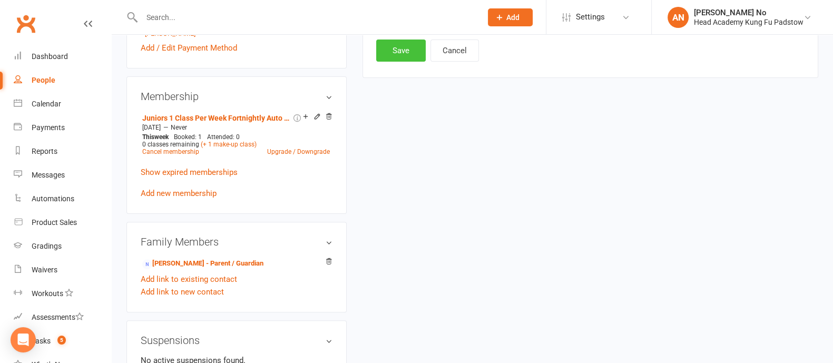
click at [400, 52] on button "Save" at bounding box center [401, 51] width 50 height 22
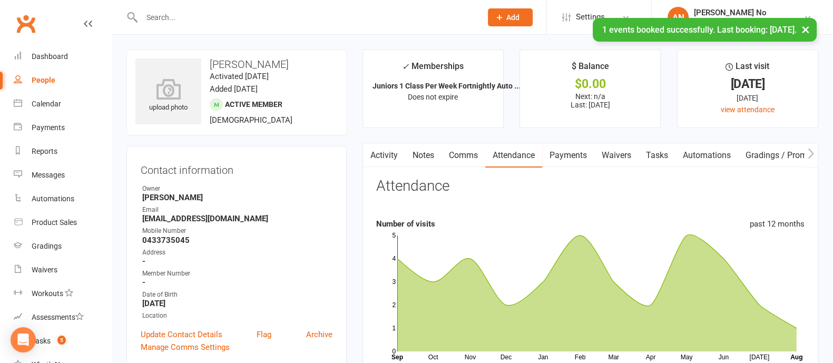
scroll to position [318, 0]
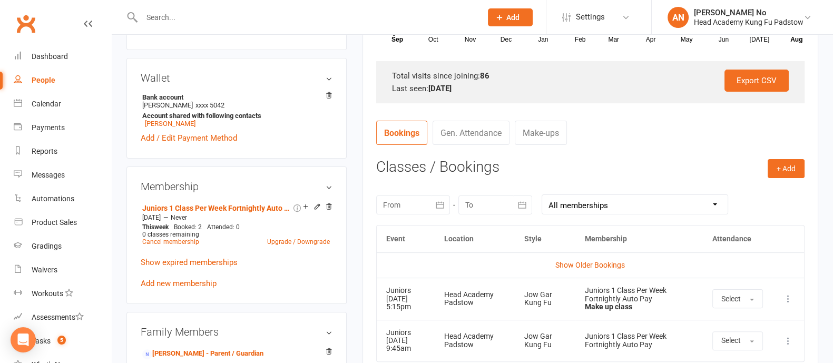
click at [166, 19] on input "text" at bounding box center [307, 17] width 336 height 15
type input "mahnoor"
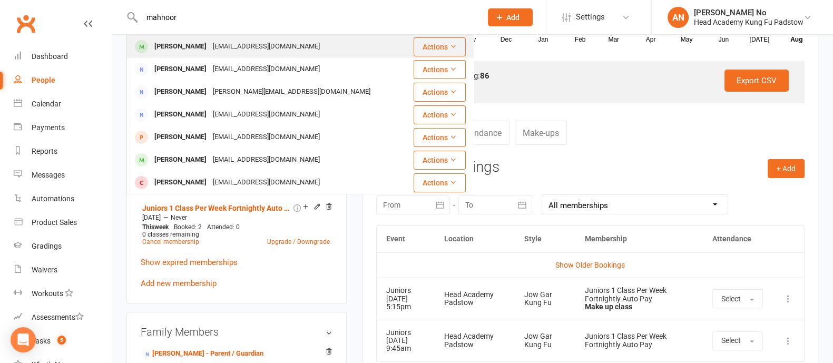
click at [188, 53] on div "Mahnoor Amir" at bounding box center [180, 46] width 59 height 15
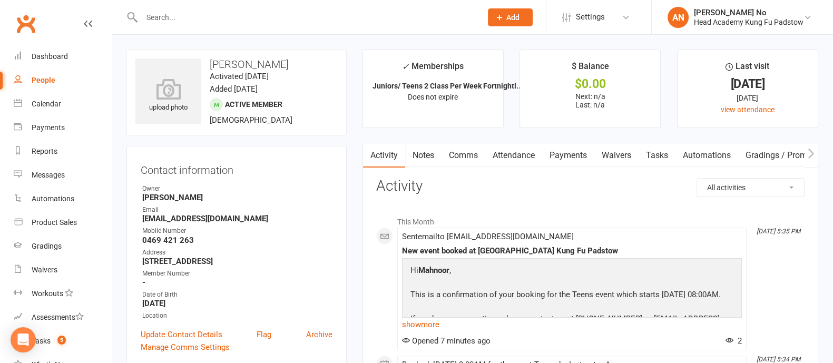
click at [523, 155] on link "Attendance" at bounding box center [513, 155] width 57 height 24
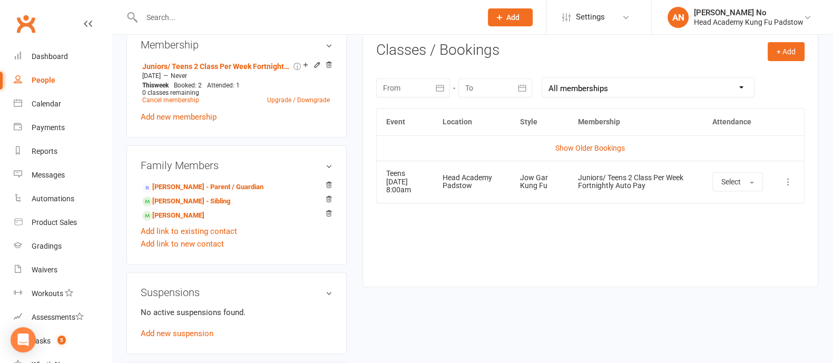
scroll to position [423, 0]
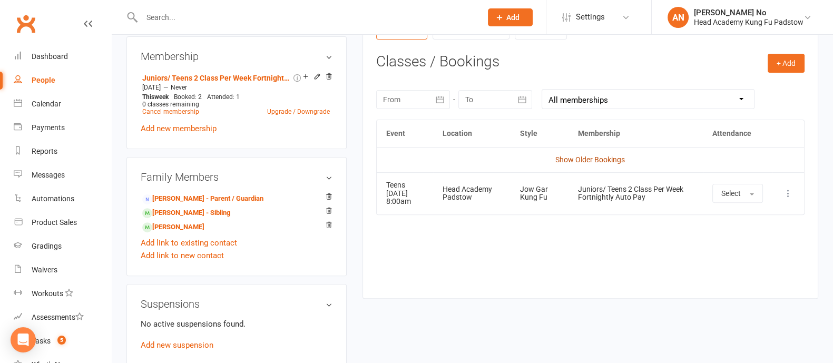
click at [580, 161] on link "Show Older Bookings" at bounding box center [591, 159] width 70 height 8
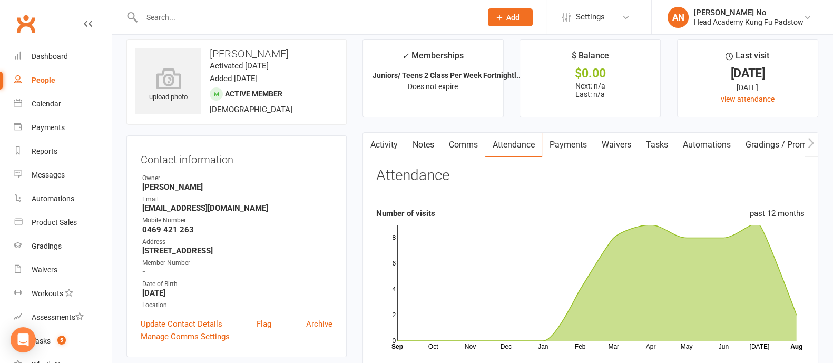
scroll to position [0, 0]
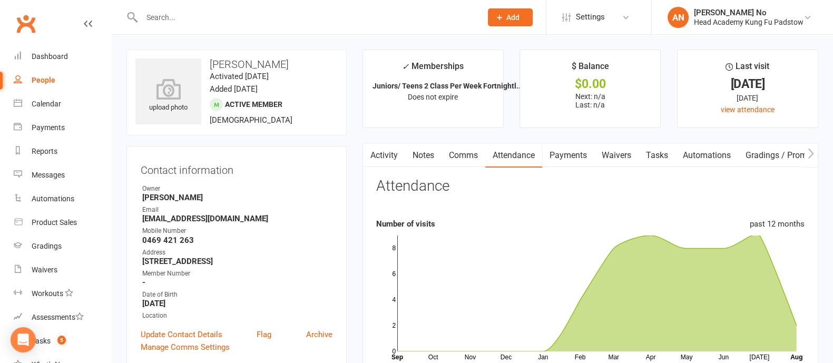
click at [180, 16] on input "text" at bounding box center [307, 17] width 336 height 15
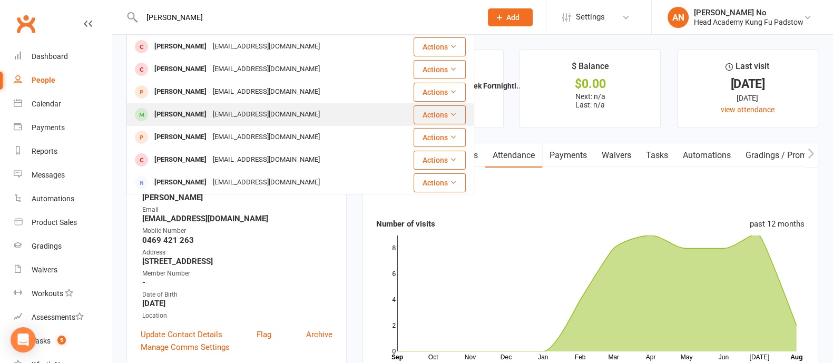
type input "benjamin"
click at [212, 109] on div "waneak69@hotmail.com" at bounding box center [266, 114] width 113 height 15
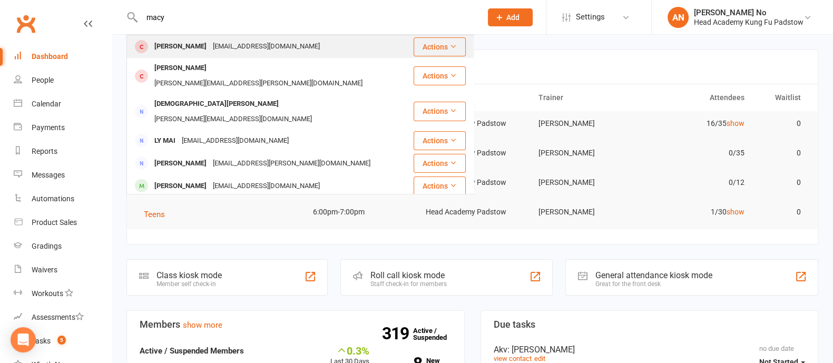
click at [193, 48] on div "[PERSON_NAME]" at bounding box center [180, 46] width 59 height 15
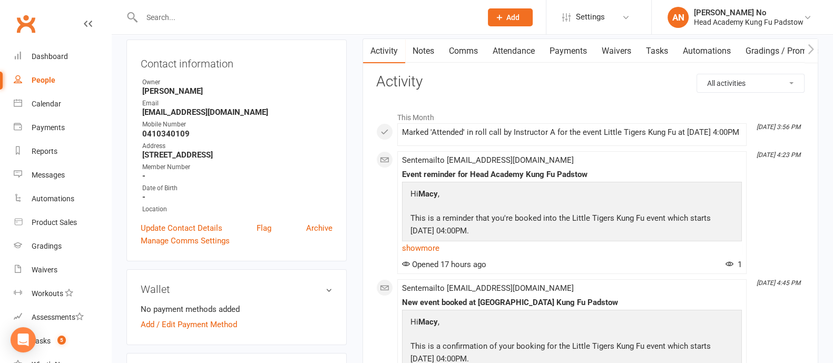
scroll to position [102, 0]
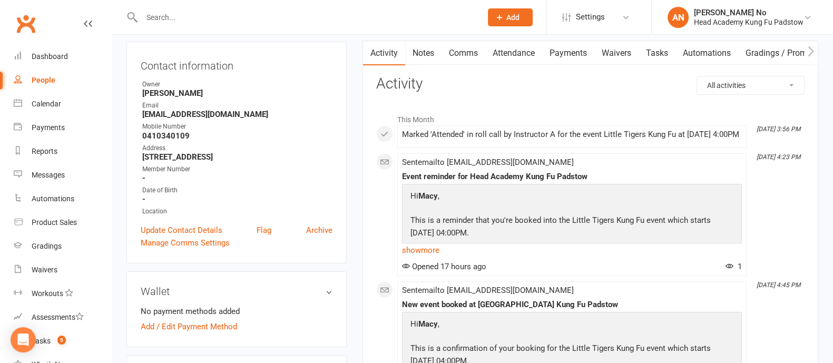
click at [567, 54] on link "Payments" at bounding box center [568, 53] width 52 height 24
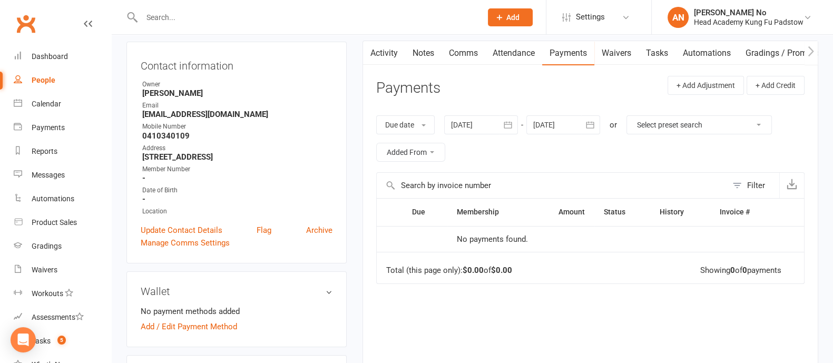
scroll to position [420, 0]
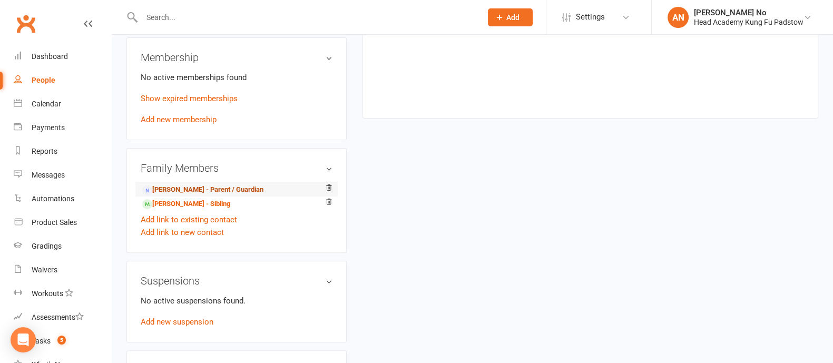
click at [196, 191] on link "Michelle Leavers - Parent / Guardian" at bounding box center [202, 189] width 121 height 11
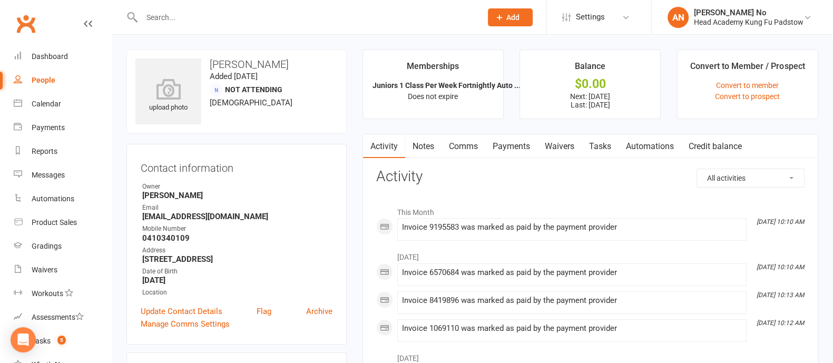
click at [512, 150] on link "Payments" at bounding box center [511, 146] width 52 height 24
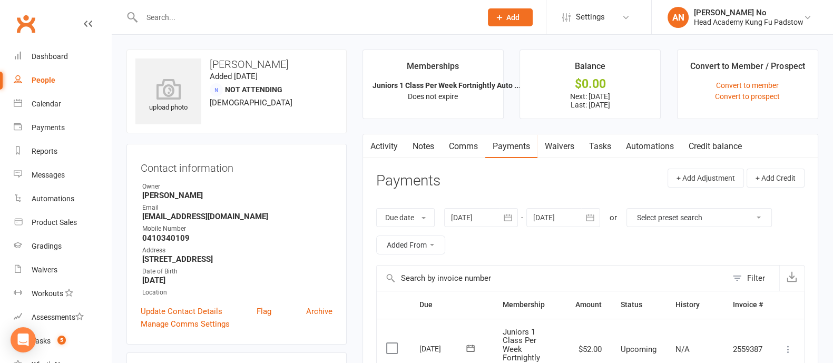
scroll to position [318, 0]
